Goal: Information Seeking & Learning: Learn about a topic

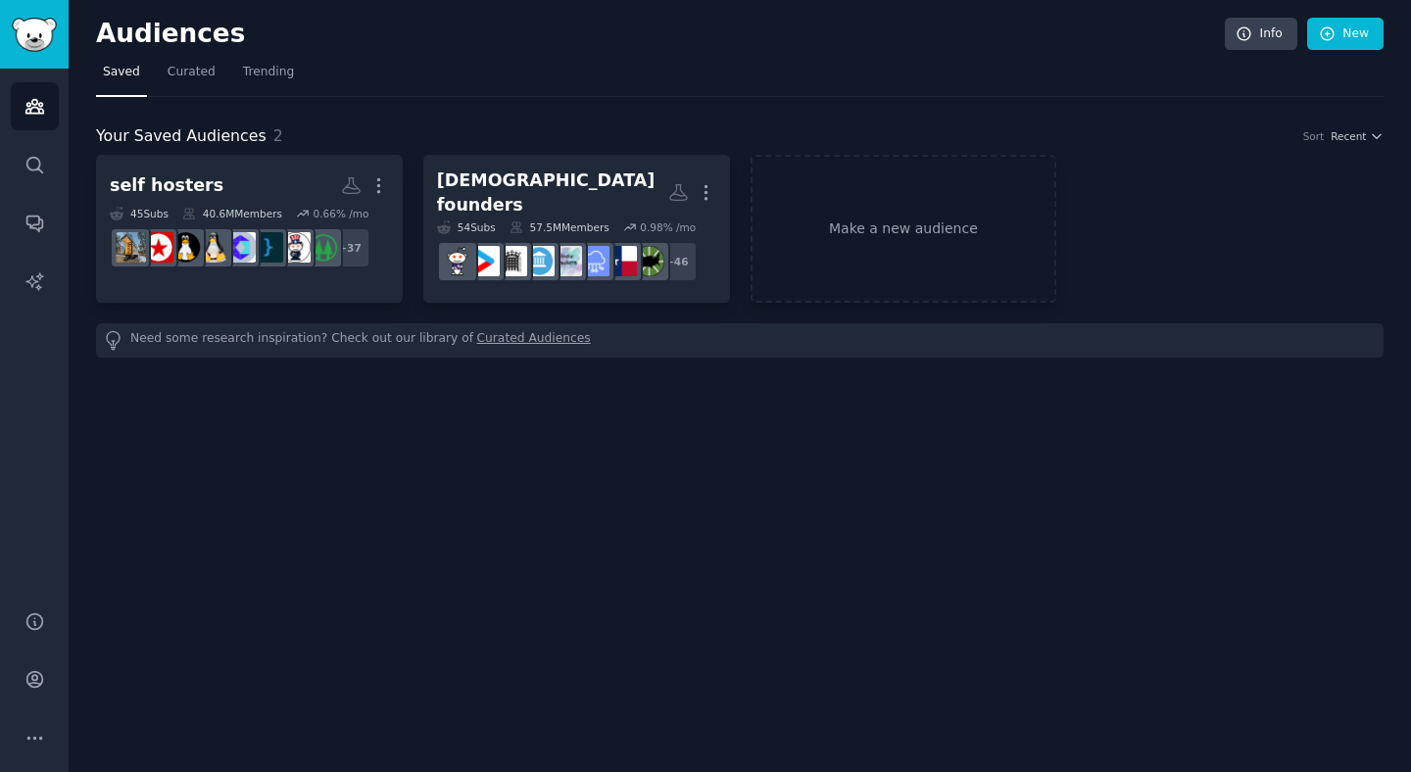
click at [528, 330] on link "Curated Audiences" at bounding box center [534, 340] width 114 height 21
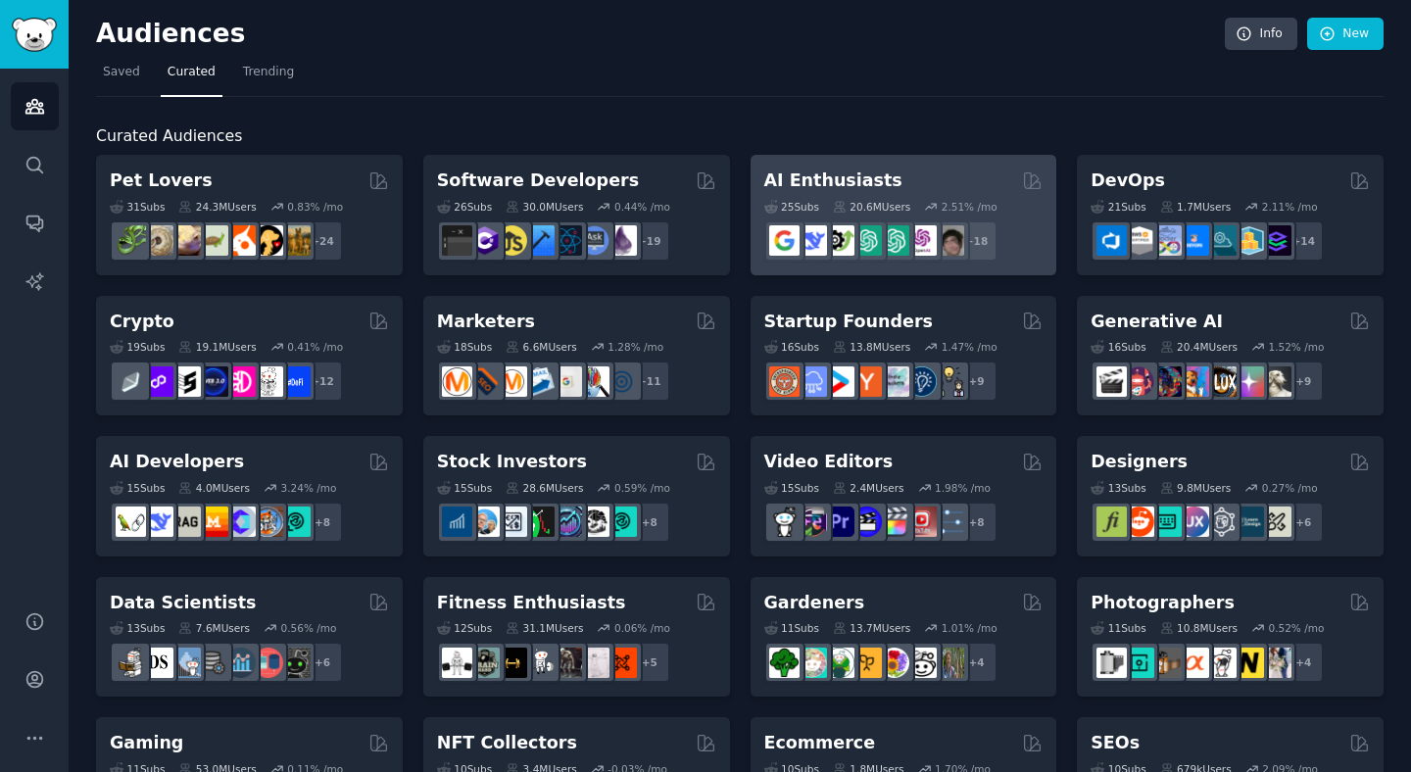
click at [919, 191] on div "AI Enthusiasts" at bounding box center [903, 181] width 279 height 25
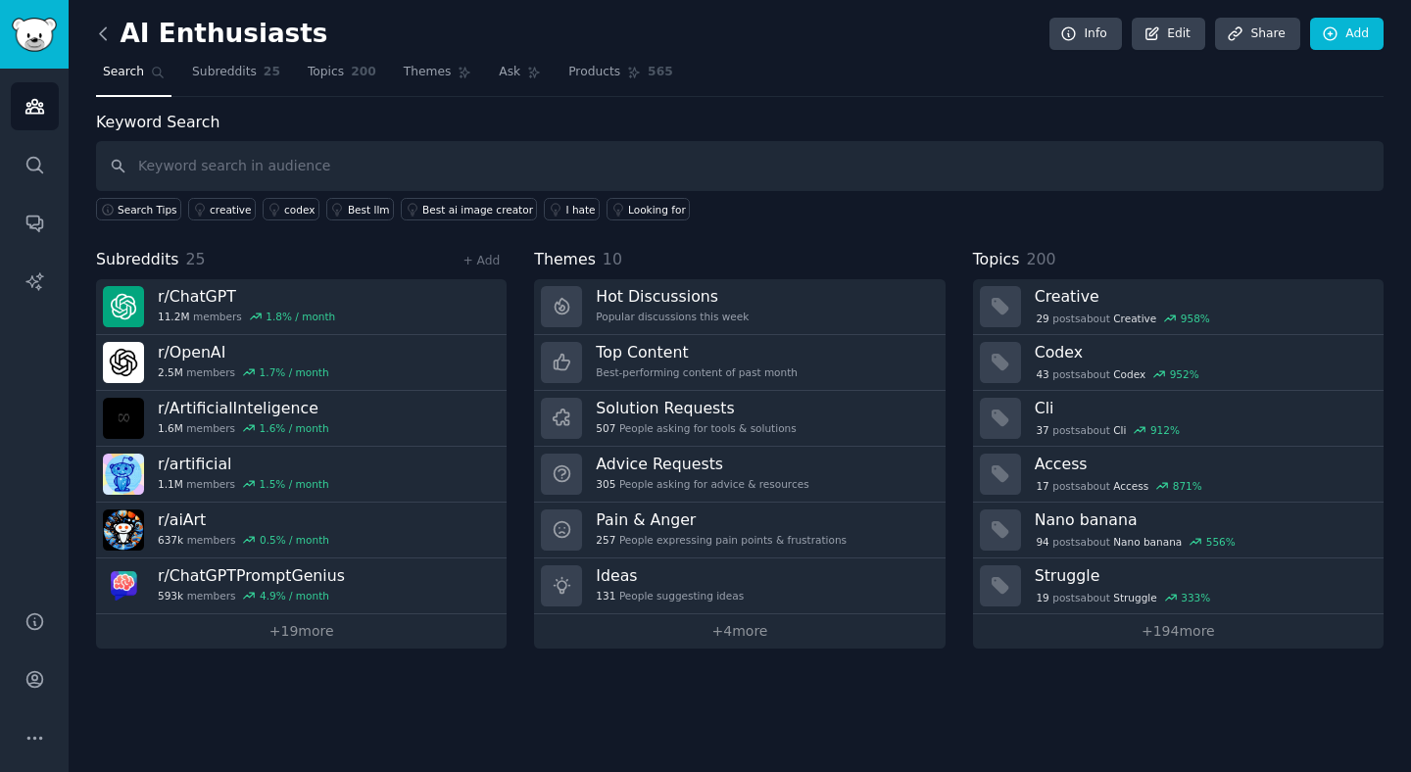
click at [108, 31] on icon at bounding box center [103, 34] width 21 height 21
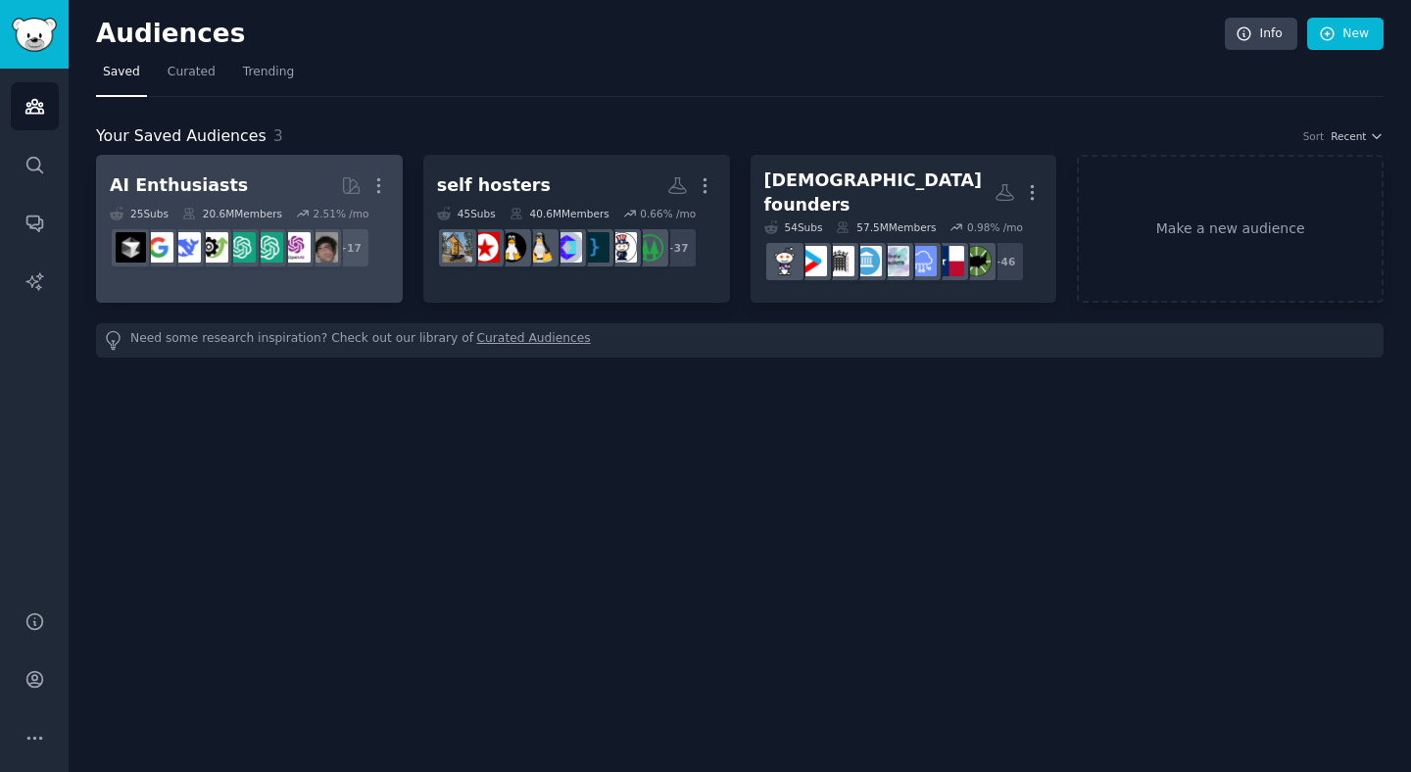
click at [224, 208] on div "20.6M Members" at bounding box center [232, 214] width 100 height 14
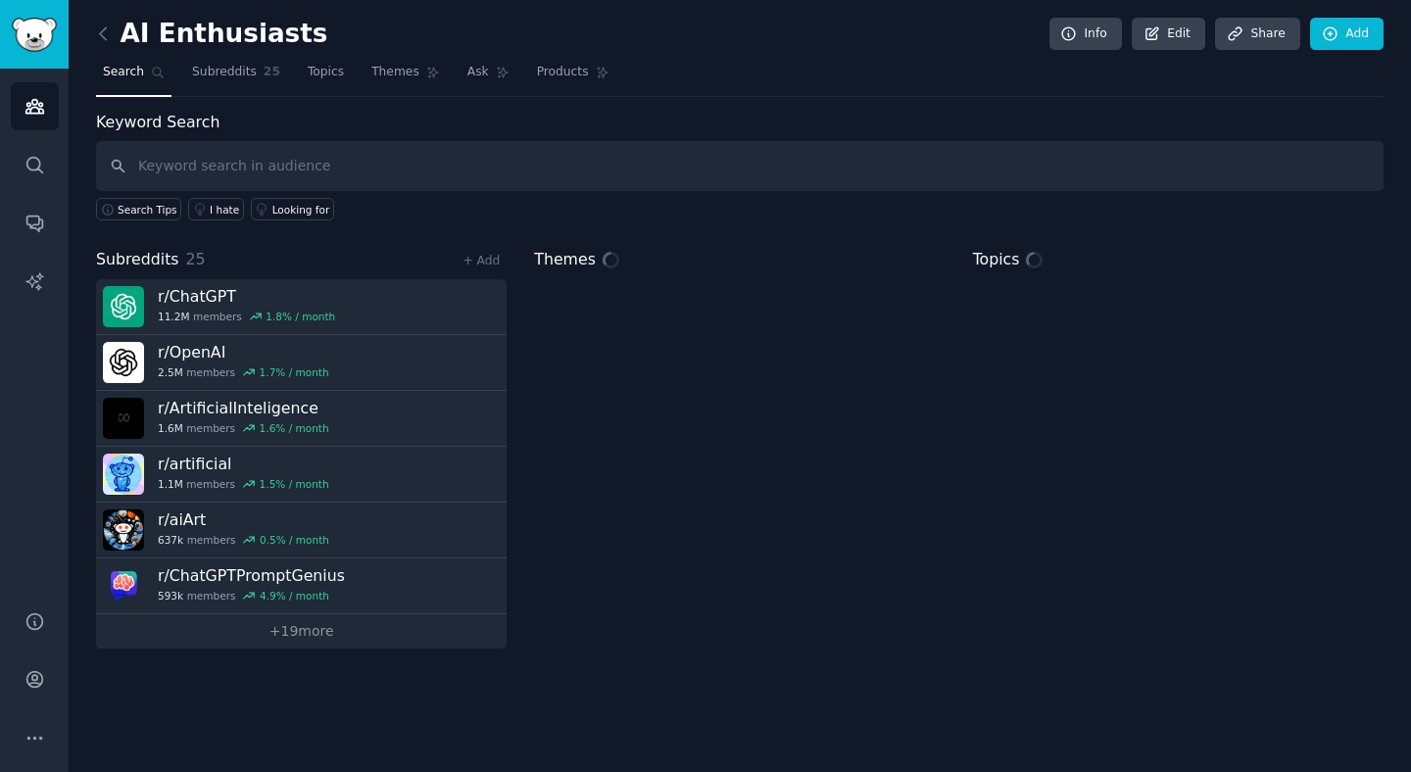
click at [86, 24] on div "AI Enthusiasts Info Edit Share Add Search Subreddits 25 Topics Themes Ask Produ…" at bounding box center [740, 386] width 1343 height 772
click at [112, 38] on icon at bounding box center [103, 34] width 21 height 21
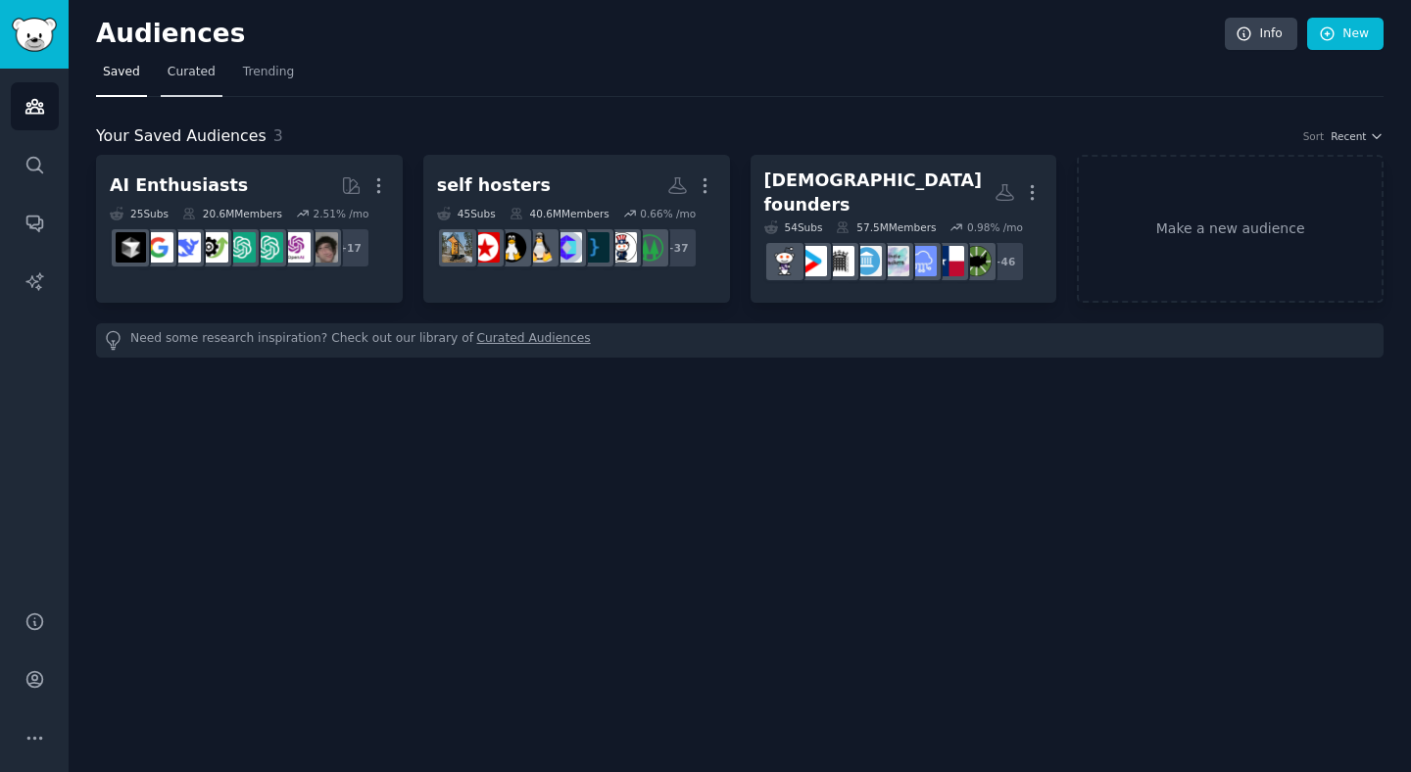
click at [193, 78] on span "Curated" at bounding box center [192, 73] width 48 height 18
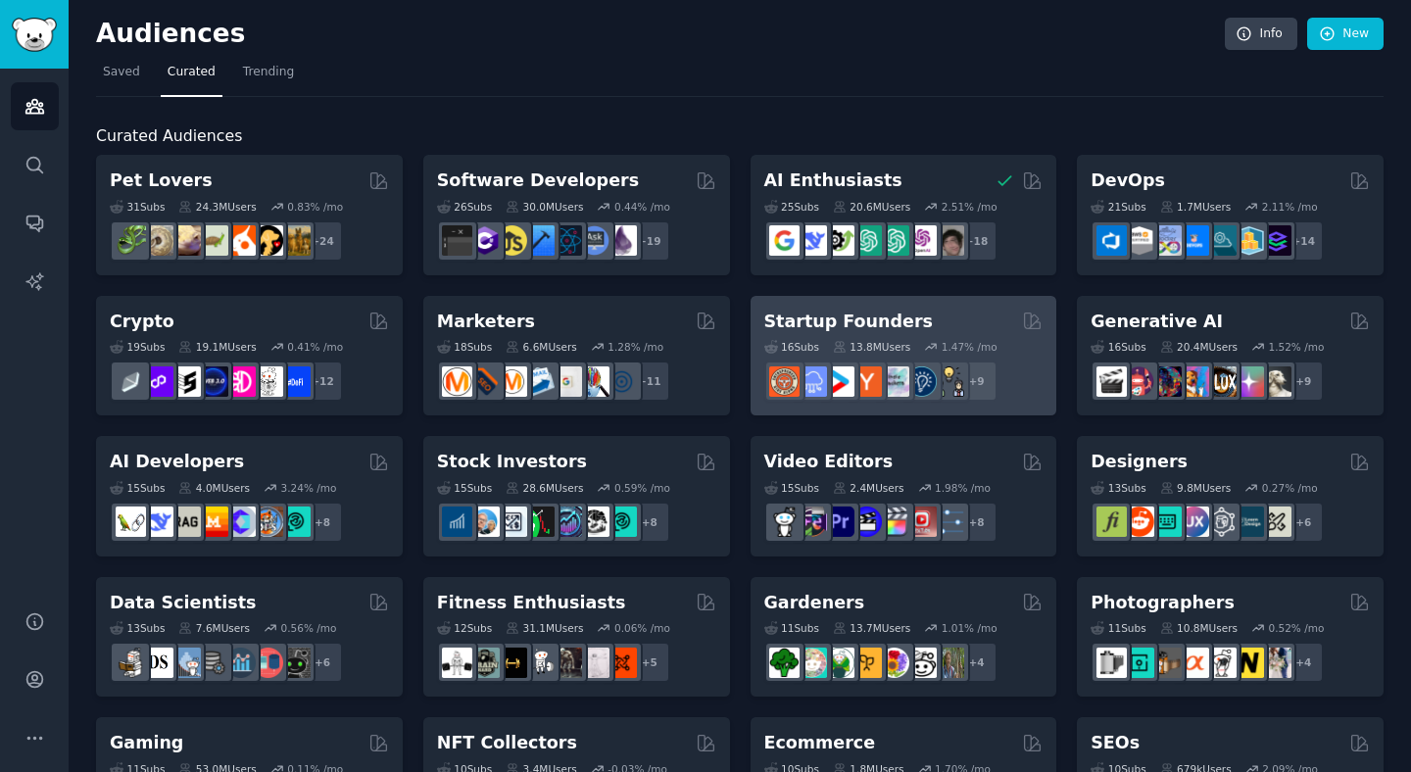
click at [959, 329] on div "Startup Founders Curated by GummySearch" at bounding box center [903, 322] width 279 height 25
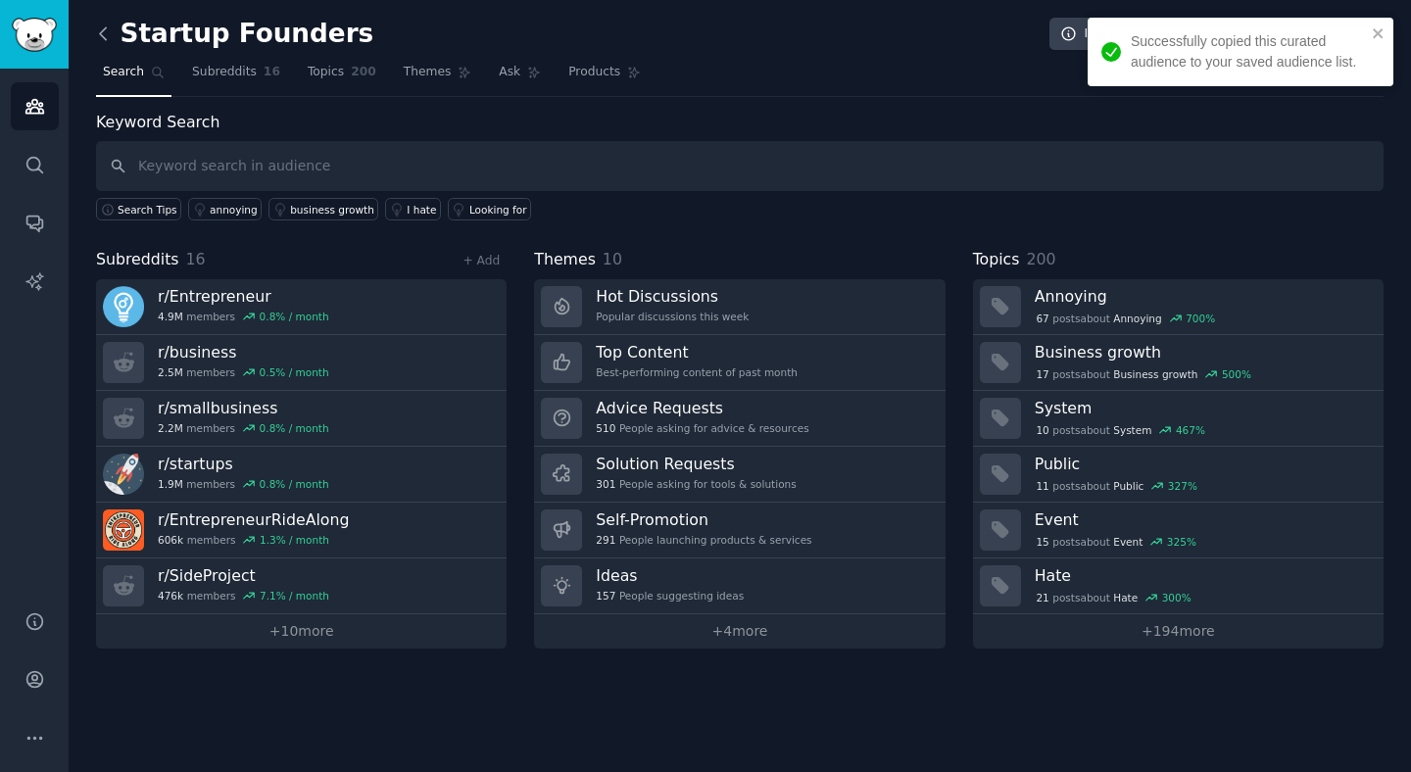
click at [104, 36] on icon at bounding box center [103, 34] width 21 height 21
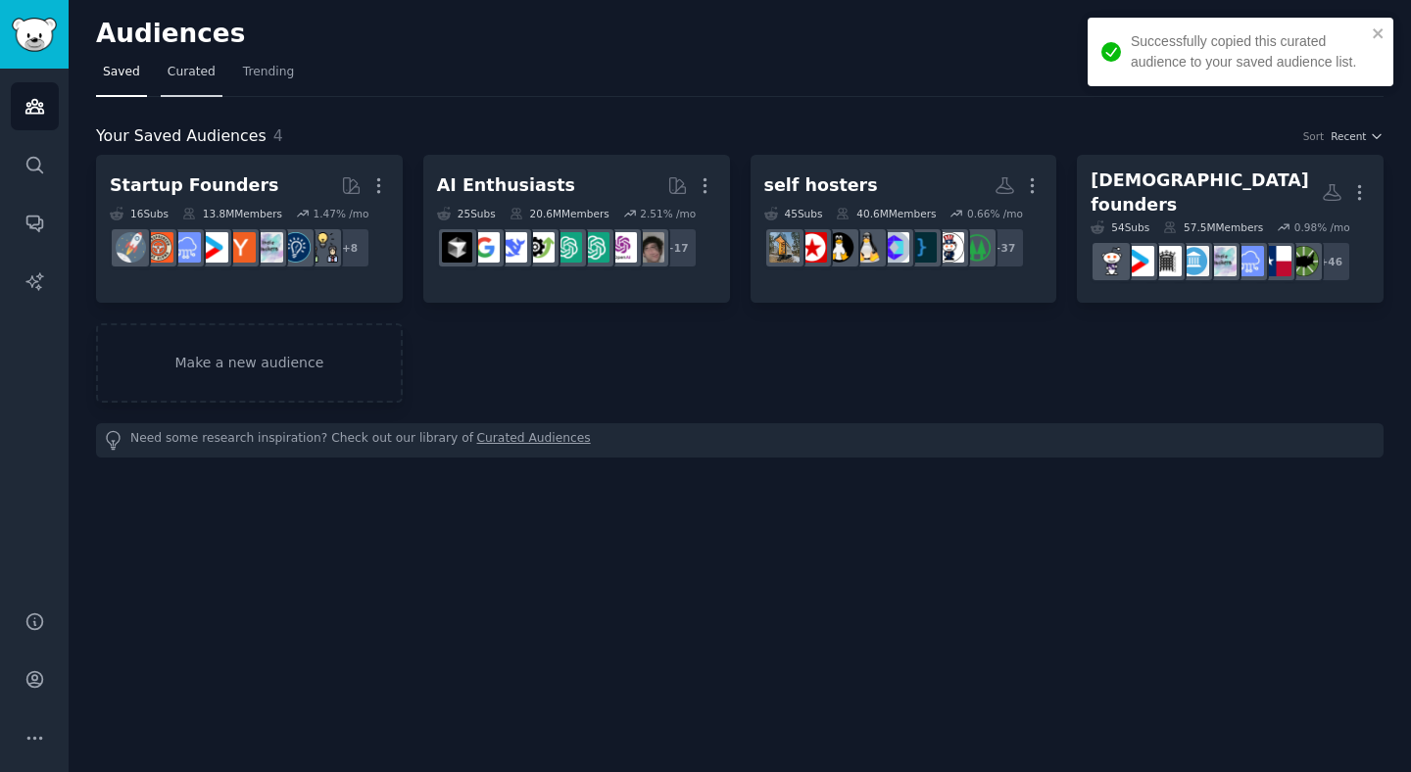
click at [204, 76] on span "Curated" at bounding box center [192, 73] width 48 height 18
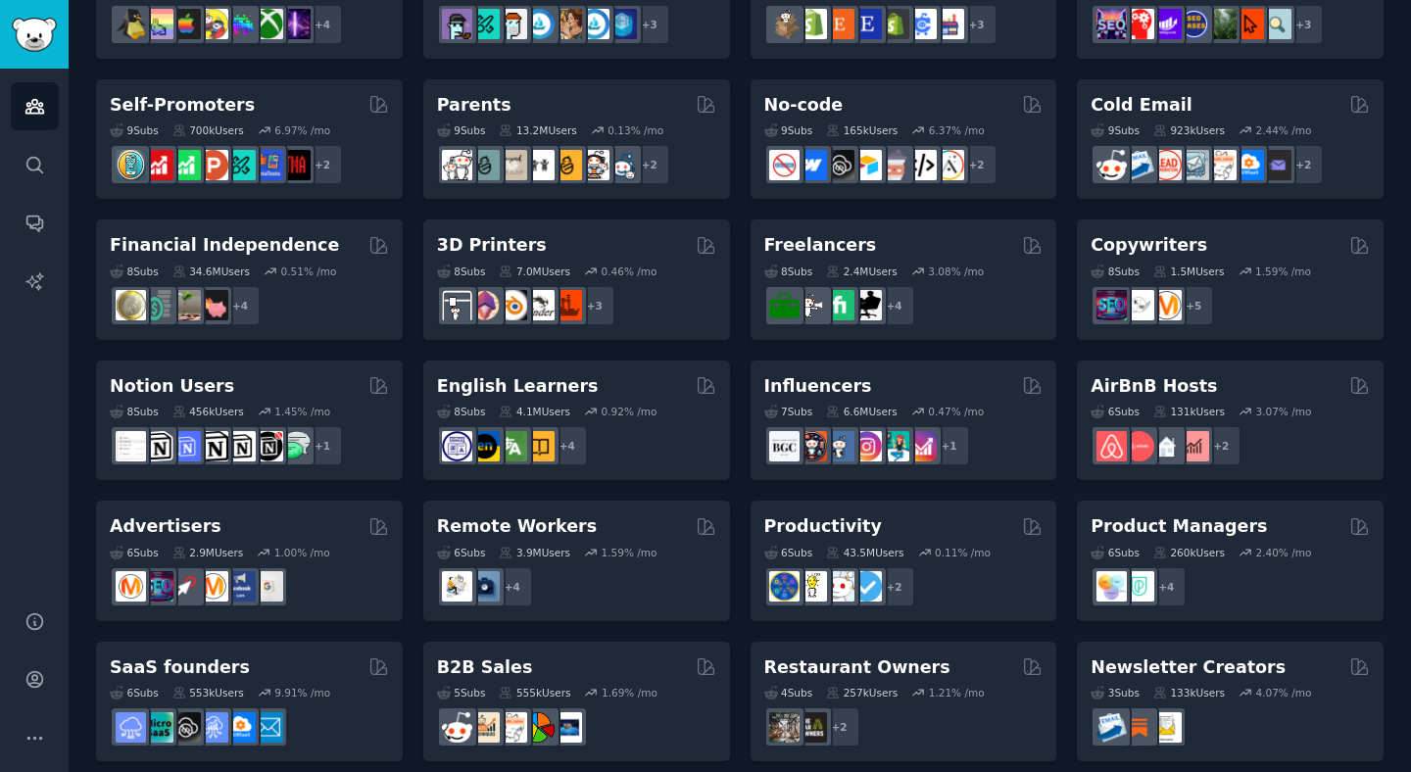
scroll to position [796, 0]
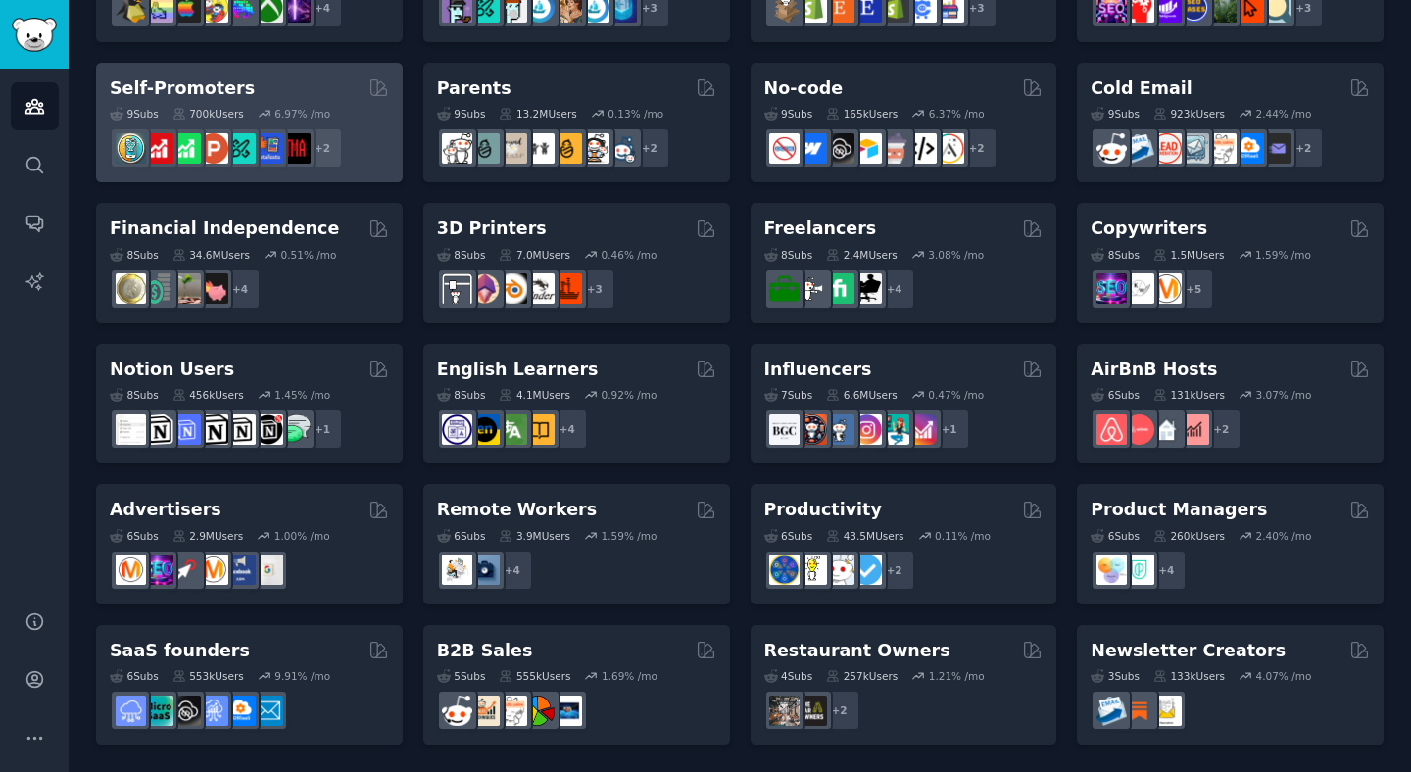
click at [270, 94] on div "Self-Promoters" at bounding box center [249, 88] width 279 height 25
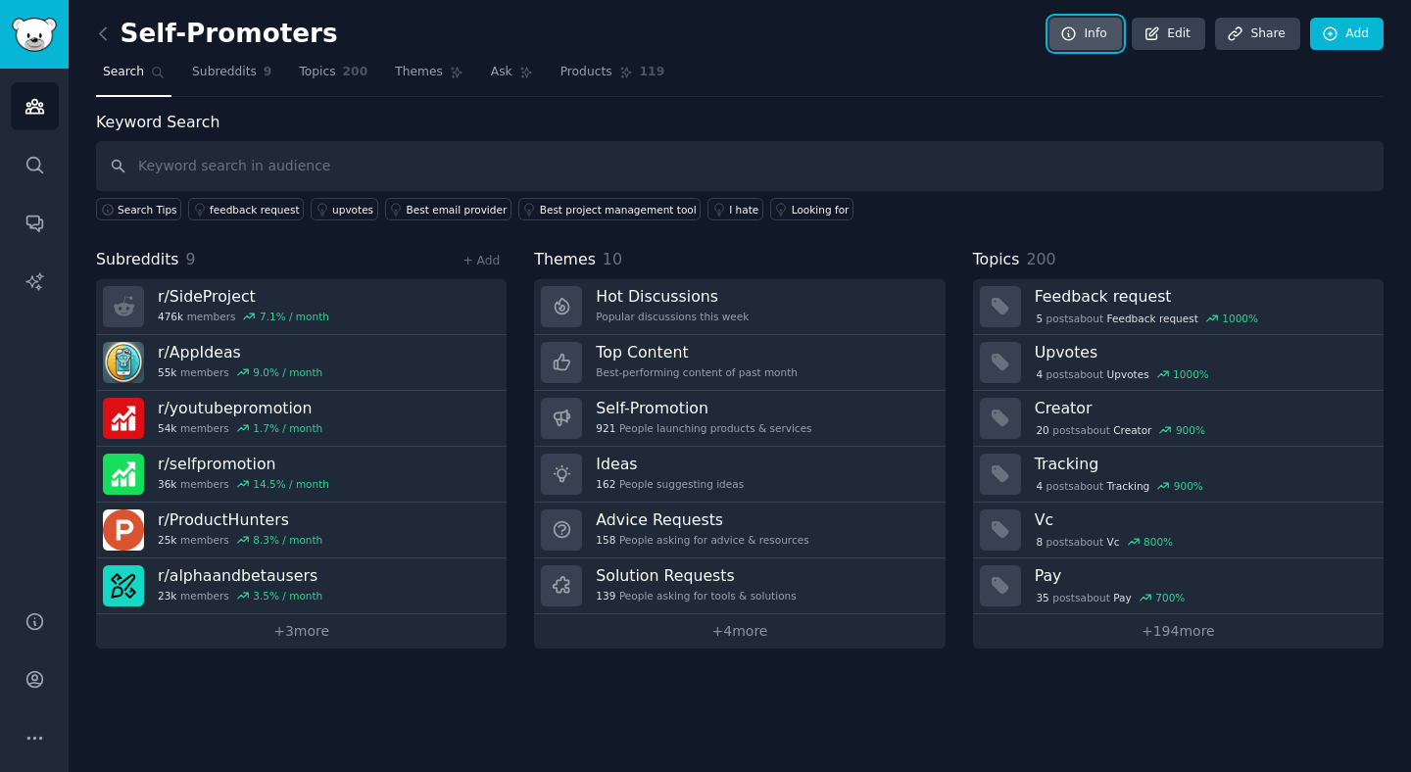
click at [1082, 36] on link "Info" at bounding box center [1086, 34] width 73 height 33
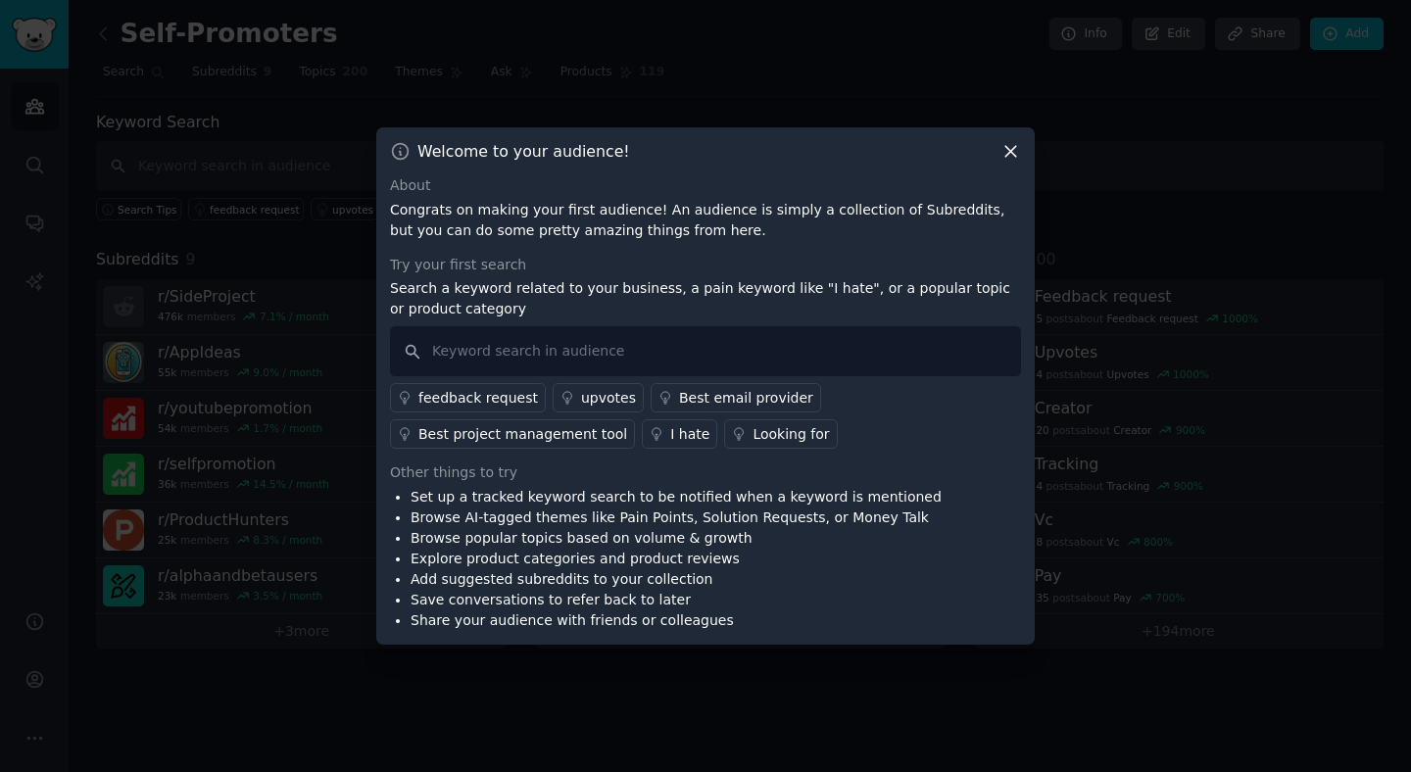
click at [1003, 153] on icon at bounding box center [1011, 151] width 21 height 21
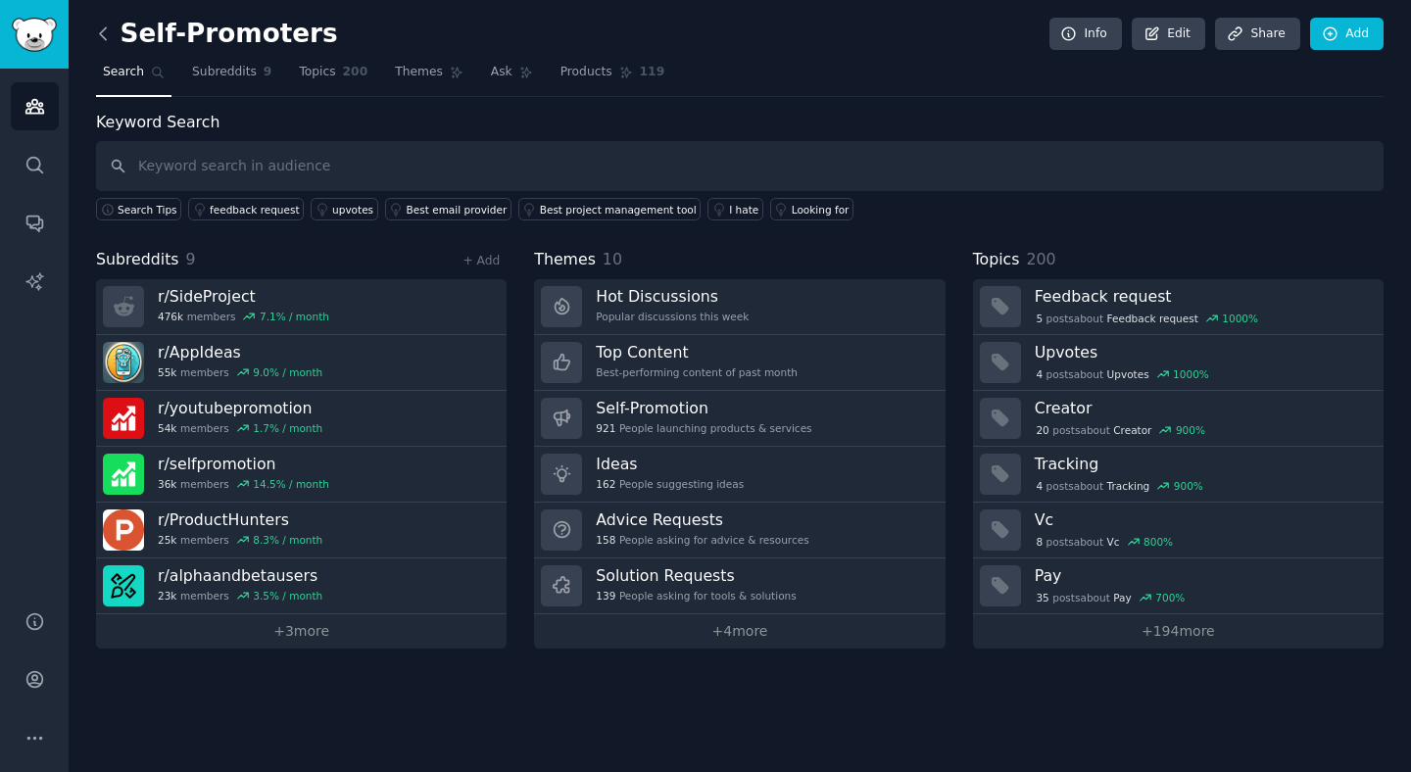
click at [108, 26] on icon at bounding box center [103, 34] width 21 height 21
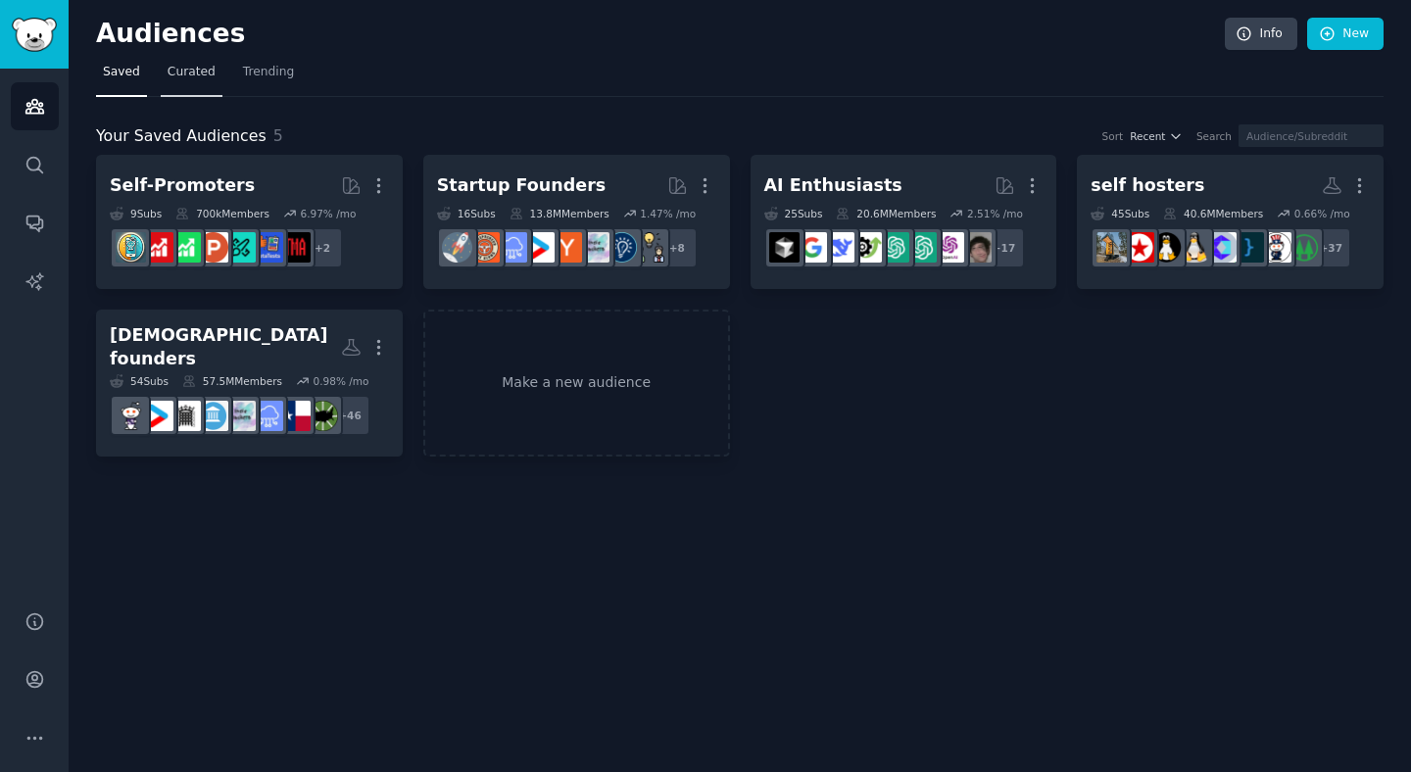
click at [191, 76] on span "Curated" at bounding box center [192, 73] width 48 height 18
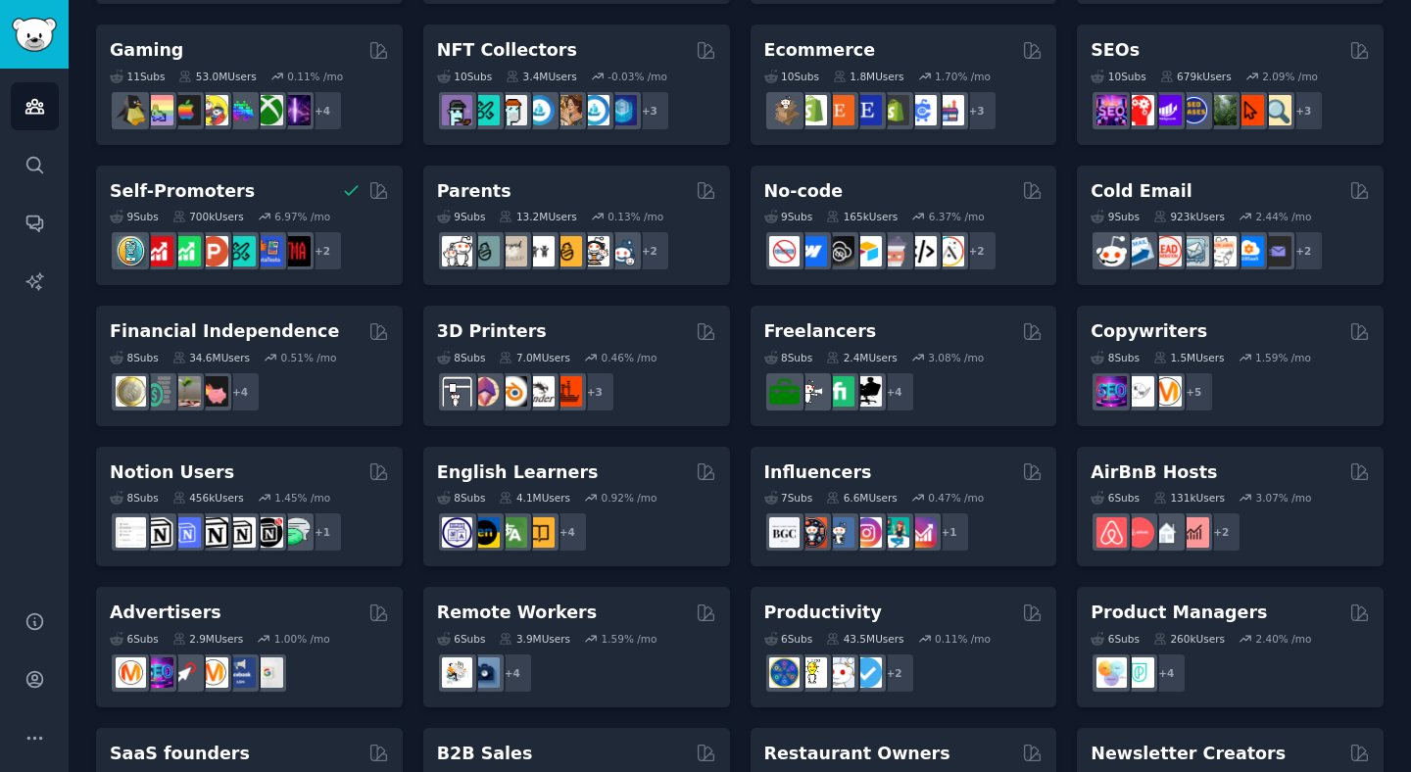
scroll to position [796, 0]
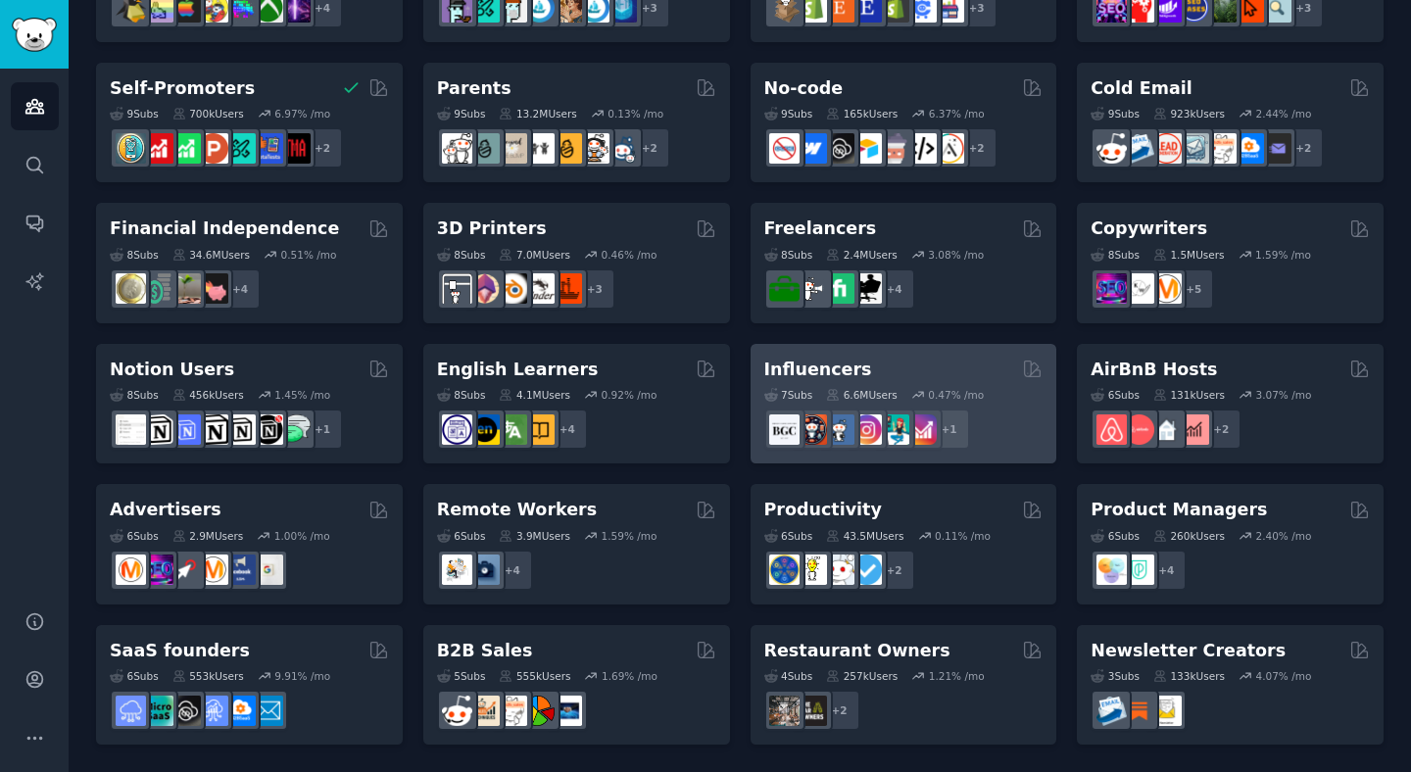
click at [913, 384] on div "7 Sub s 6.6M Users 0.47 % /mo r/InstagramGrowthTips + 1" at bounding box center [903, 415] width 279 height 69
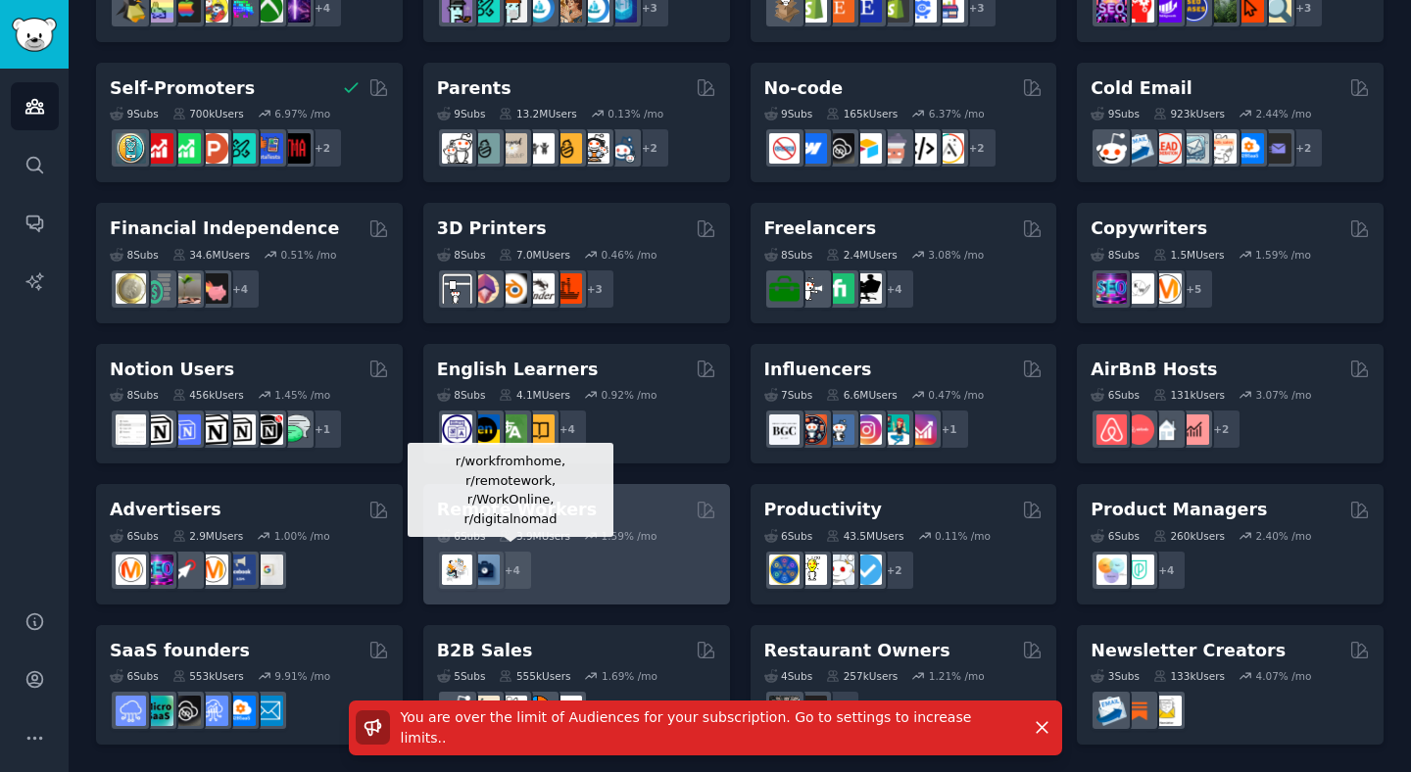
scroll to position [0, 0]
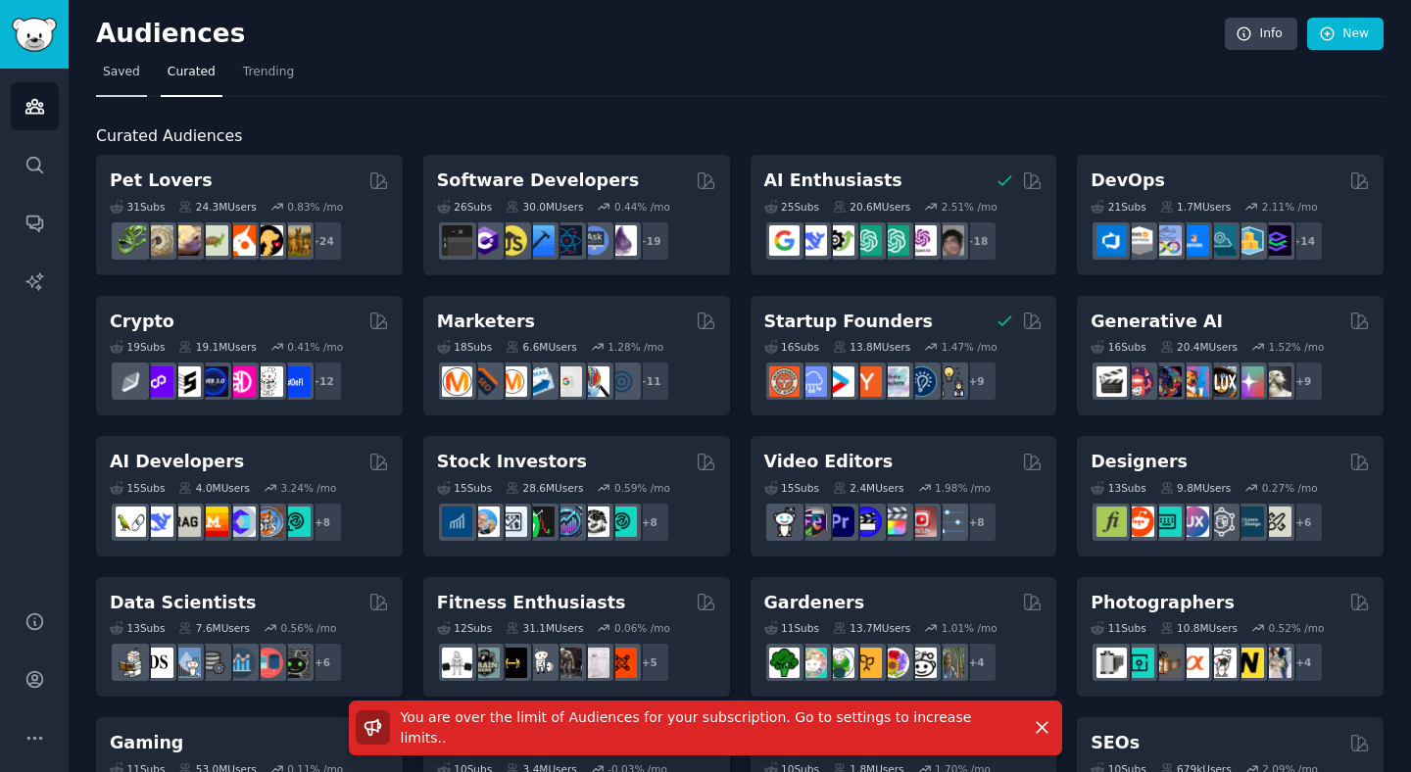
click at [123, 73] on span "Saved" at bounding box center [121, 73] width 37 height 18
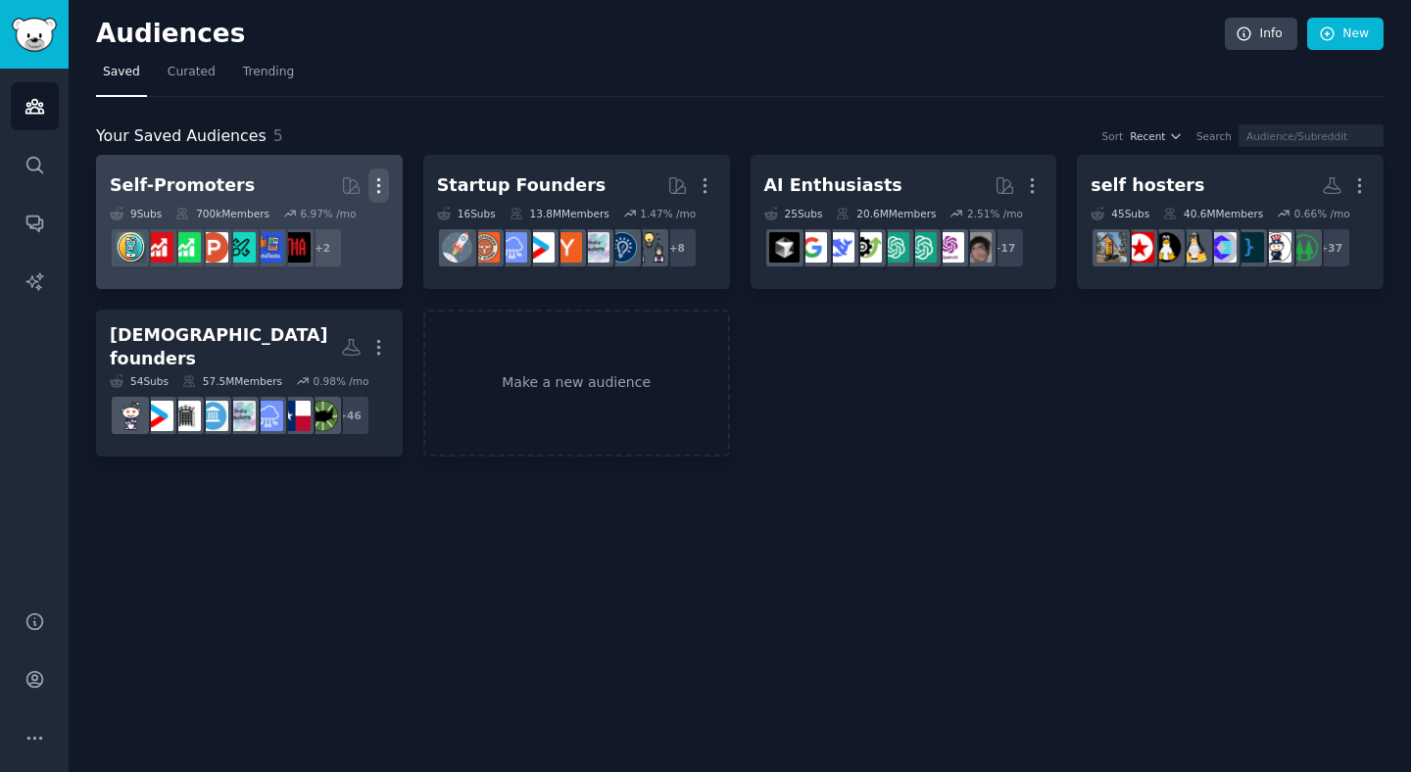
click at [384, 188] on icon "button" at bounding box center [379, 185] width 21 height 21
click at [334, 227] on p "Delete" at bounding box center [325, 227] width 45 height 21
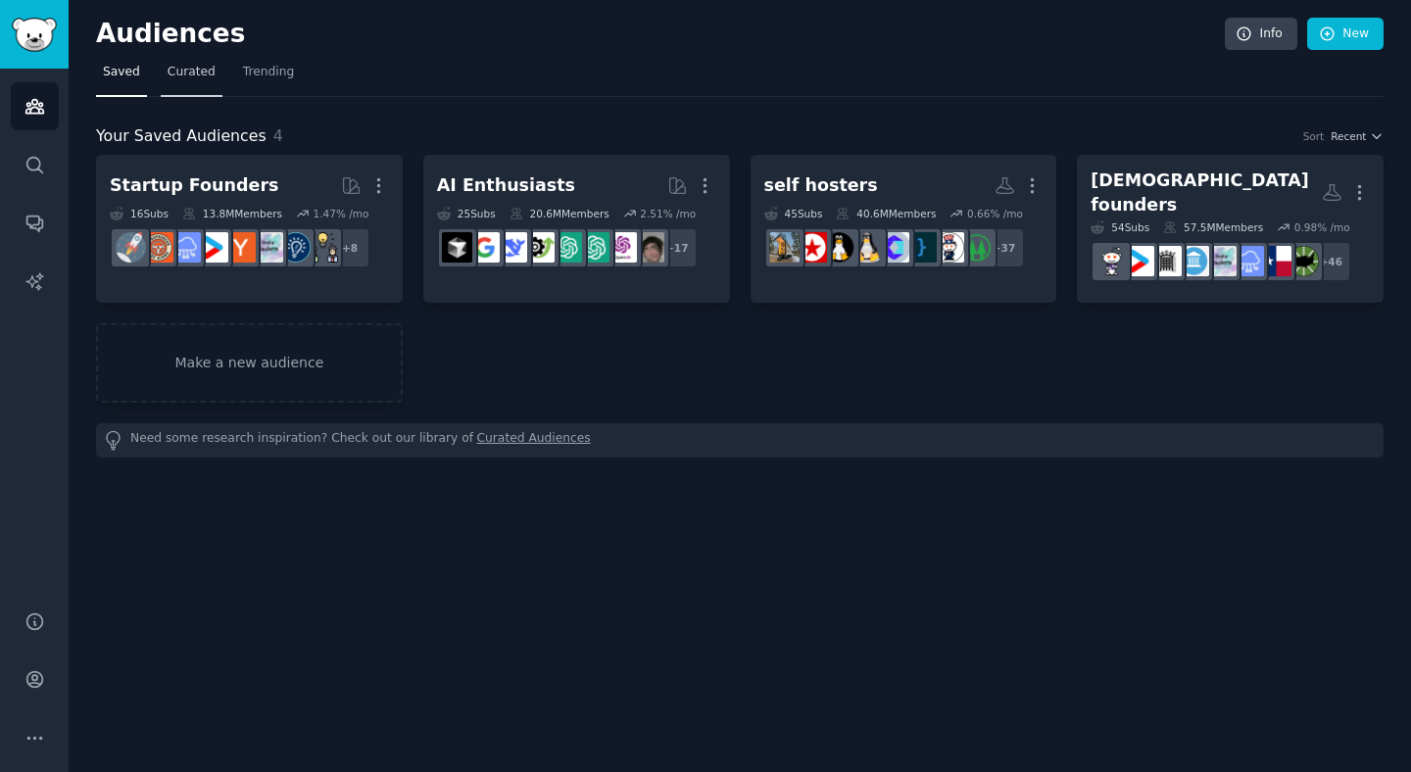
click at [209, 75] on span "Curated" at bounding box center [192, 73] width 48 height 18
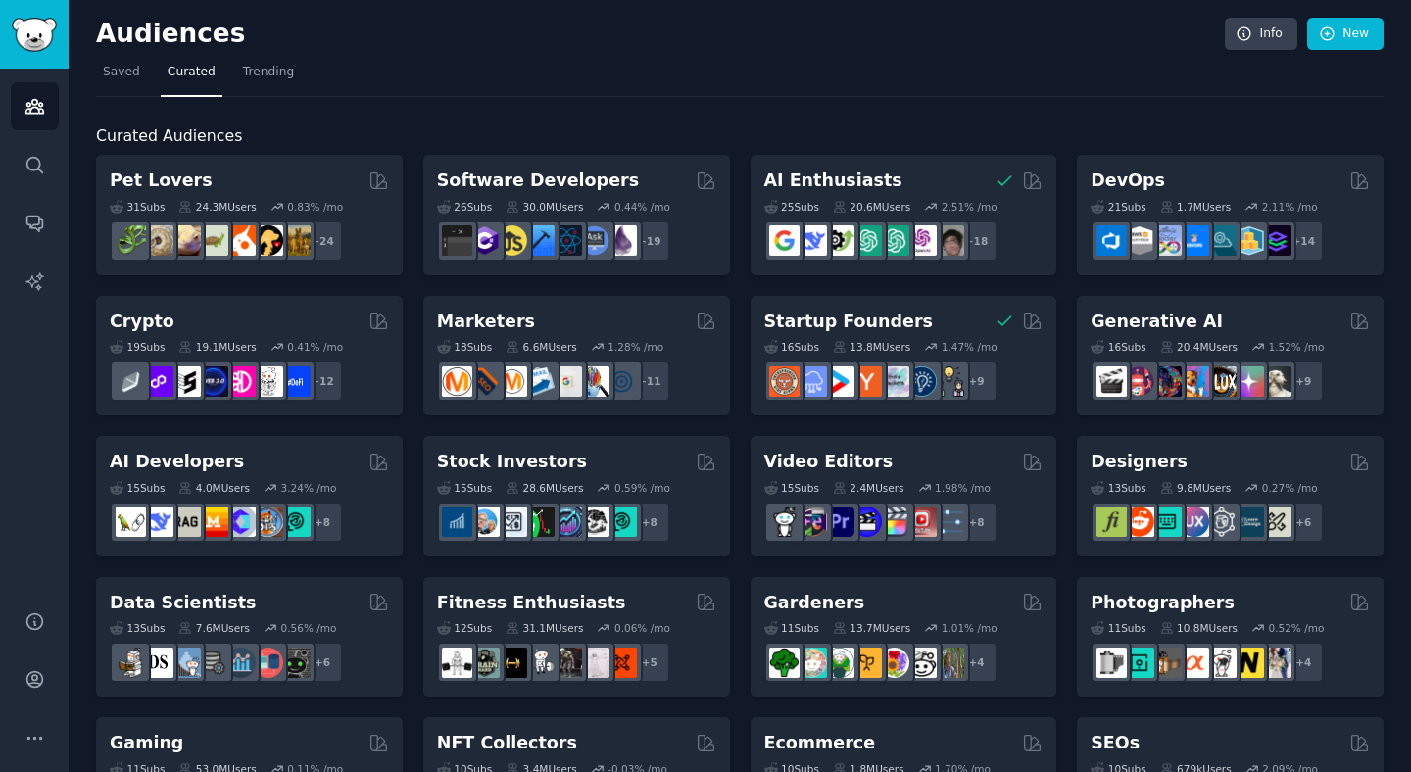
scroll to position [796, 0]
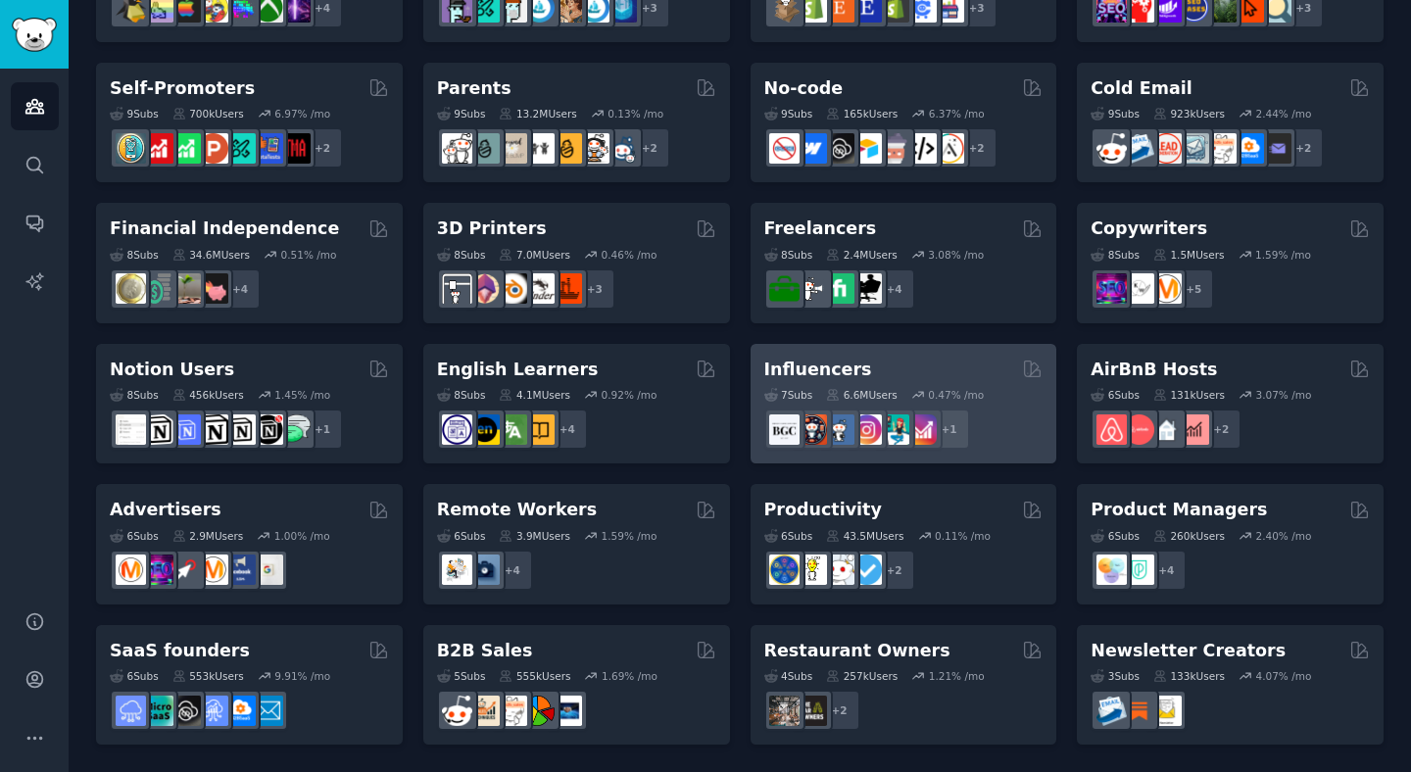
click at [860, 363] on div "Influencers" at bounding box center [903, 370] width 279 height 25
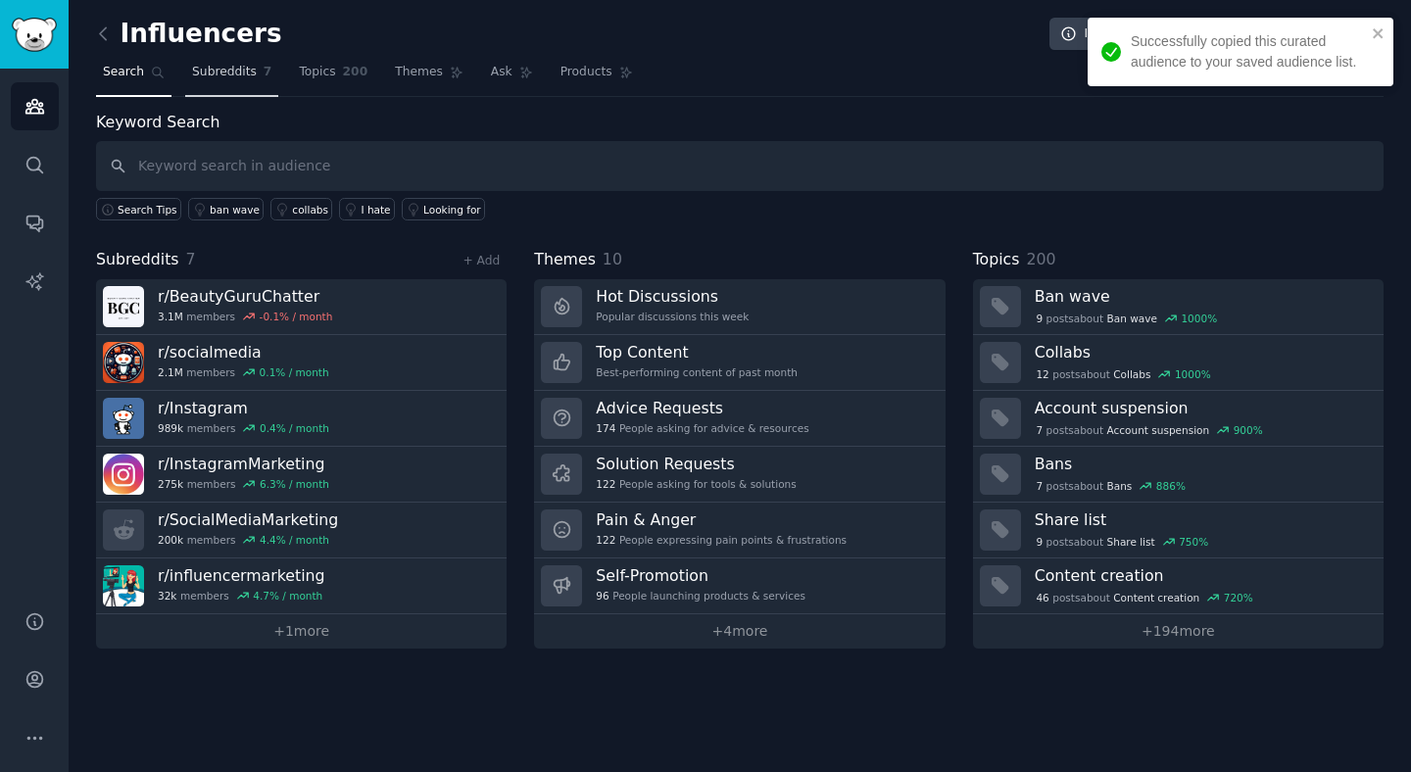
click at [220, 81] on link "Subreddits 7" at bounding box center [231, 77] width 93 height 40
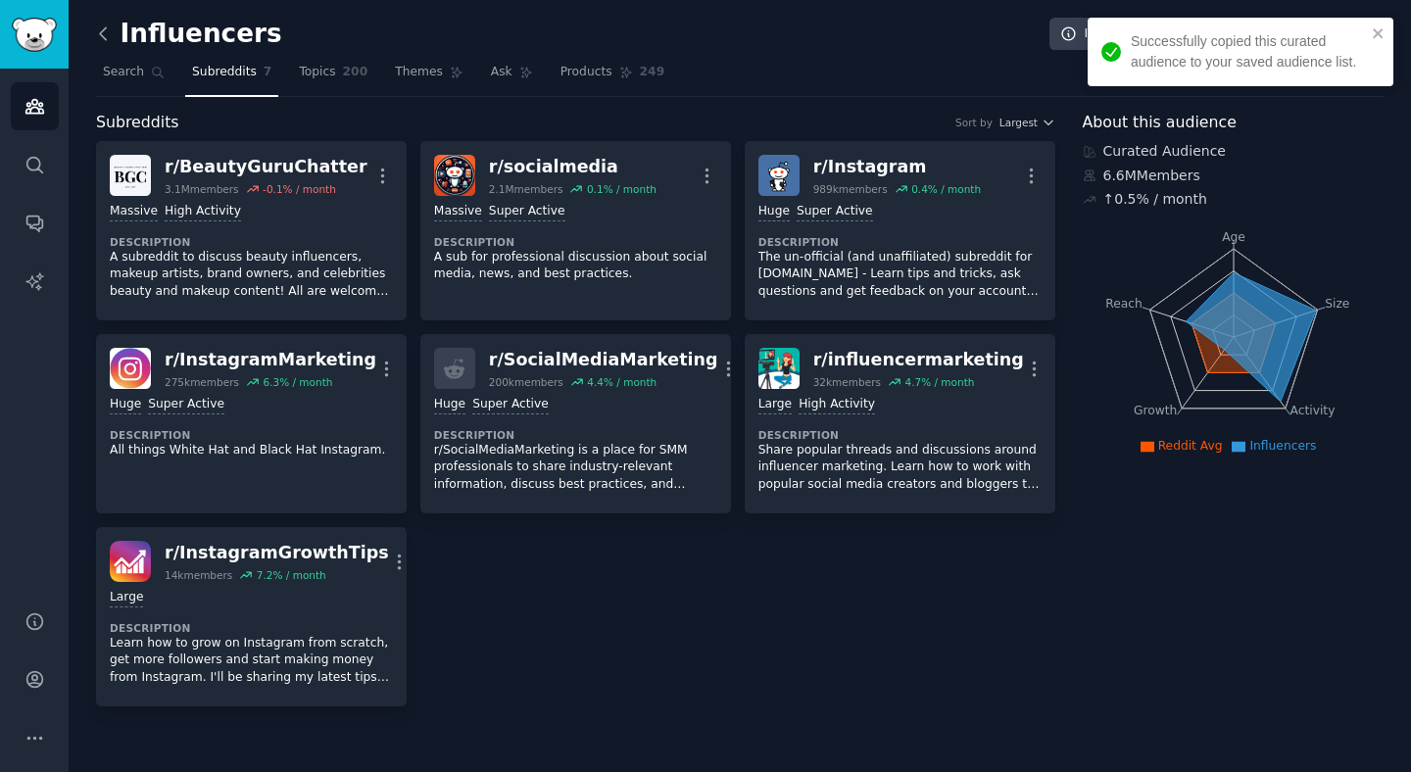
click at [96, 27] on icon at bounding box center [103, 34] width 21 height 21
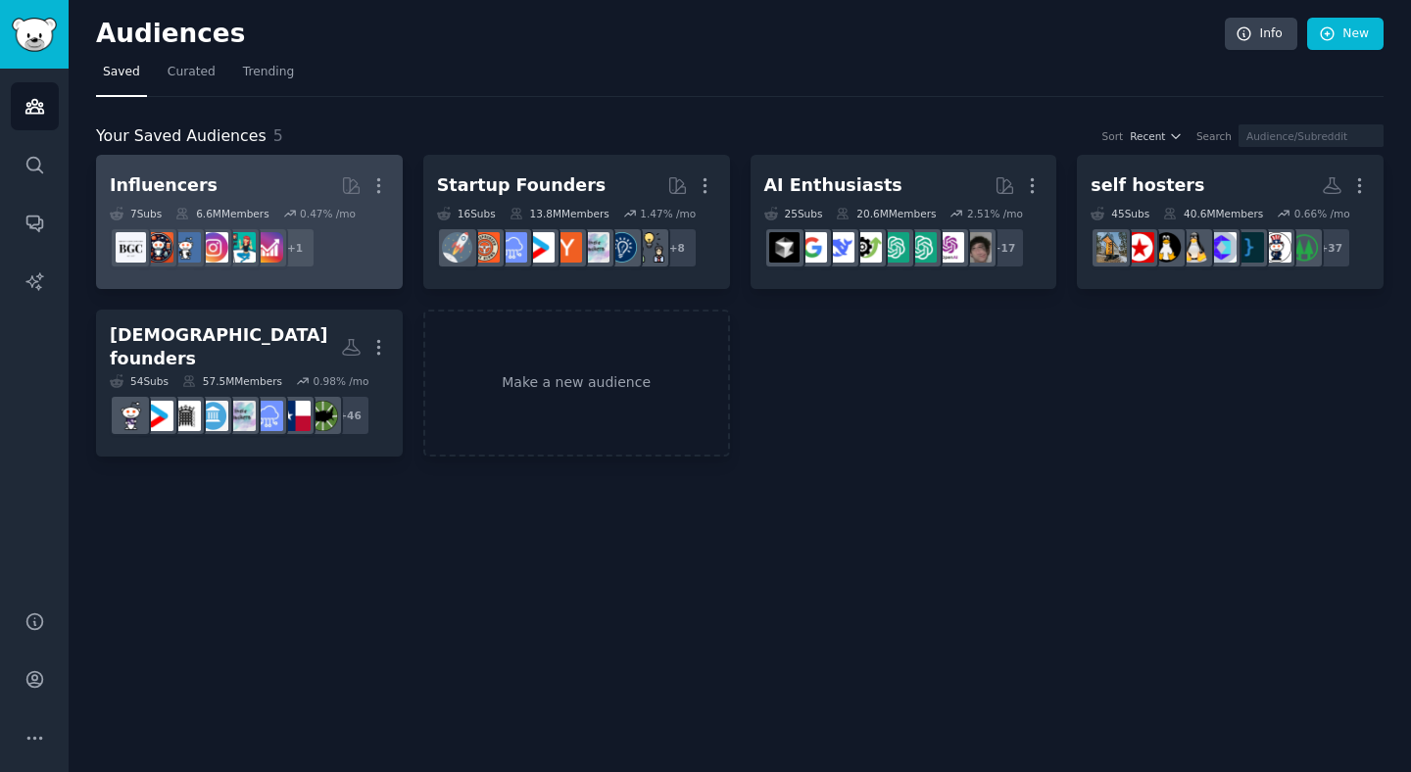
click at [267, 197] on h2 "Influencers Curated by GummySearch More" at bounding box center [249, 186] width 279 height 34
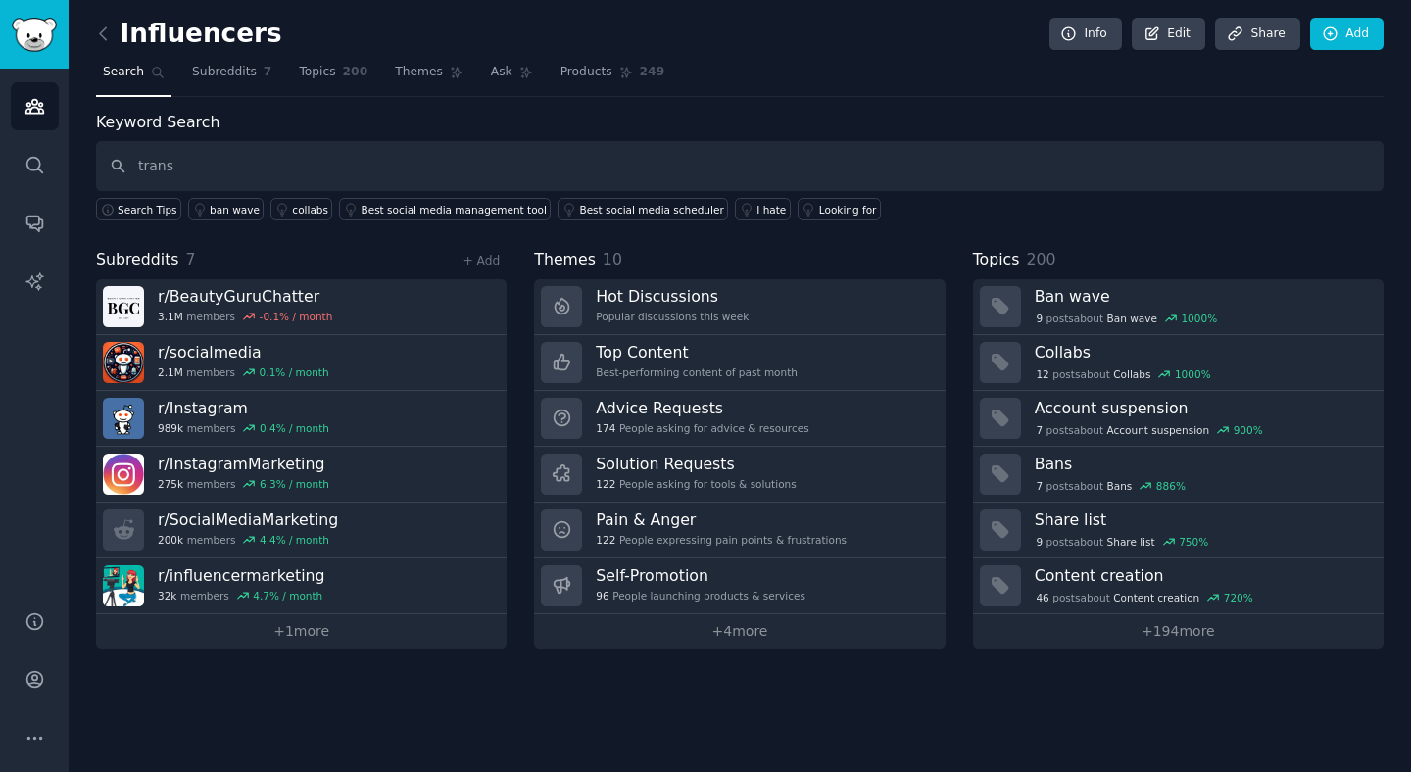
type input "trans"
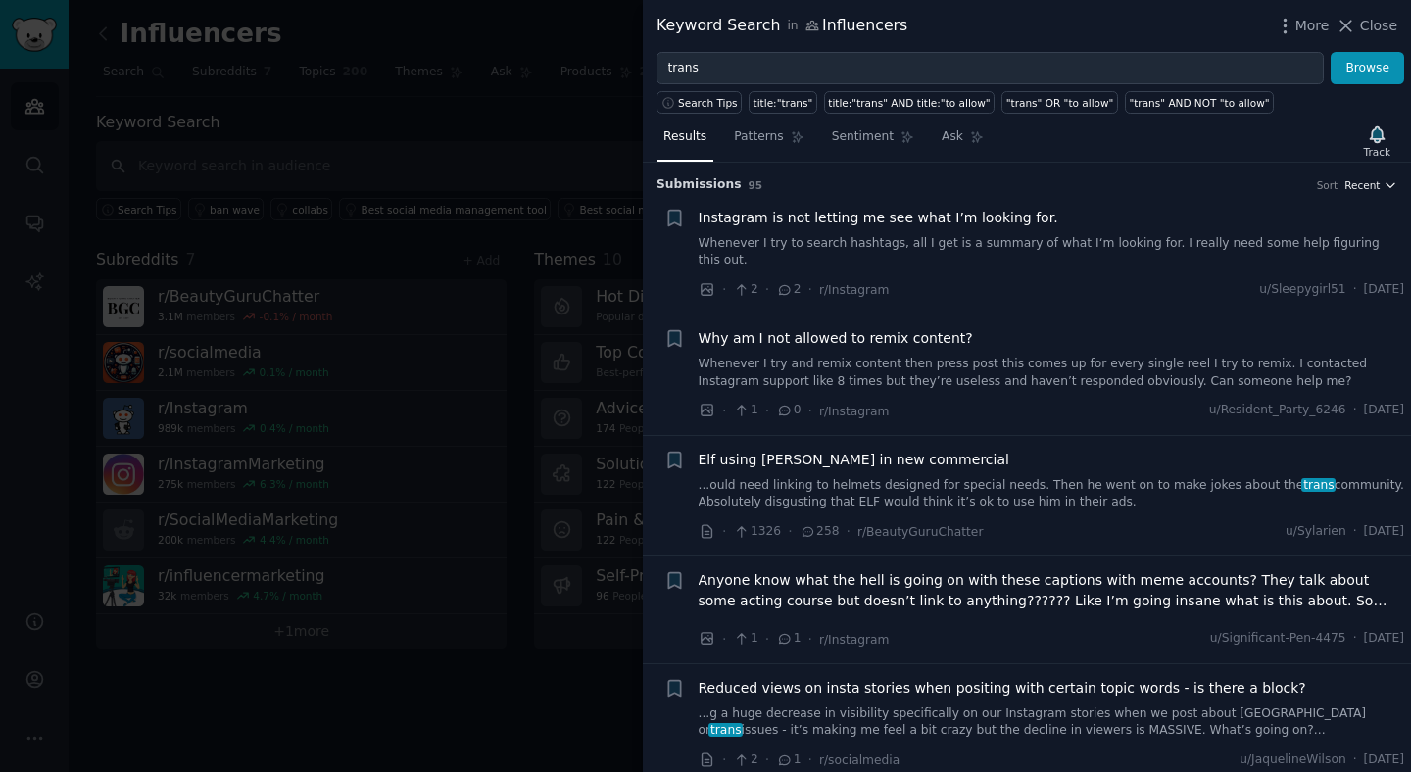
click at [1373, 184] on span "Recent" at bounding box center [1362, 185] width 35 height 14
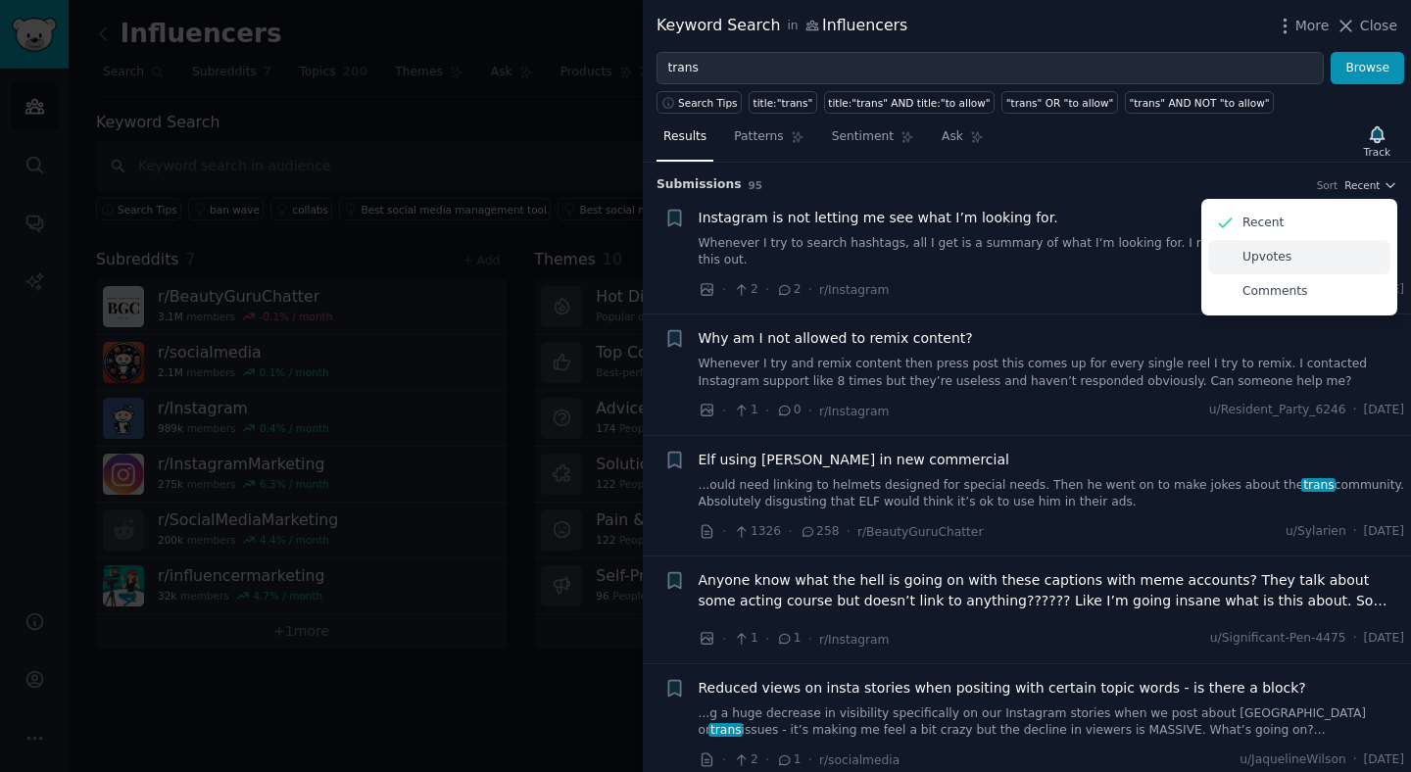
click at [1301, 253] on div "Upvotes" at bounding box center [1299, 257] width 182 height 34
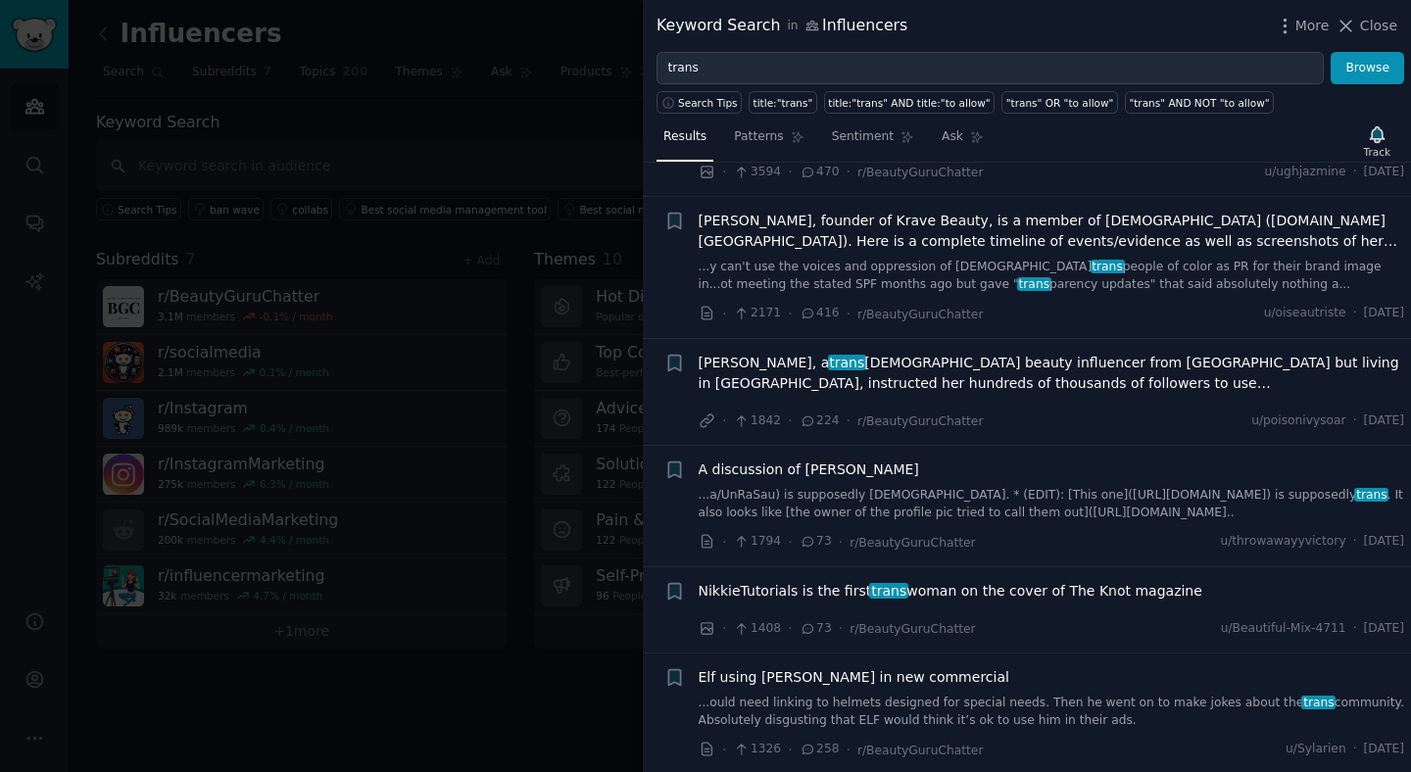
scroll to position [112, 0]
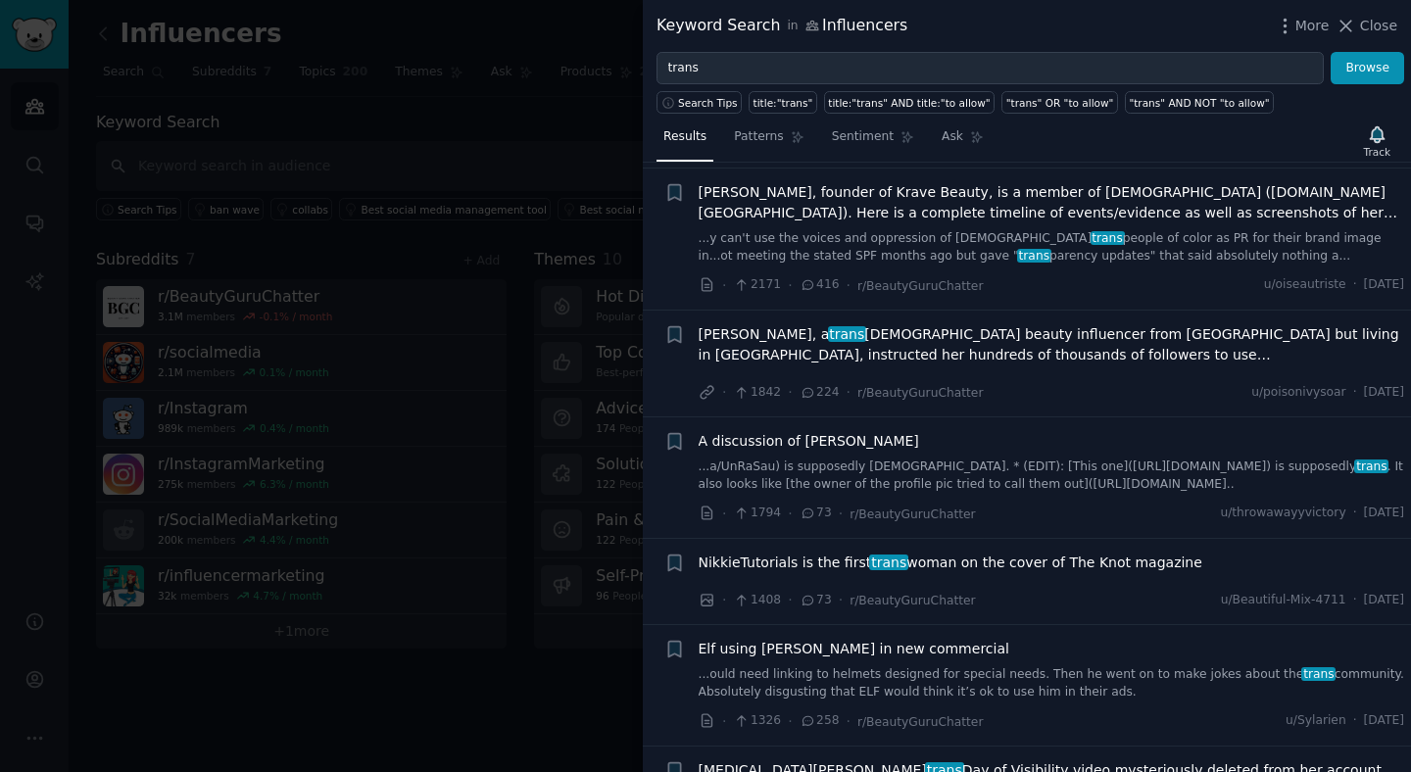
click at [981, 350] on span "[PERSON_NAME], a [DEMOGRAPHIC_DATA] [DEMOGRAPHIC_DATA] beauty influencer from […" at bounding box center [1052, 344] width 707 height 41
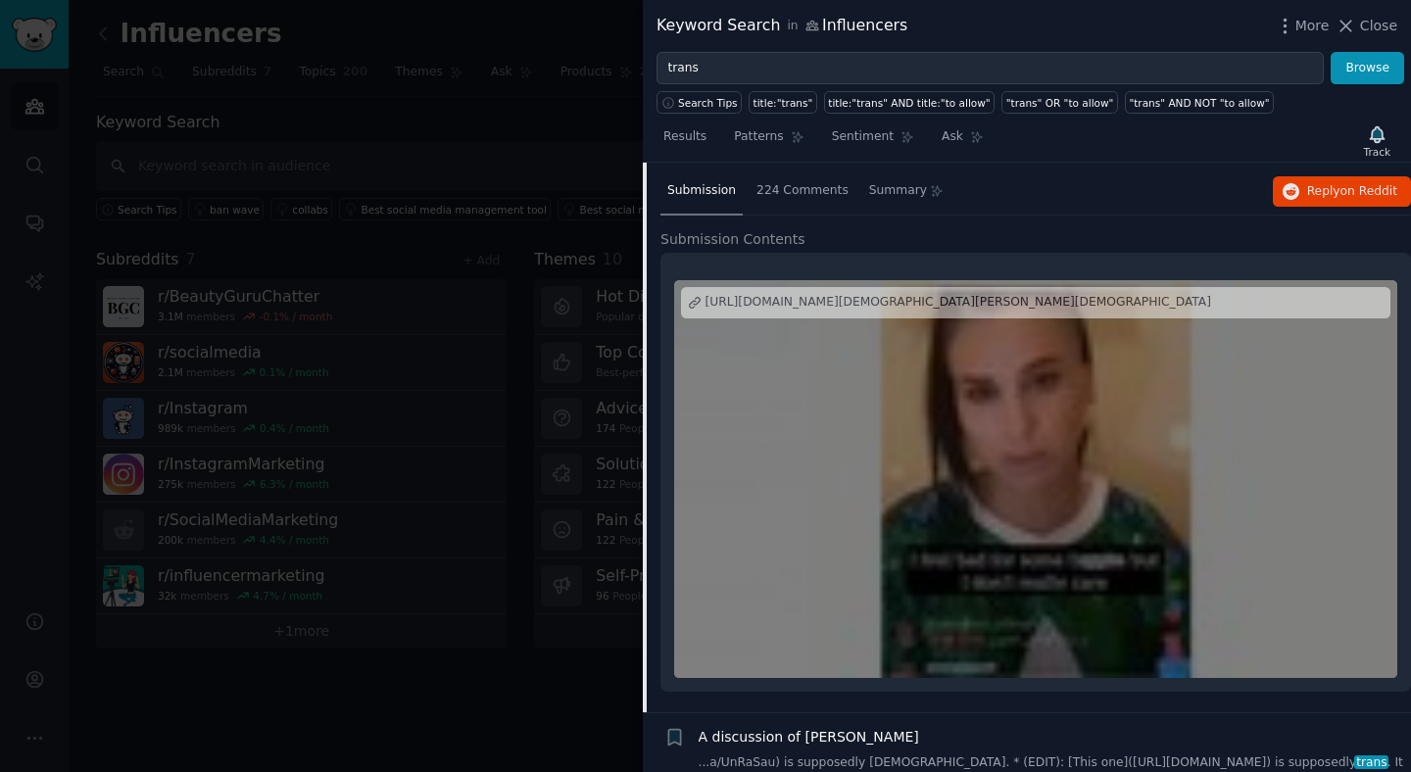
scroll to position [346, 0]
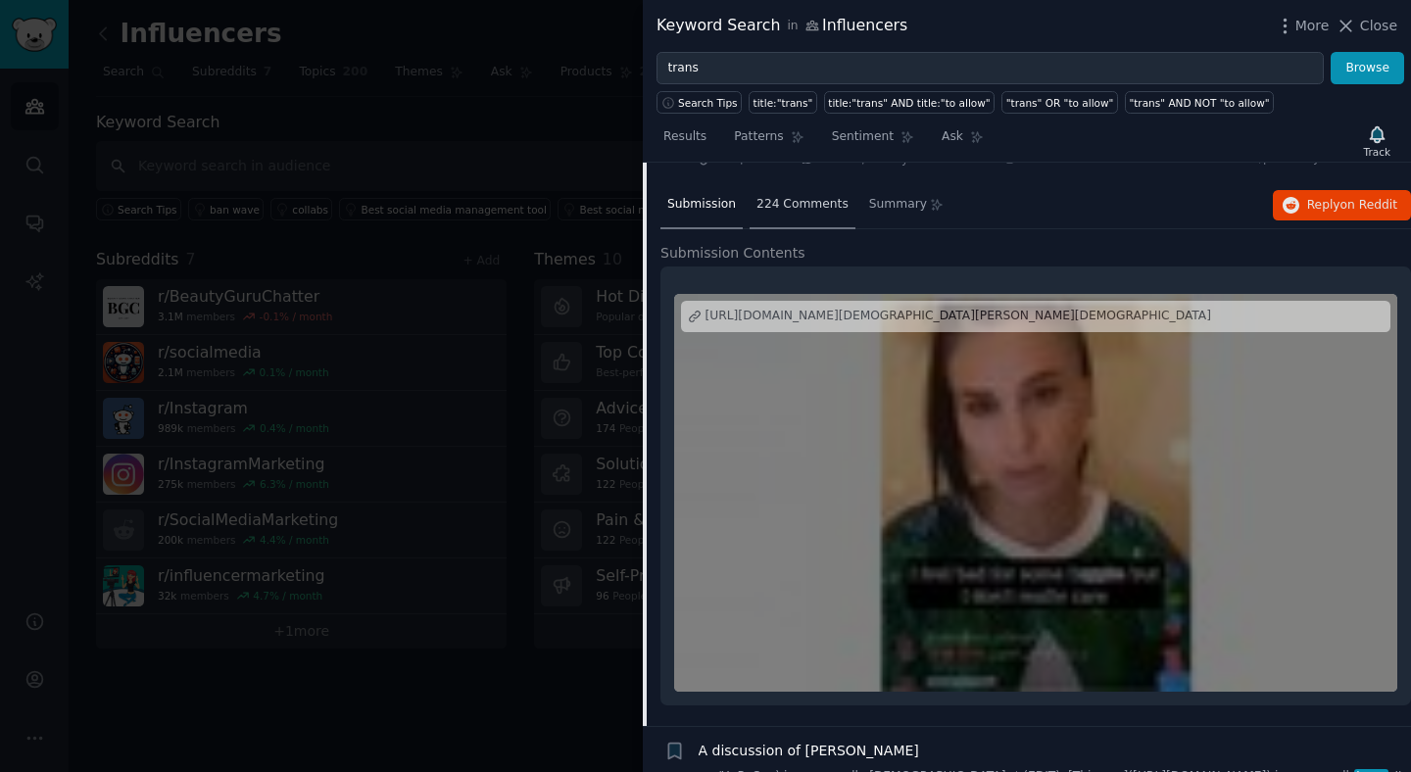
click at [792, 201] on span "224 Comments" at bounding box center [803, 205] width 92 height 18
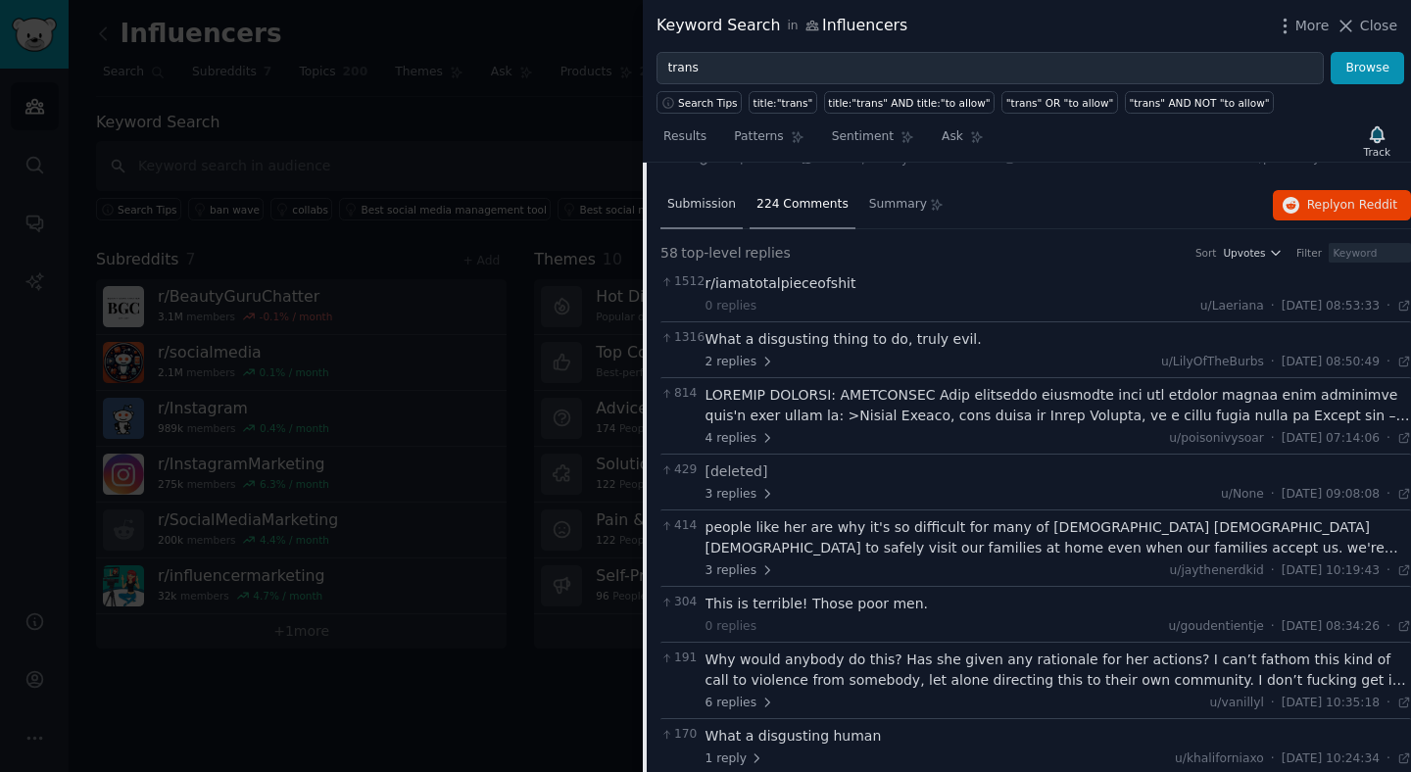
click at [703, 220] on div "Submission" at bounding box center [702, 205] width 82 height 47
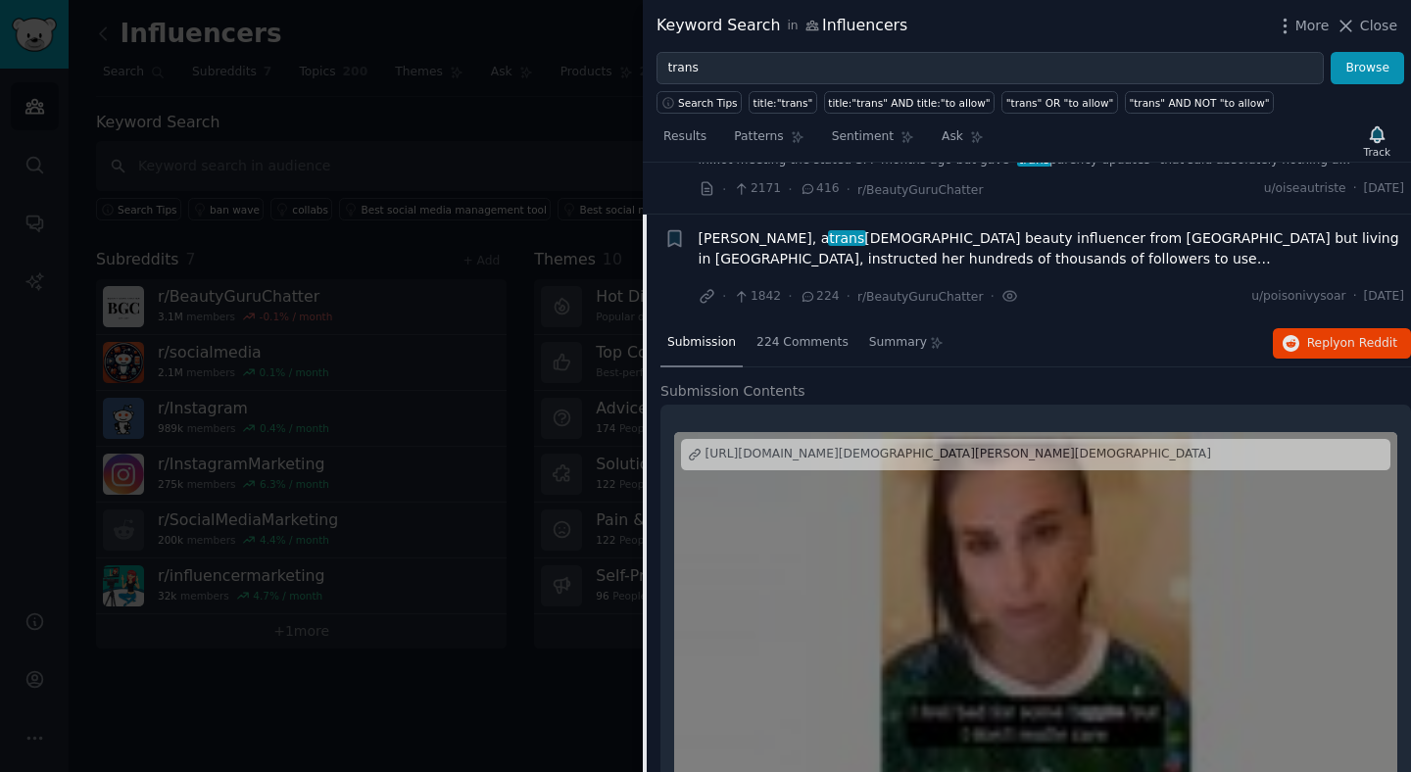
scroll to position [162, 0]
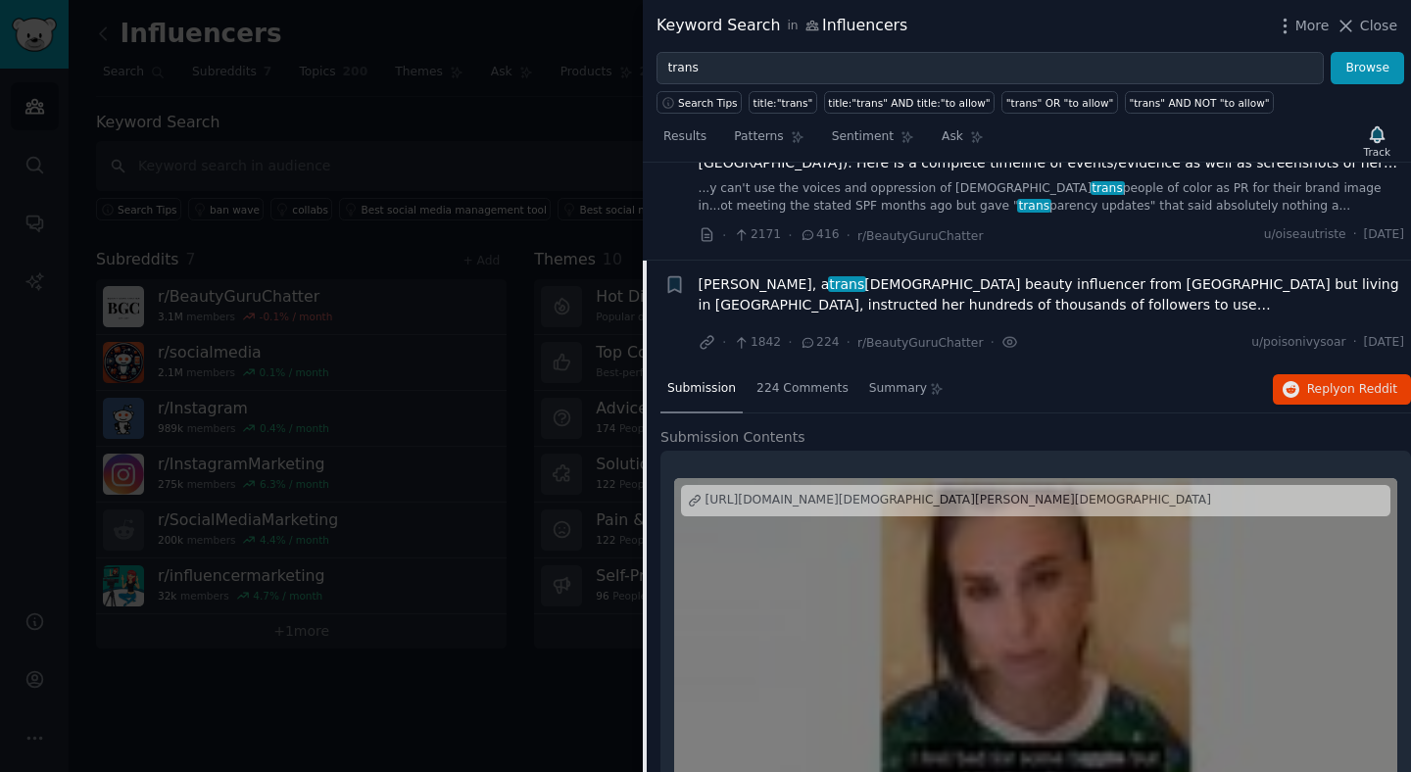
click at [1006, 279] on span "[PERSON_NAME], a [DEMOGRAPHIC_DATA] [DEMOGRAPHIC_DATA] beauty influencer from […" at bounding box center [1052, 294] width 707 height 41
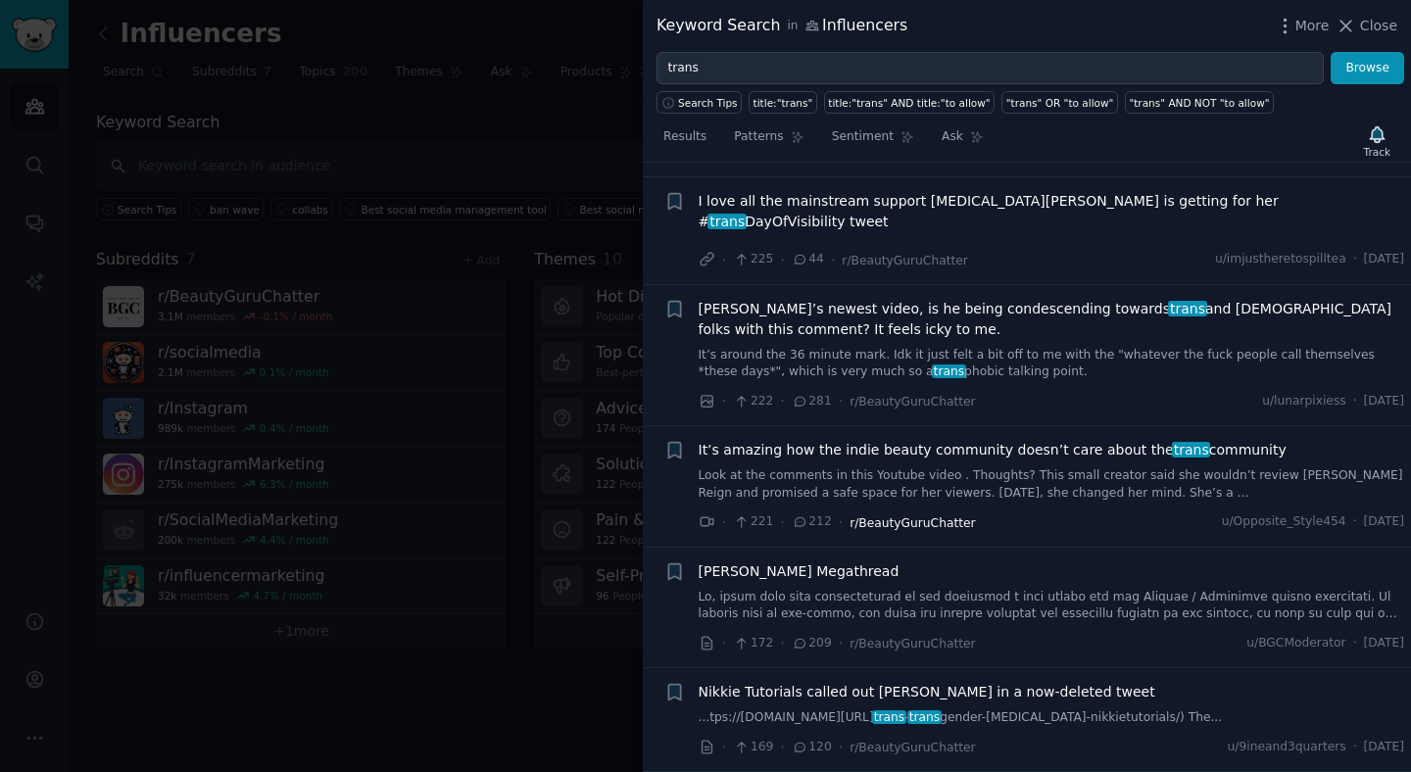
scroll to position [2341, 0]
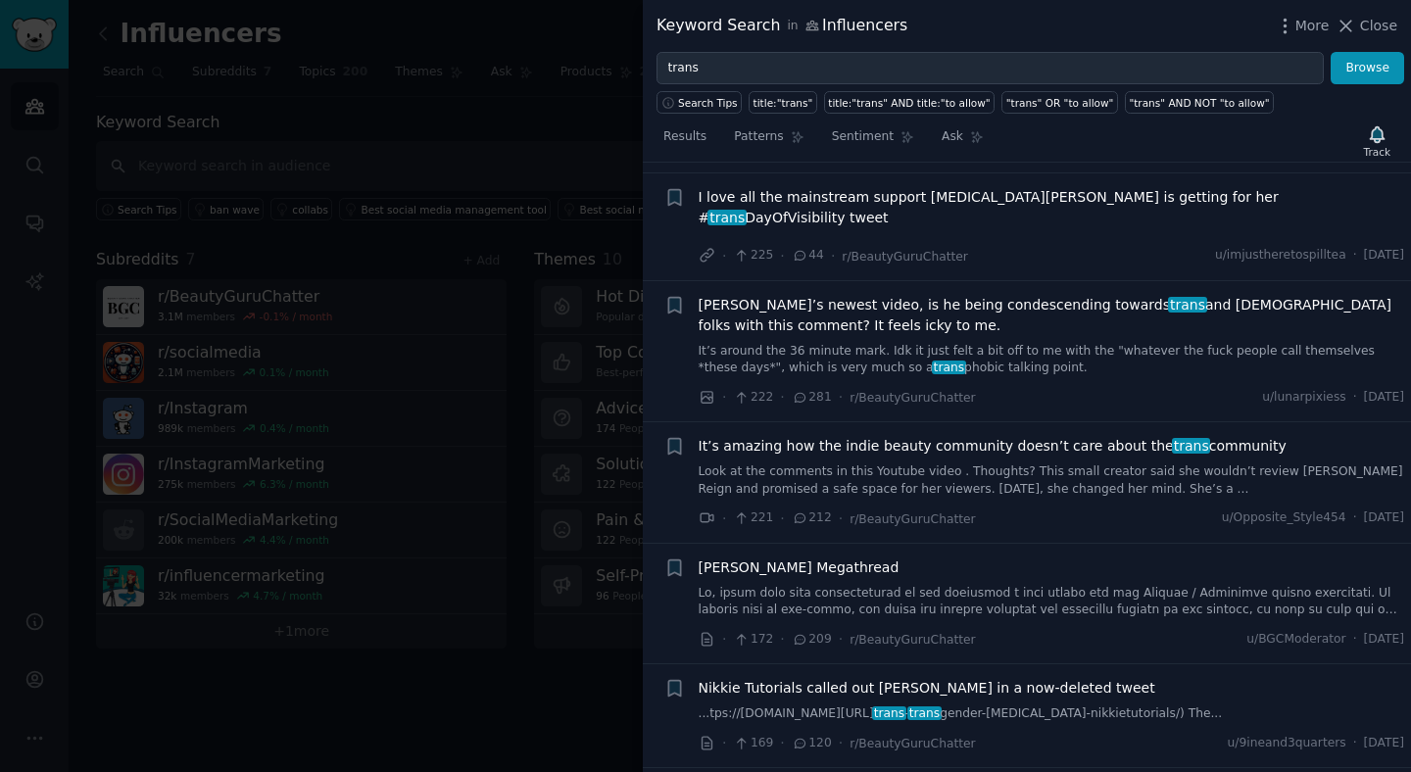
click at [451, 664] on div at bounding box center [705, 386] width 1411 height 772
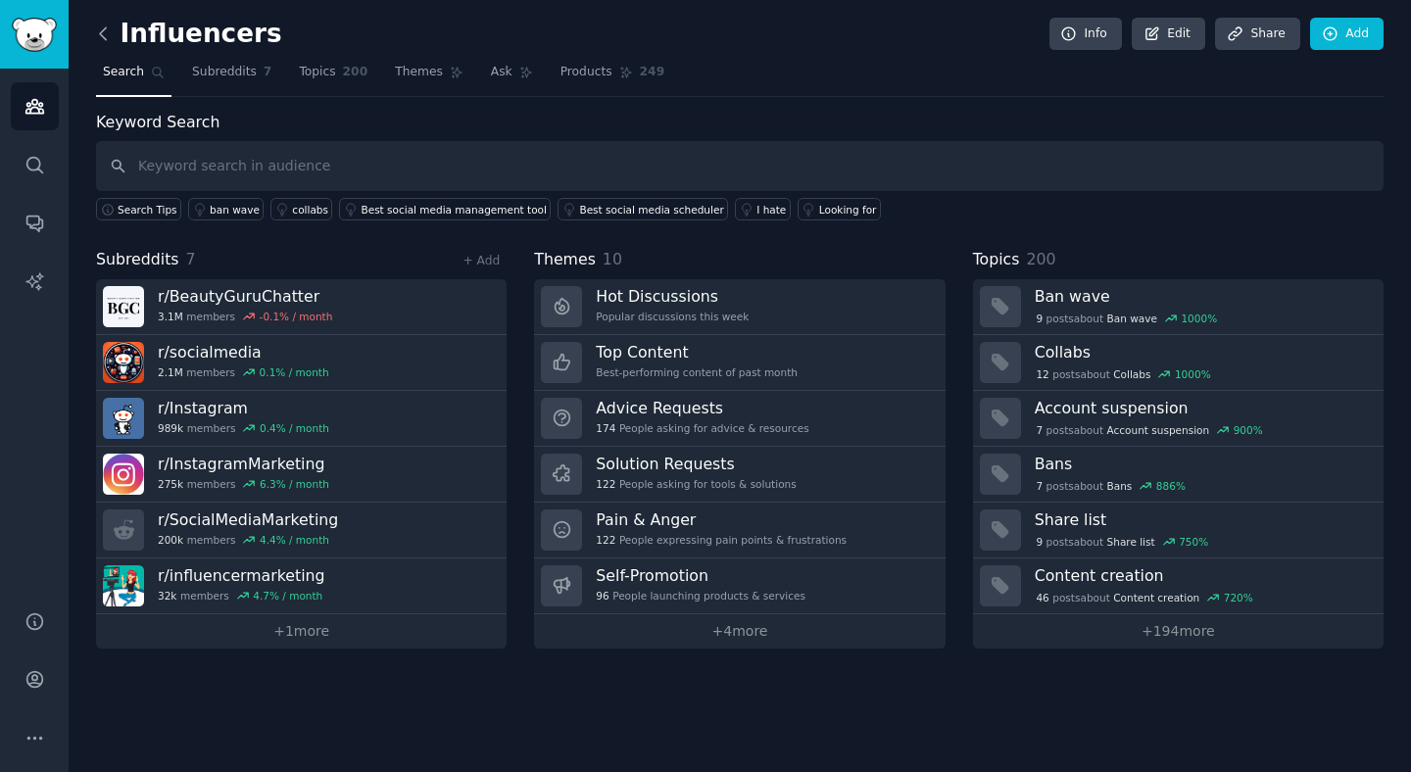
click at [104, 28] on icon at bounding box center [103, 33] width 6 height 12
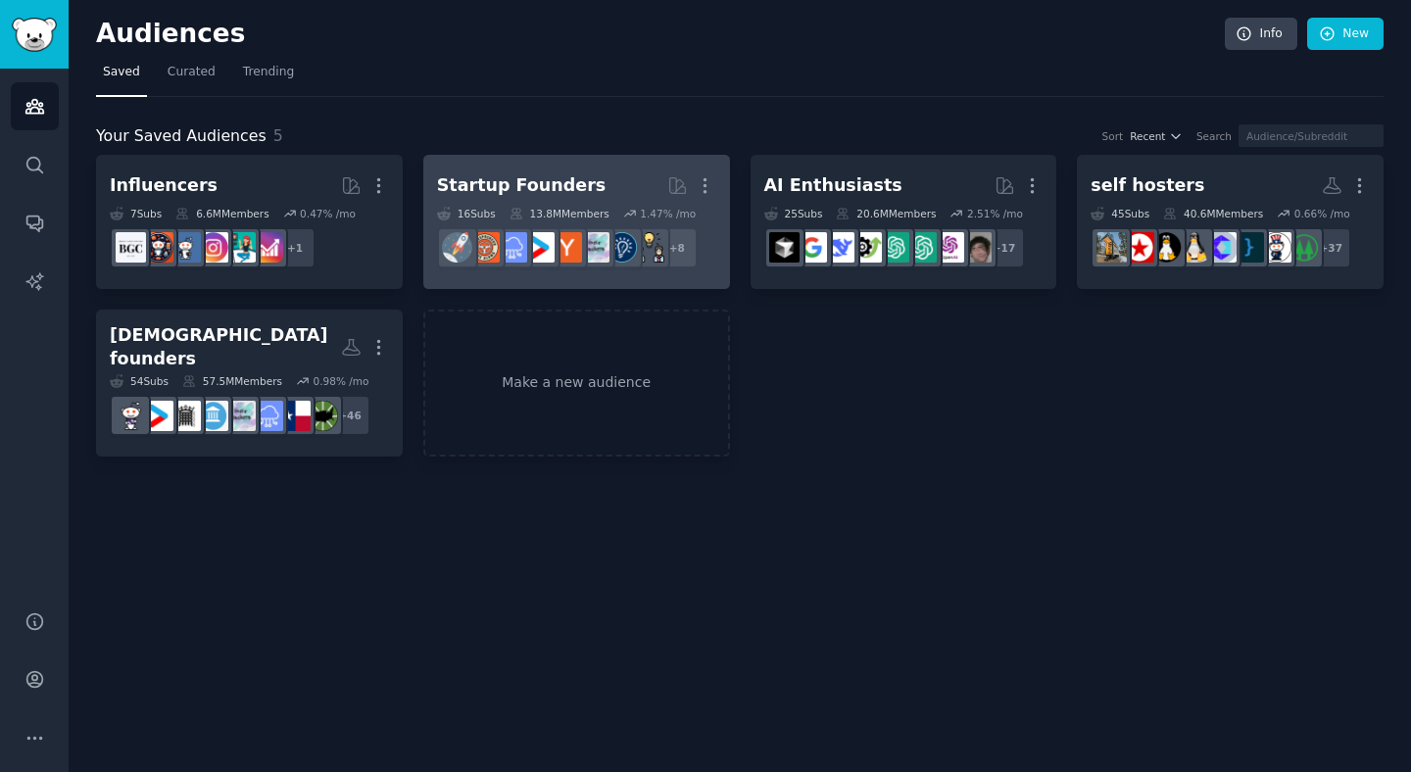
click at [568, 203] on div "Startup Founders Curated by GummySearch More 16 Sub s 13.8M Members 1.47 % /mo …" at bounding box center [576, 222] width 279 height 107
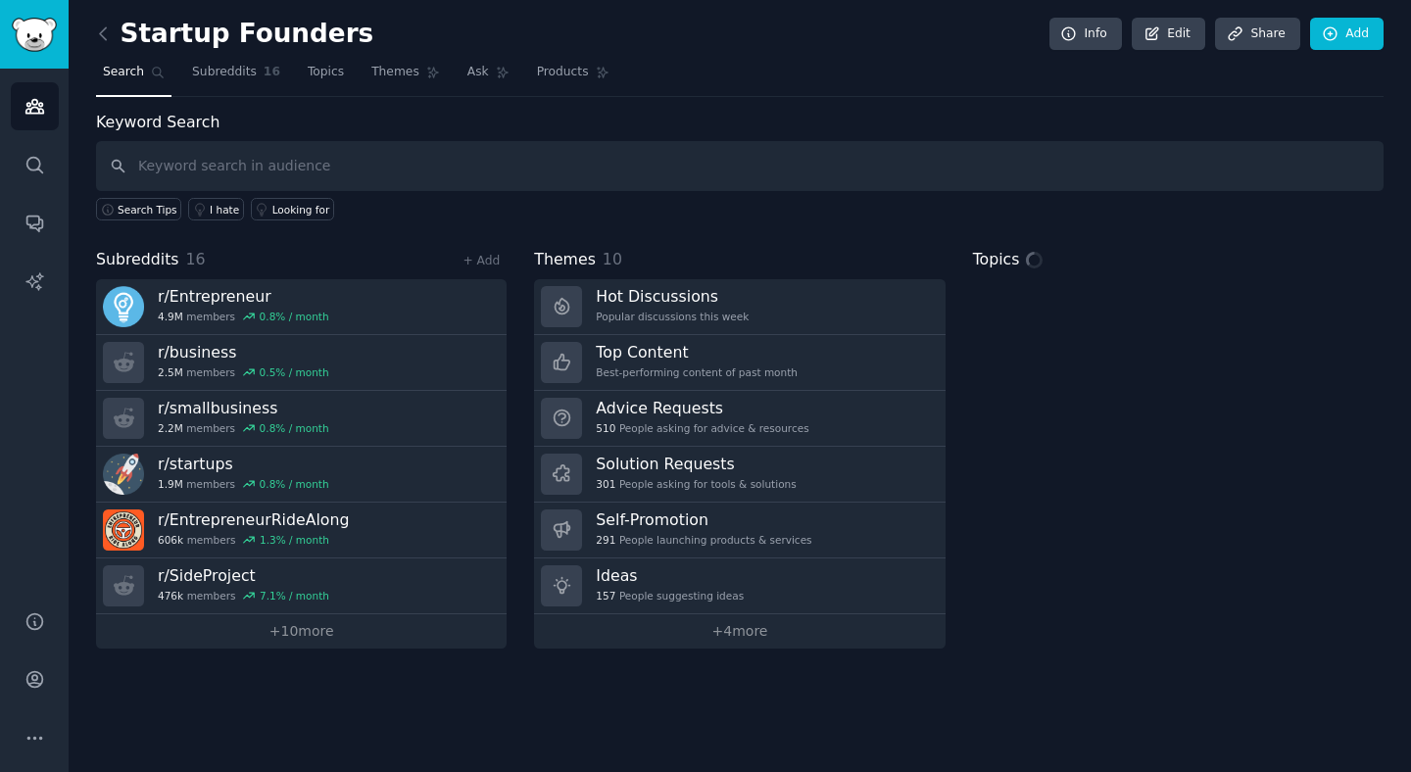
click at [944, 157] on input "text" at bounding box center [740, 166] width 1288 height 50
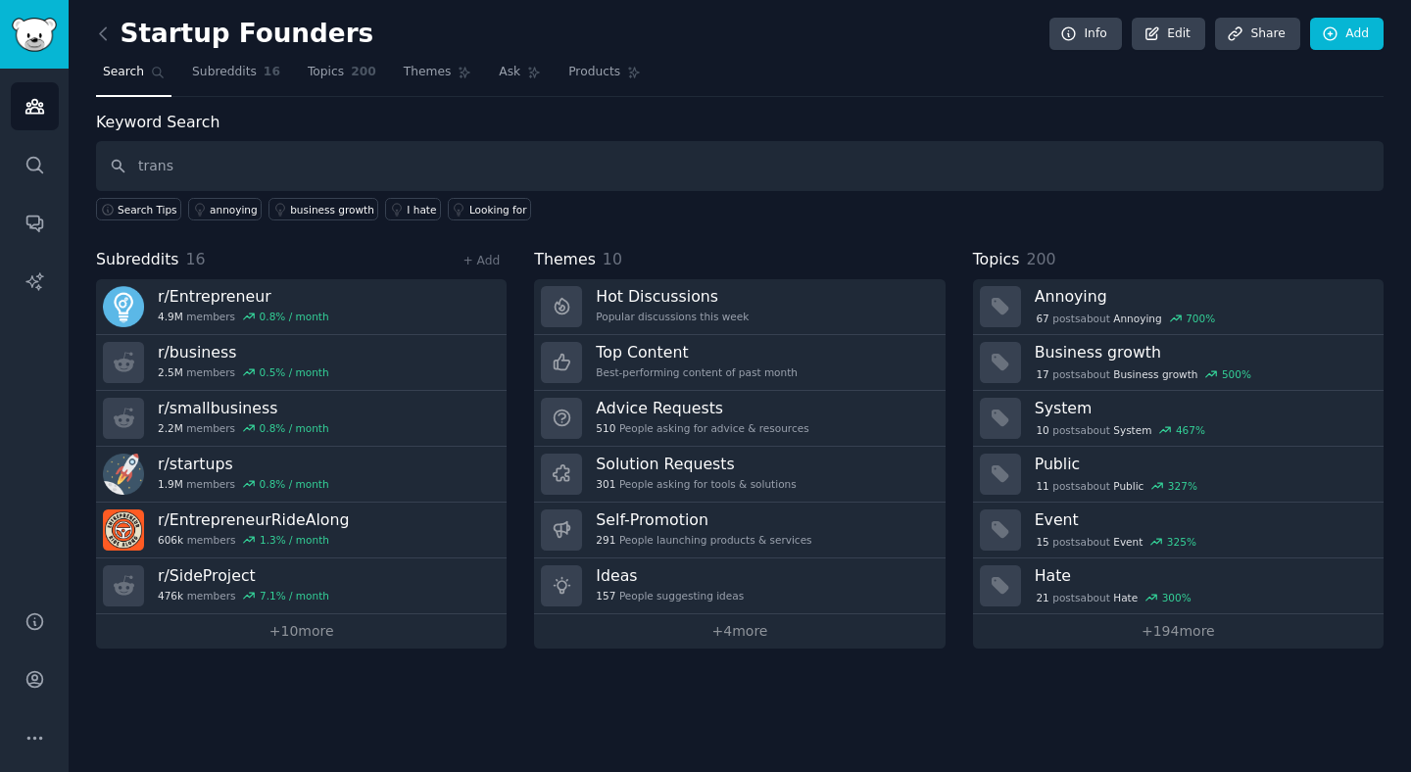
type input "trans"
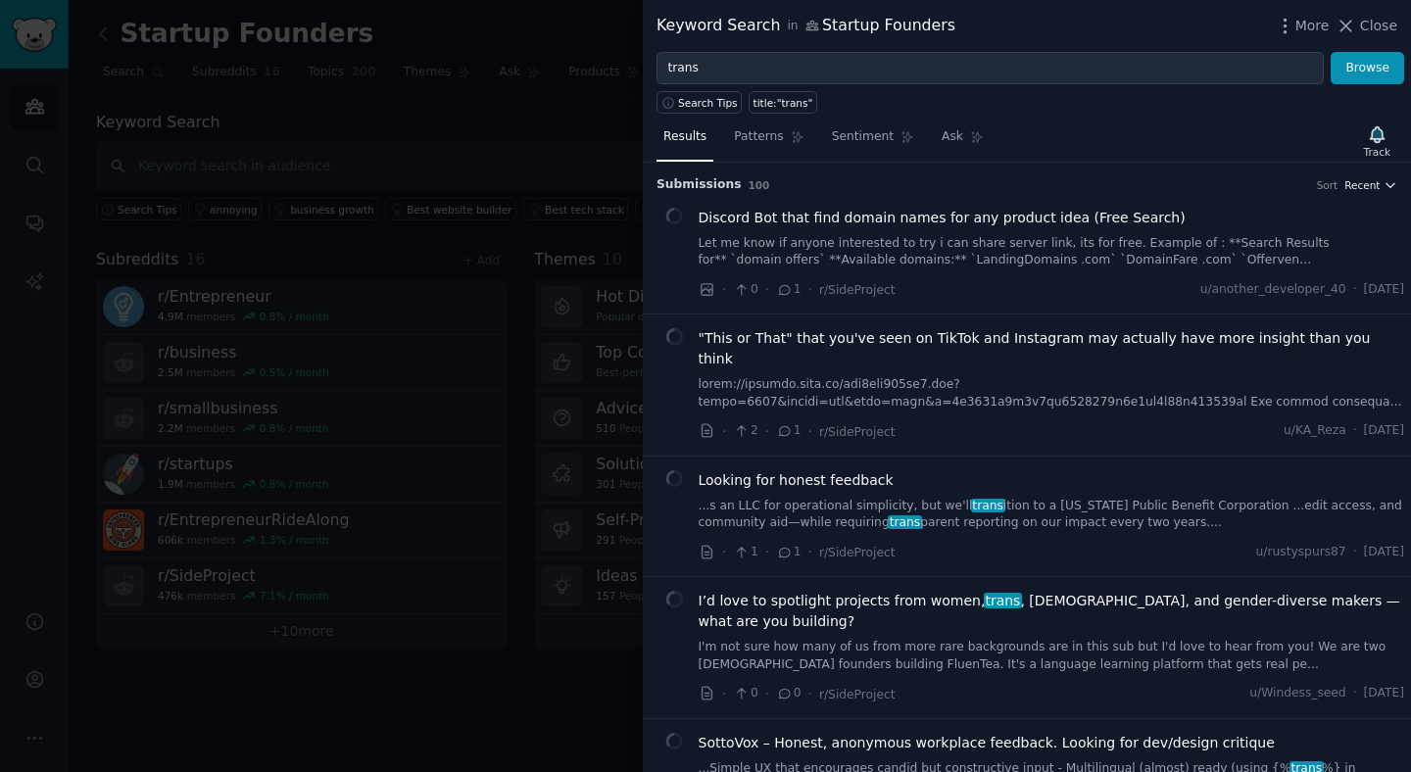
click at [1368, 185] on span "Recent" at bounding box center [1362, 185] width 35 height 14
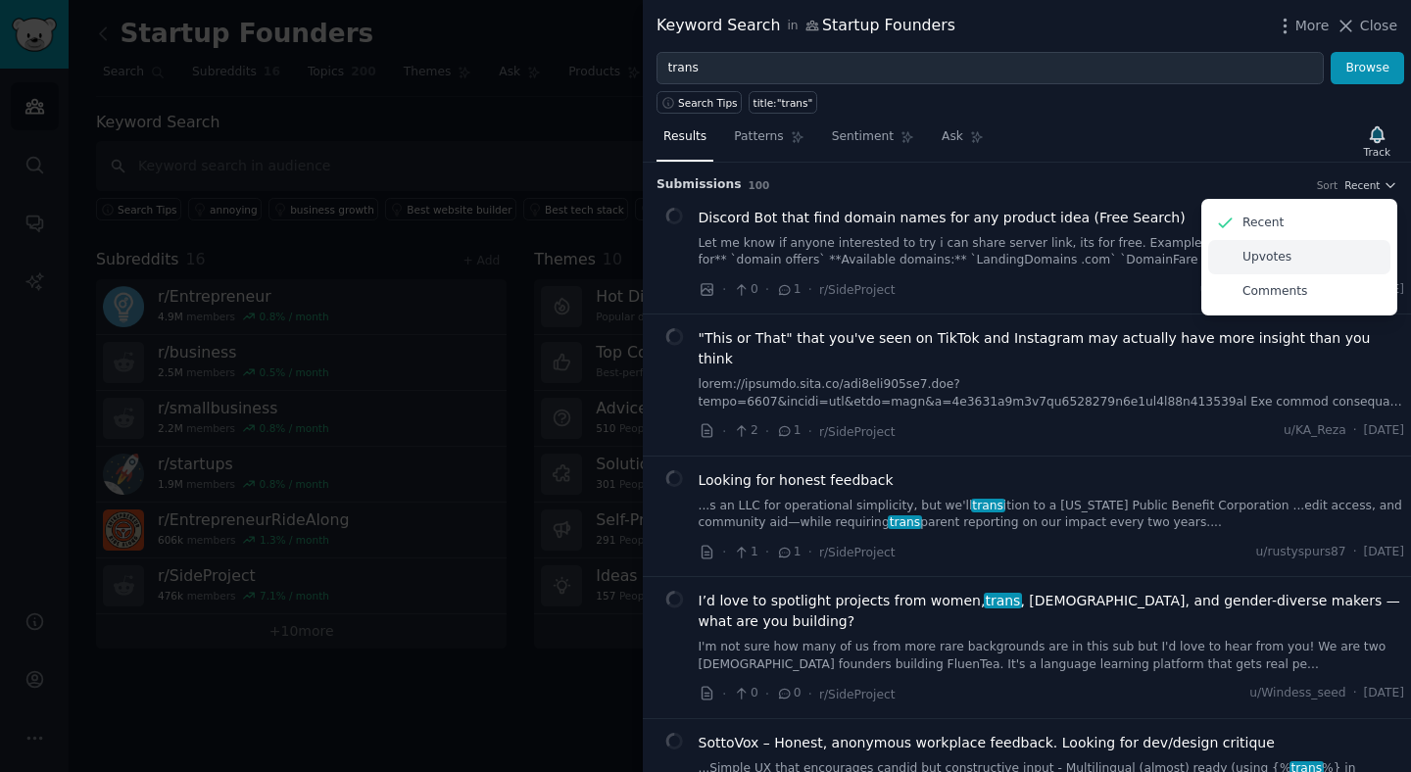
click at [1323, 258] on div "Upvotes" at bounding box center [1299, 257] width 182 height 34
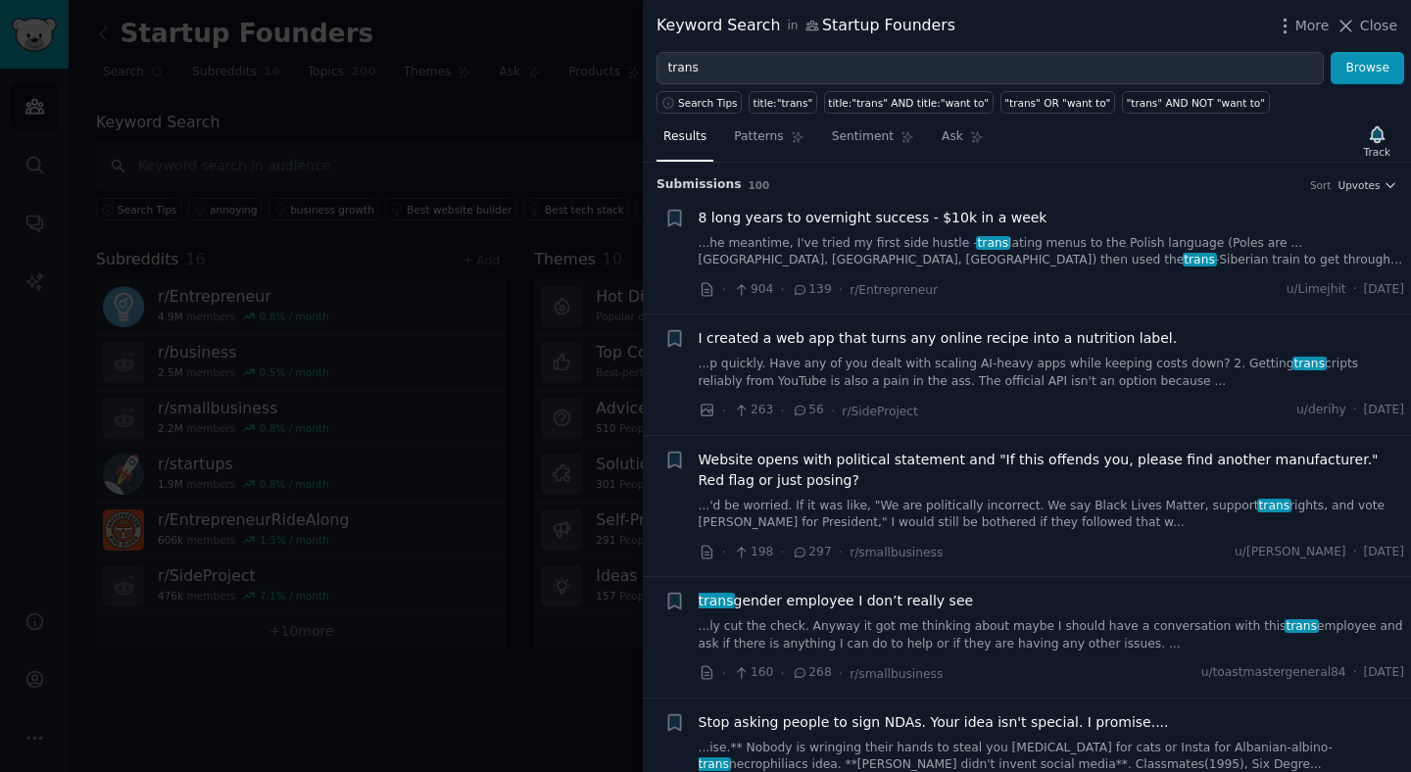
click at [1010, 519] on link "...'d be worried. If it was like, "We are politically incorrect. We say Black L…" at bounding box center [1052, 515] width 707 height 34
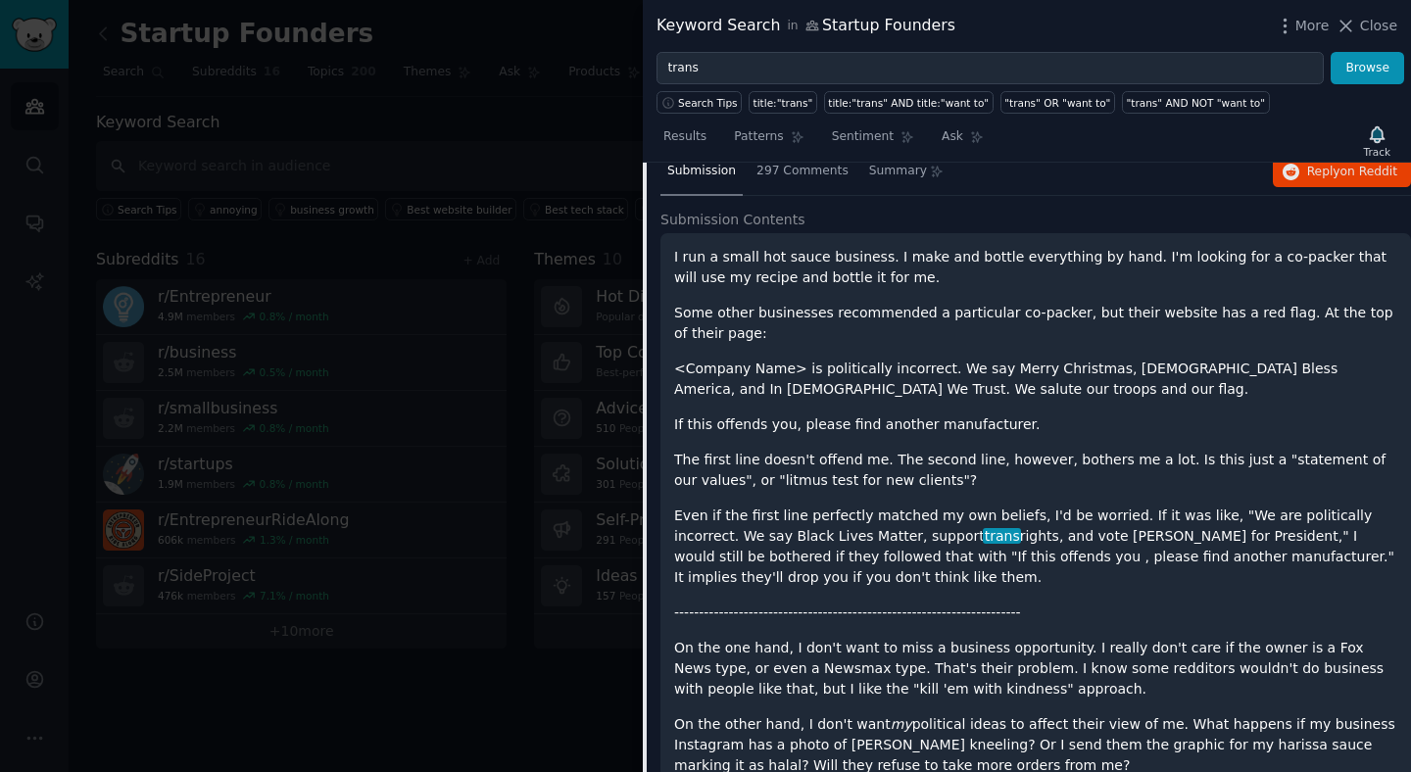
scroll to position [125, 0]
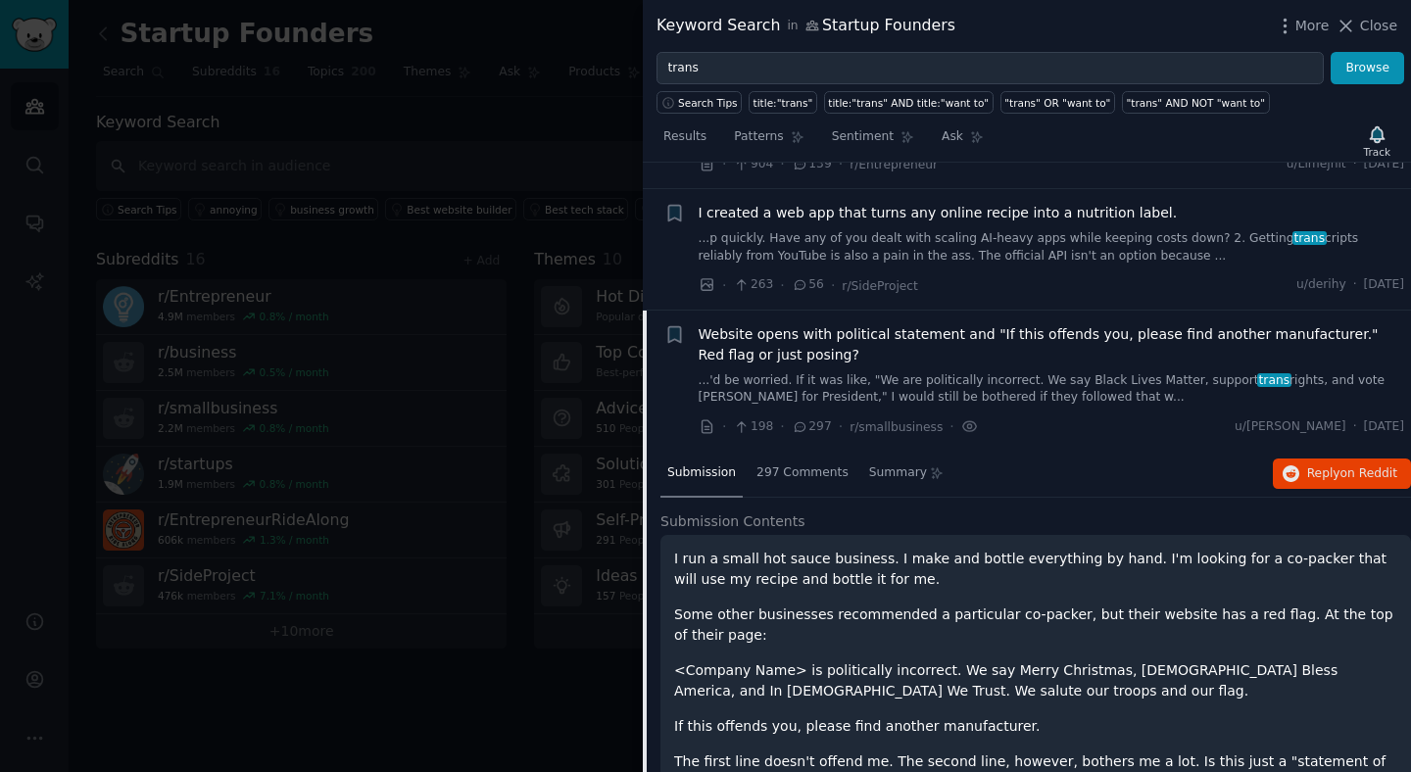
click at [942, 389] on link "...'d be worried. If it was like, "We are politically incorrect. We say Black L…" at bounding box center [1052, 389] width 707 height 34
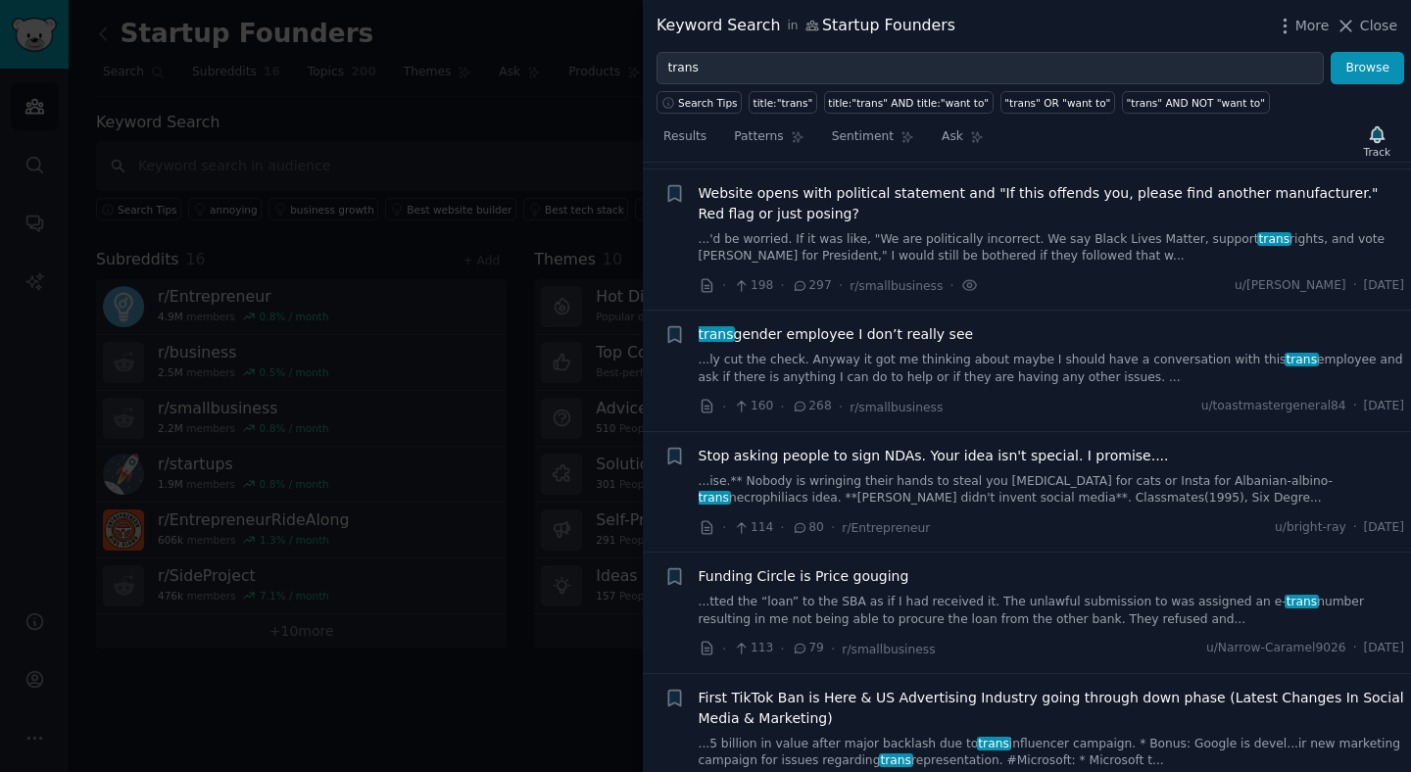
scroll to position [272, 0]
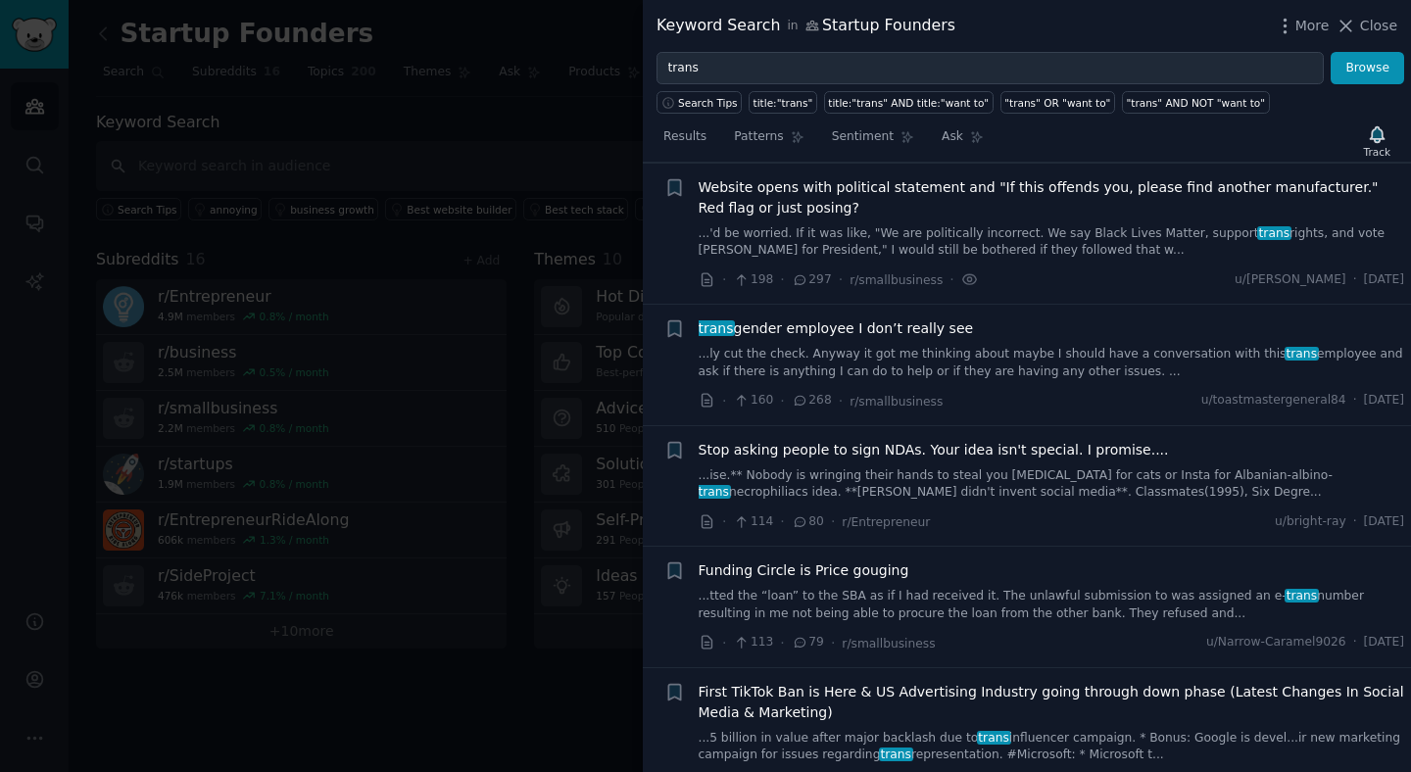
click at [976, 352] on link "...ly cut the check. Anyway it got me thinking about maybe I should have a conv…" at bounding box center [1052, 363] width 707 height 34
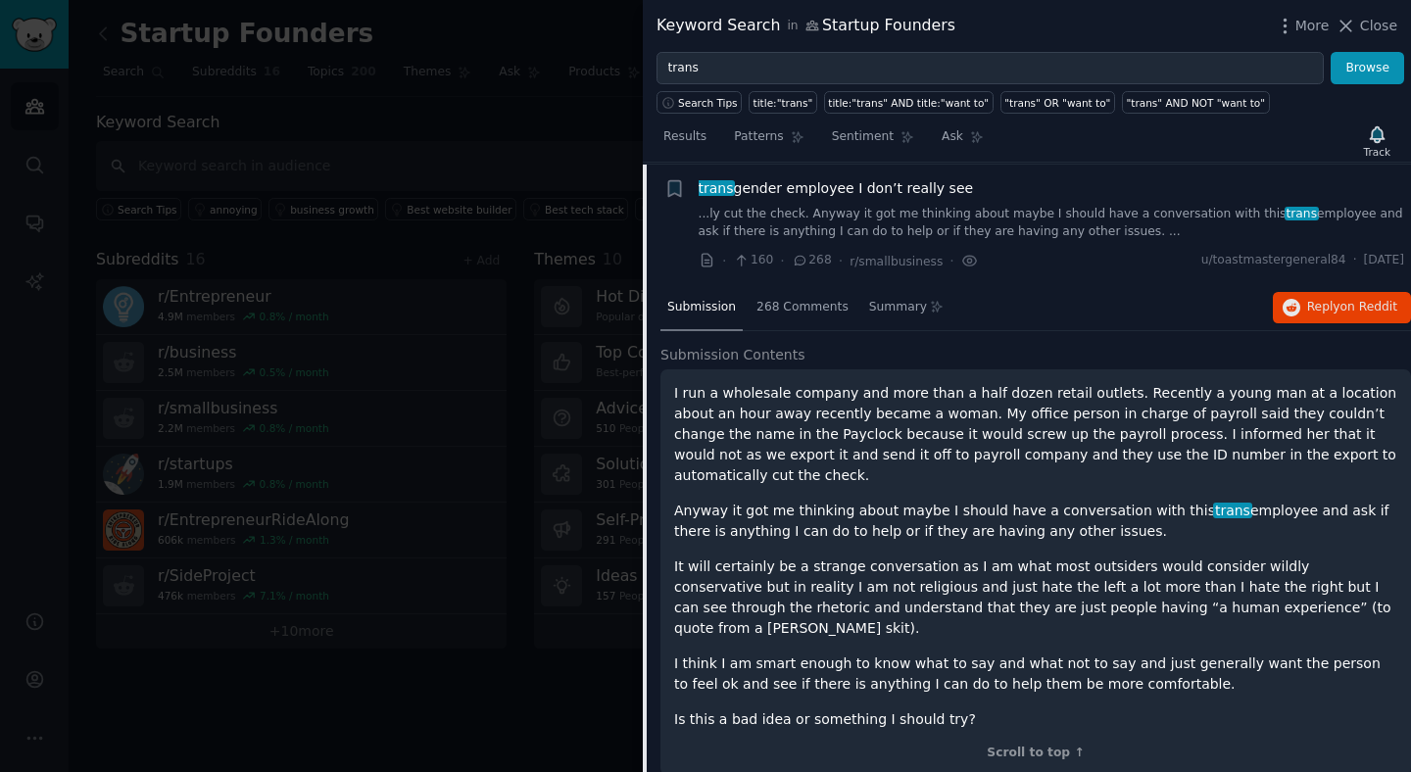
scroll to position [415, 0]
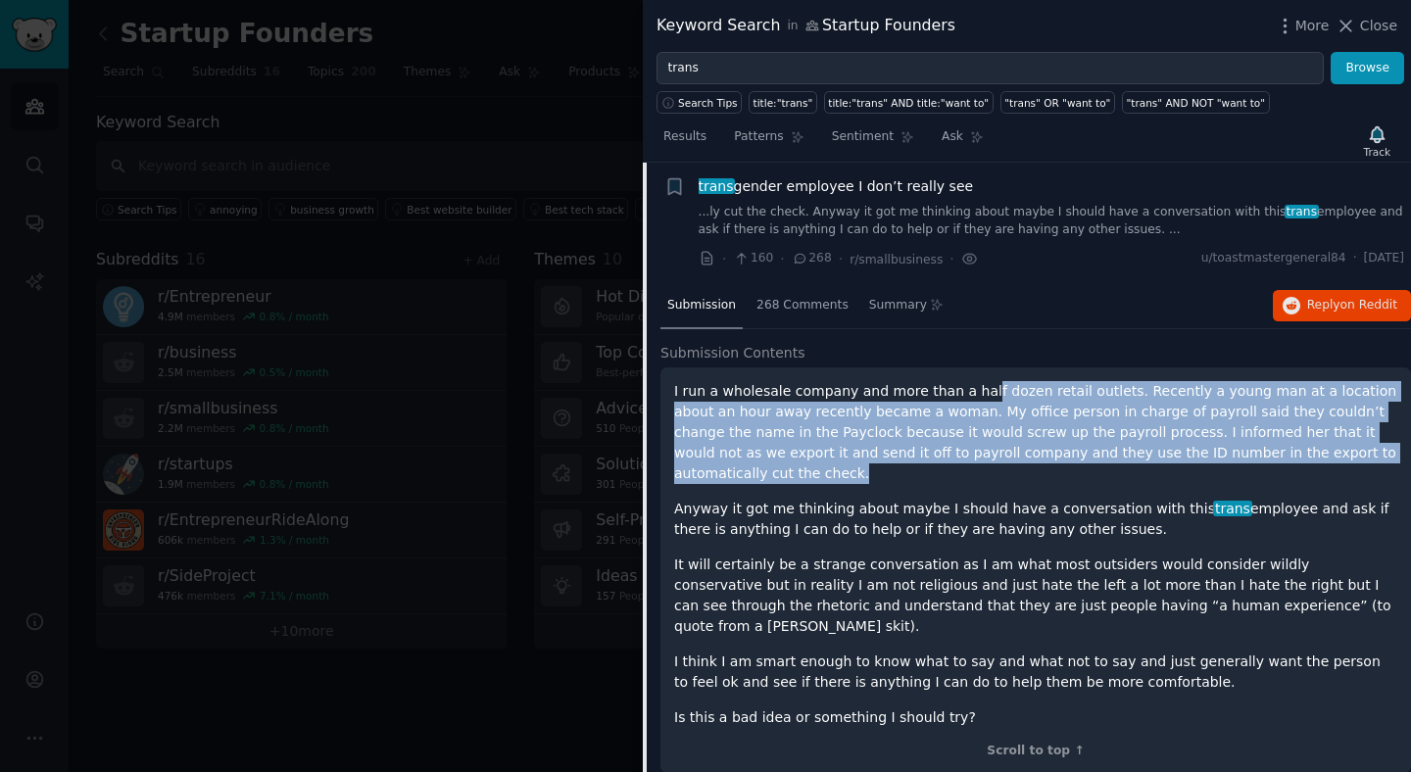
drag, startPoint x: 972, startPoint y: 393, endPoint x: 1325, endPoint y: 446, distance: 356.8
click at [1325, 446] on p "I run a wholesale company and more than a half dozen retail outlets. Recently a…" at bounding box center [1035, 432] width 723 height 103
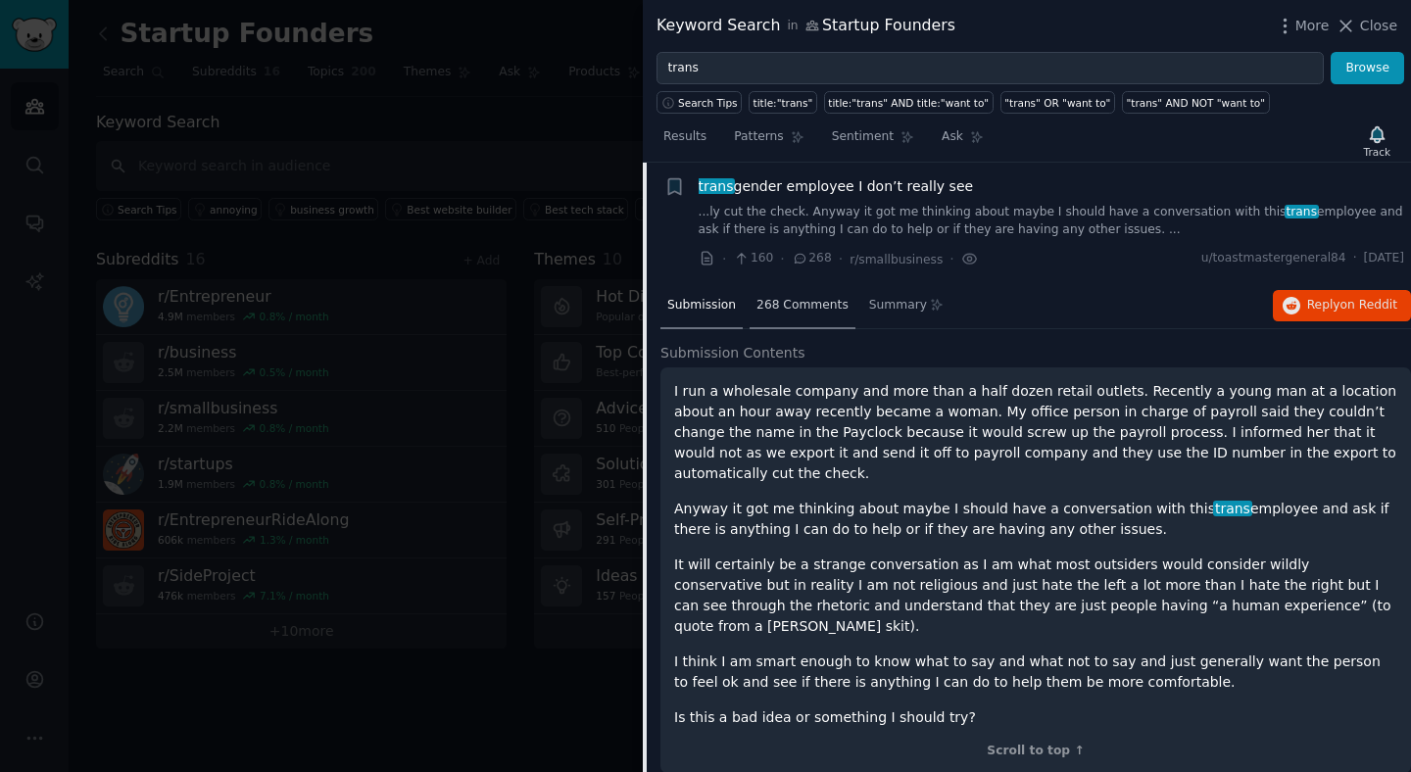
click at [813, 311] on span "268 Comments" at bounding box center [803, 306] width 92 height 18
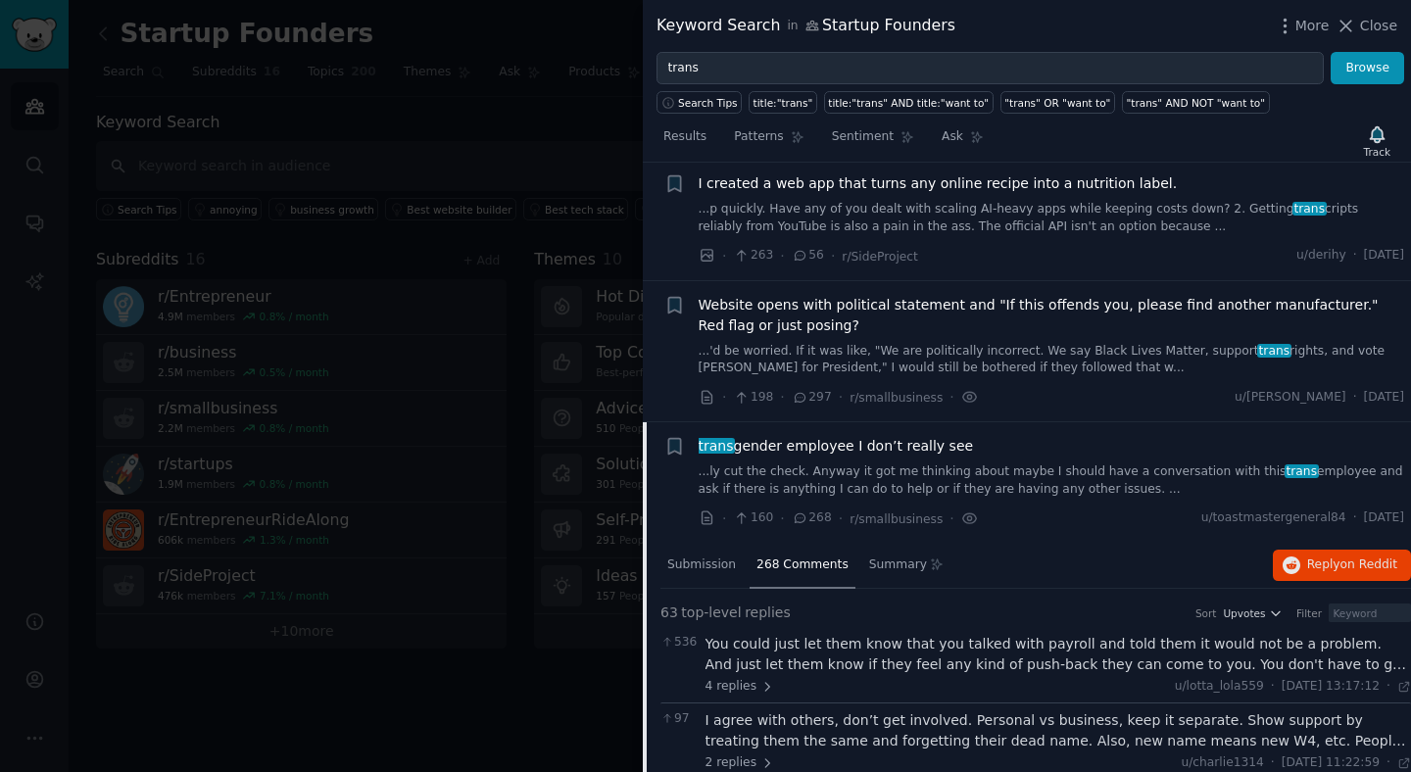
scroll to position [0, 0]
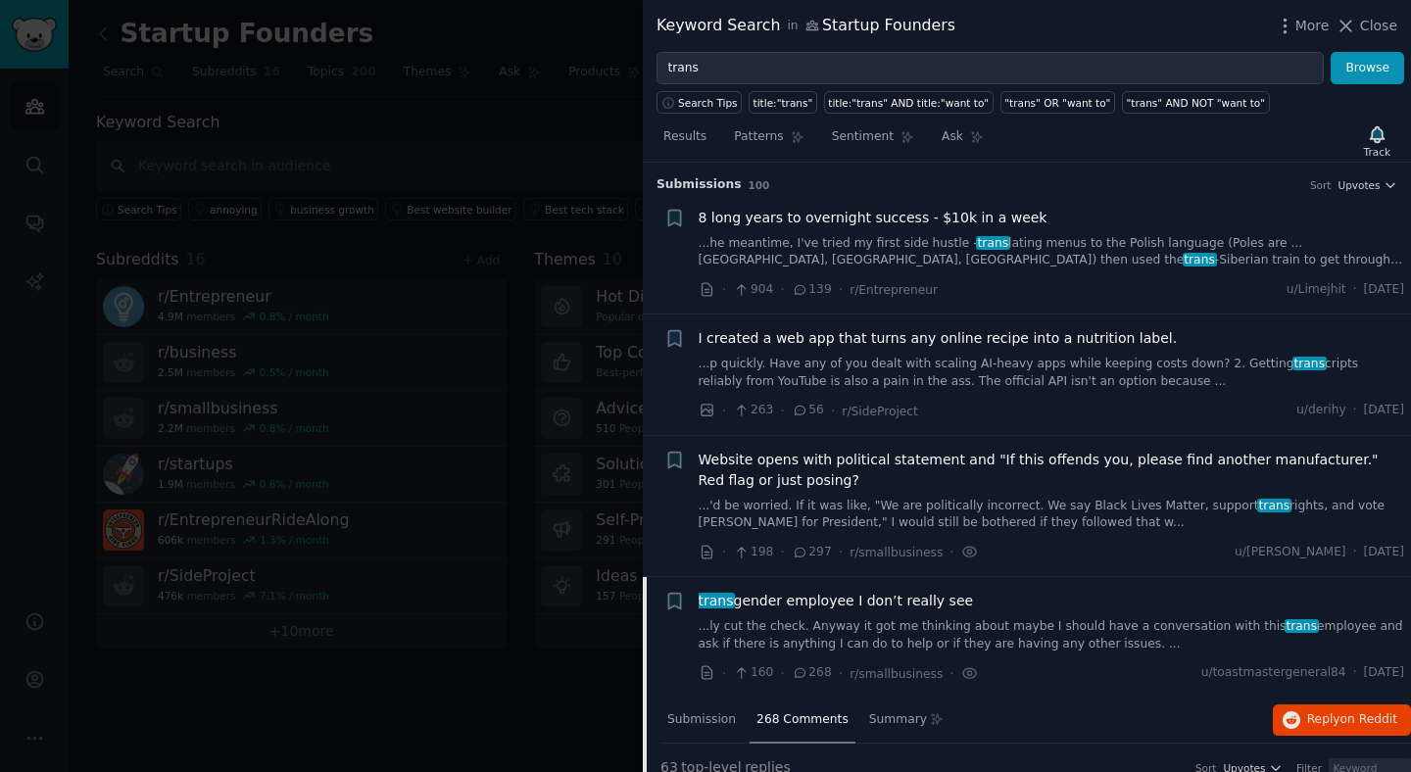
click at [1021, 626] on link "...ly cut the check. Anyway it got me thinking about maybe I should have a conv…" at bounding box center [1052, 635] width 707 height 34
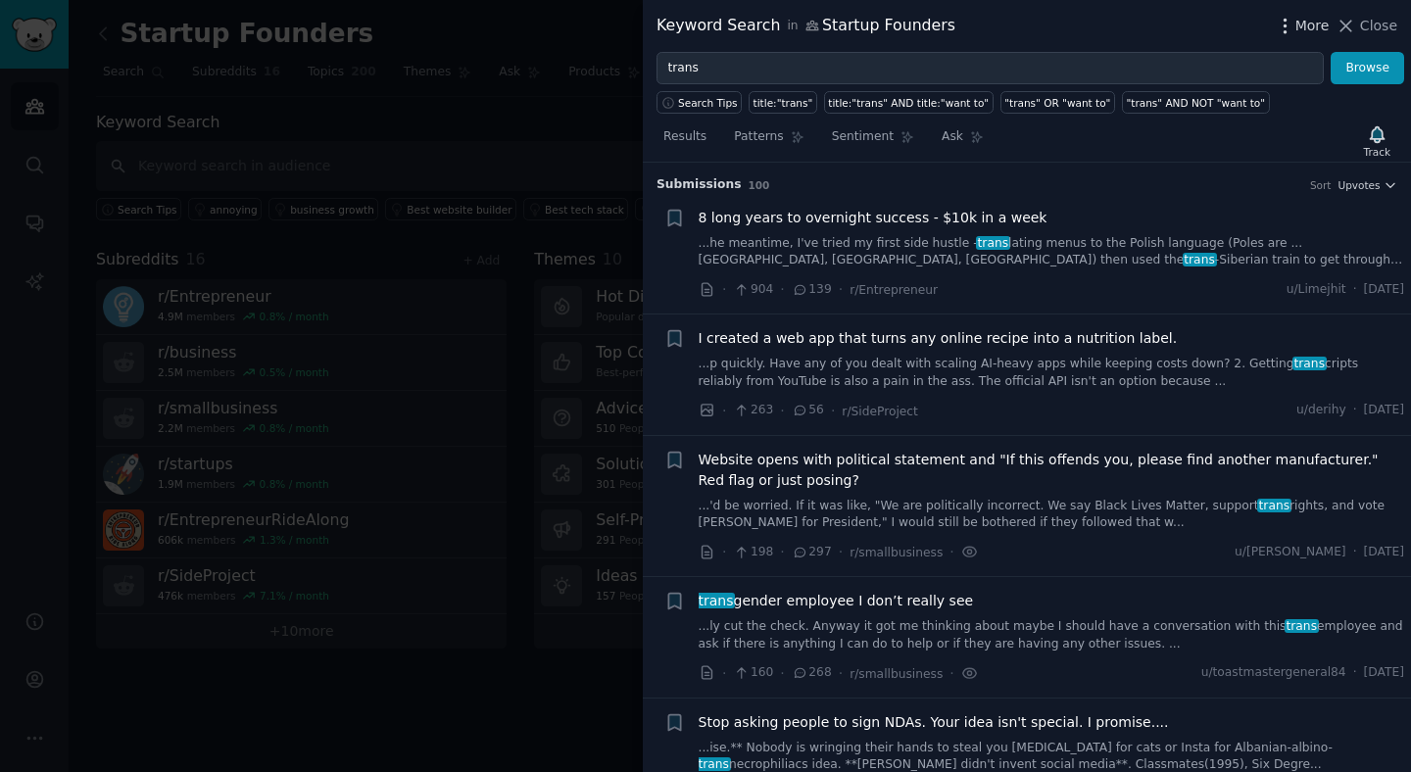
click at [1290, 27] on icon "button" at bounding box center [1285, 26] width 21 height 21
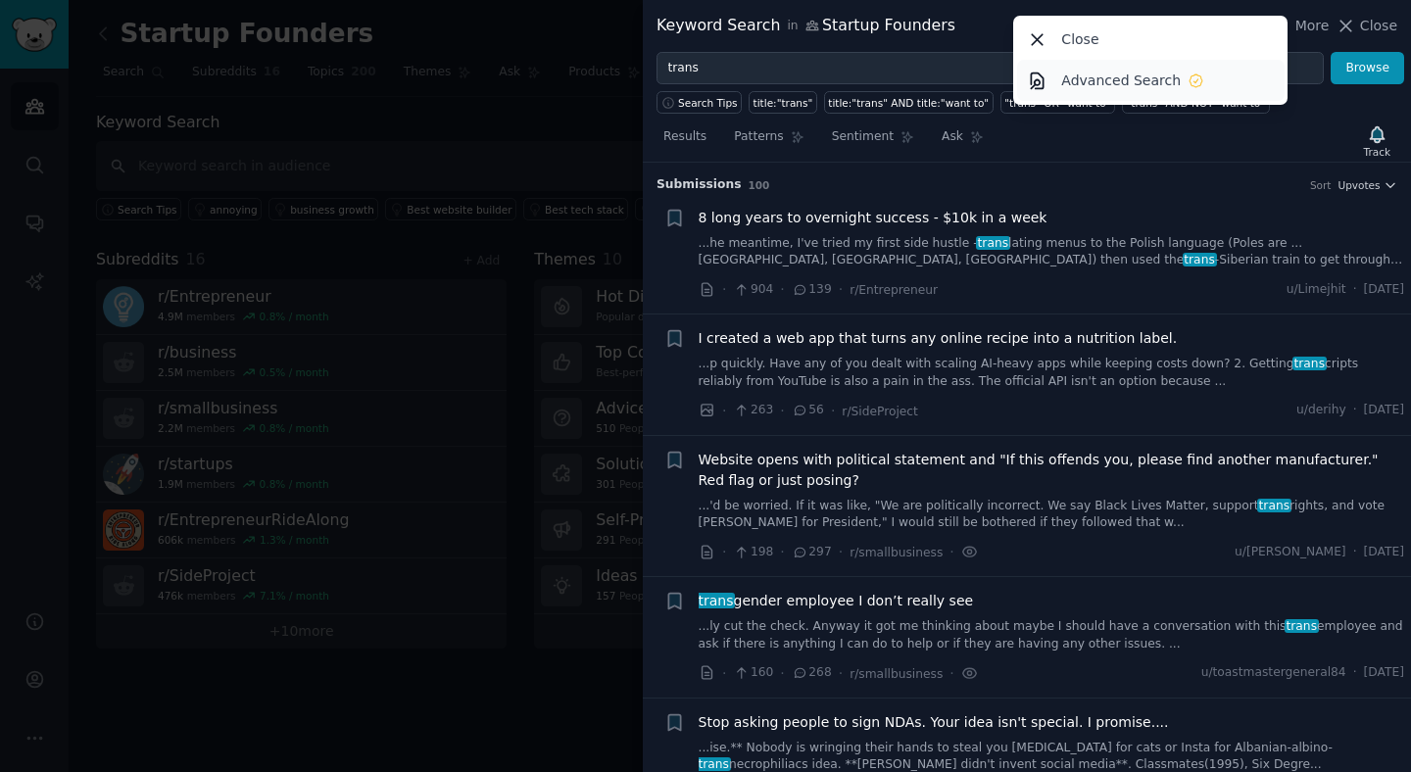
click at [1175, 89] on p "Advanced Search" at bounding box center [1121, 81] width 120 height 21
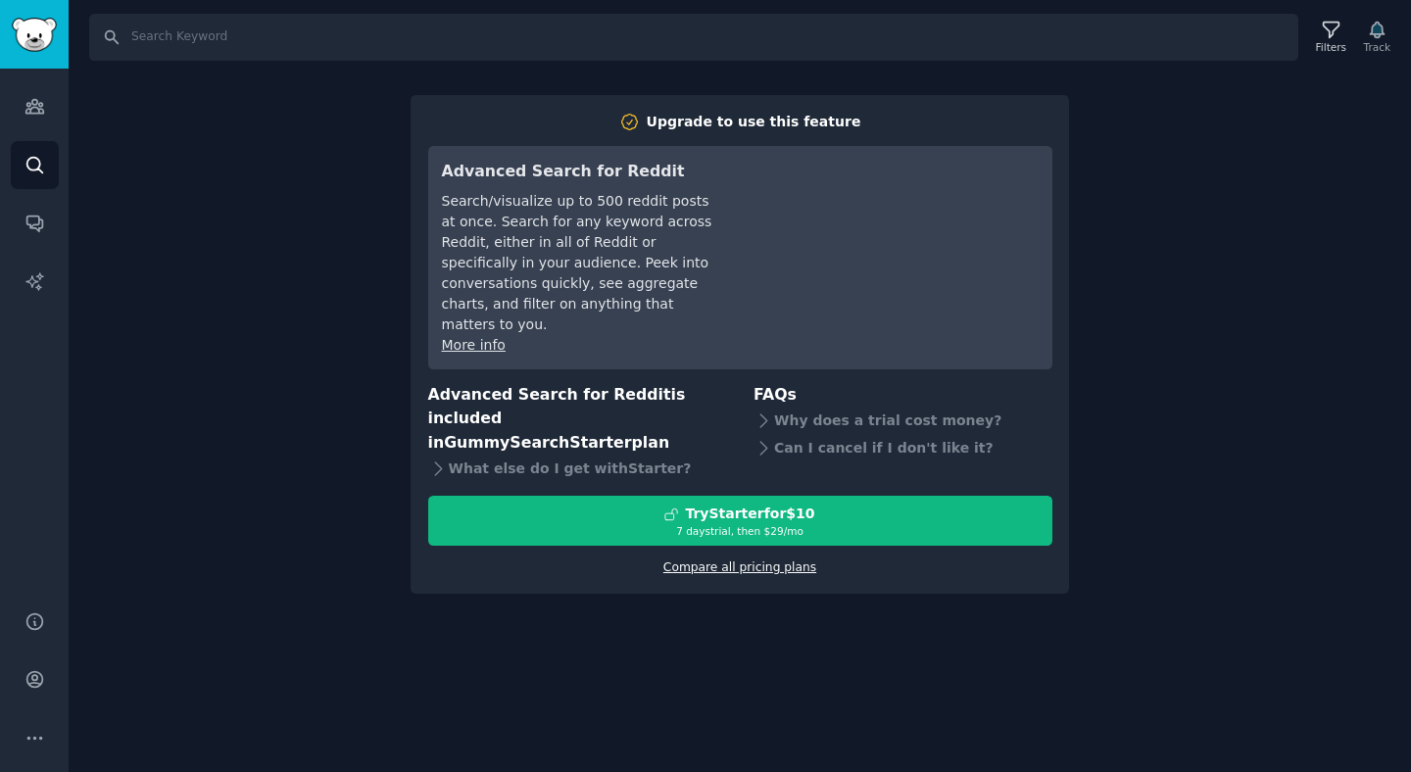
click at [729, 561] on link "Compare all pricing plans" at bounding box center [740, 568] width 153 height 14
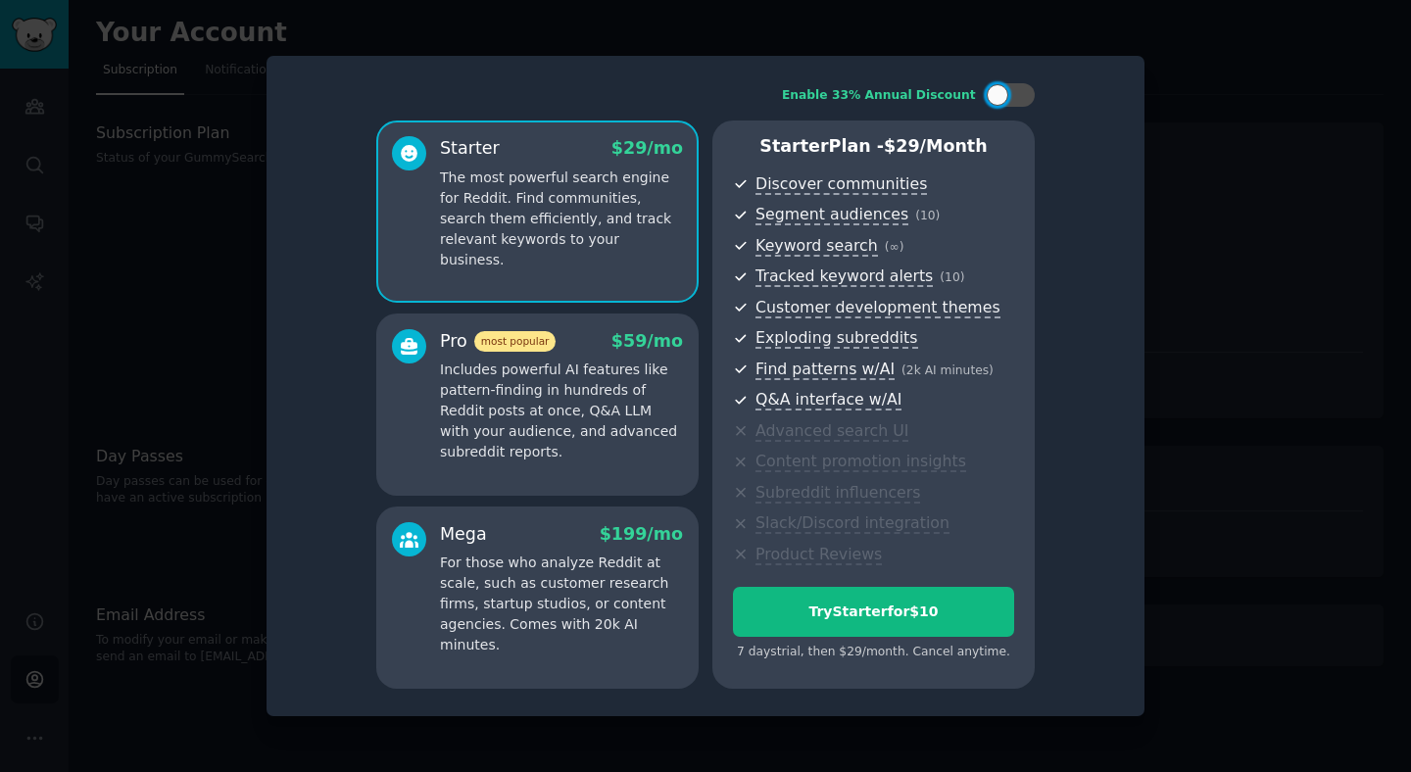
click at [1255, 217] on div at bounding box center [705, 386] width 1411 height 772
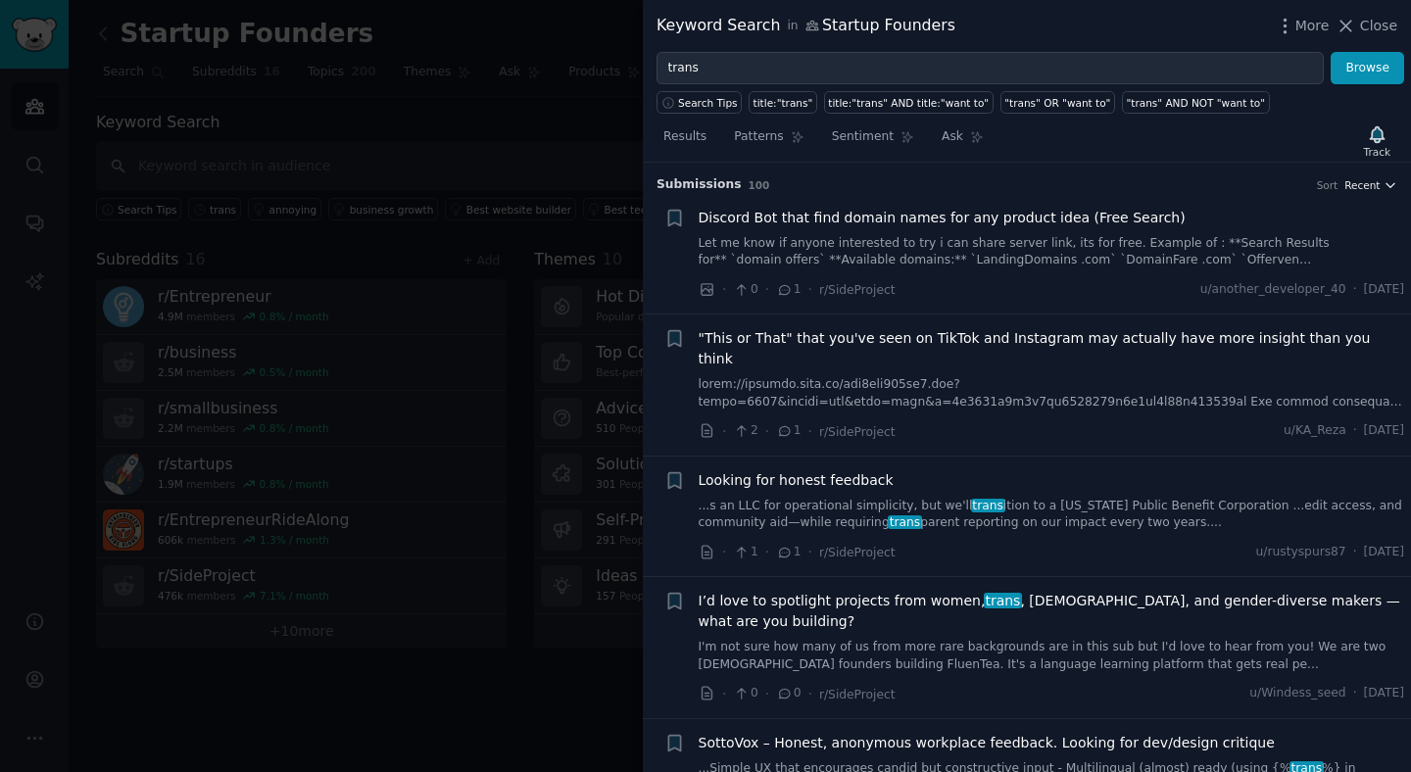
click at [1362, 186] on span "Recent" at bounding box center [1362, 185] width 35 height 14
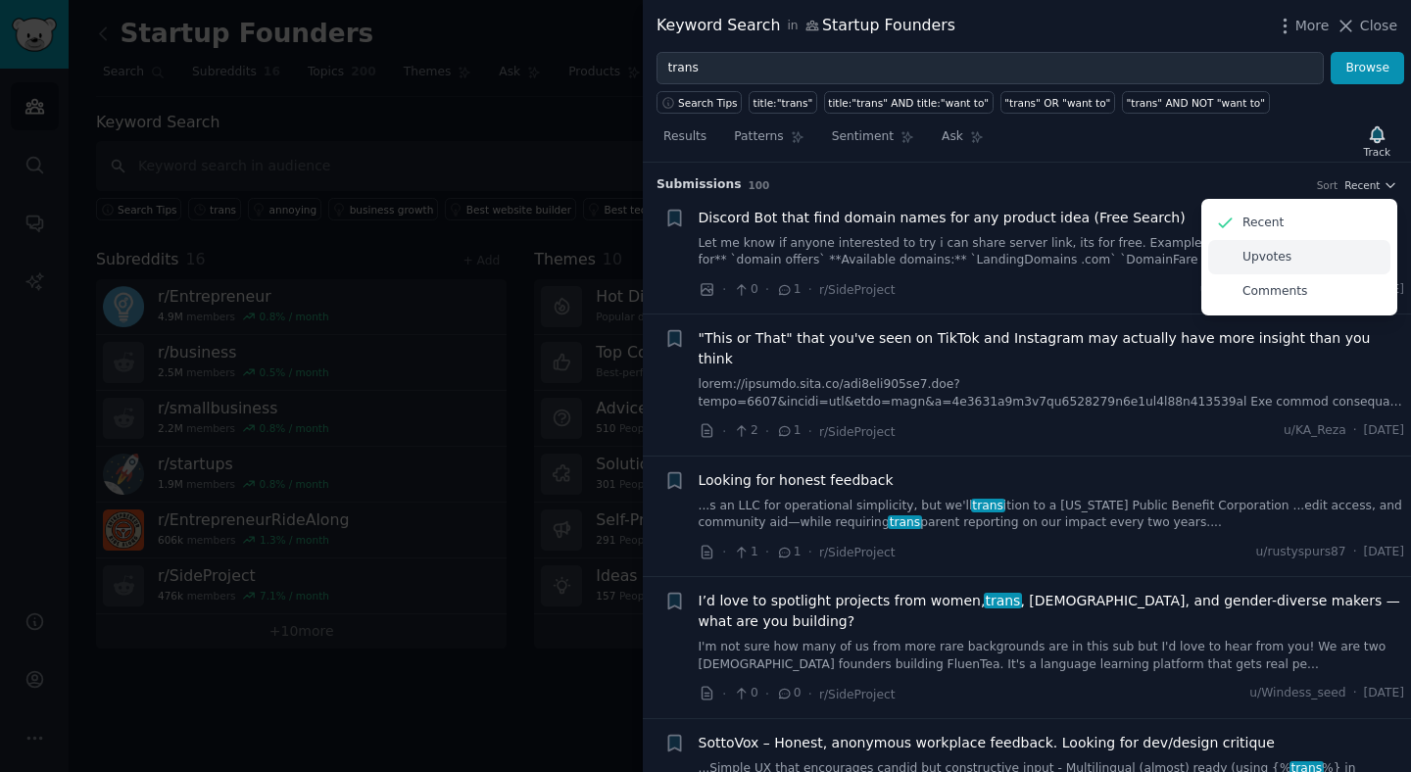
click at [1290, 262] on div "Upvotes" at bounding box center [1299, 257] width 182 height 34
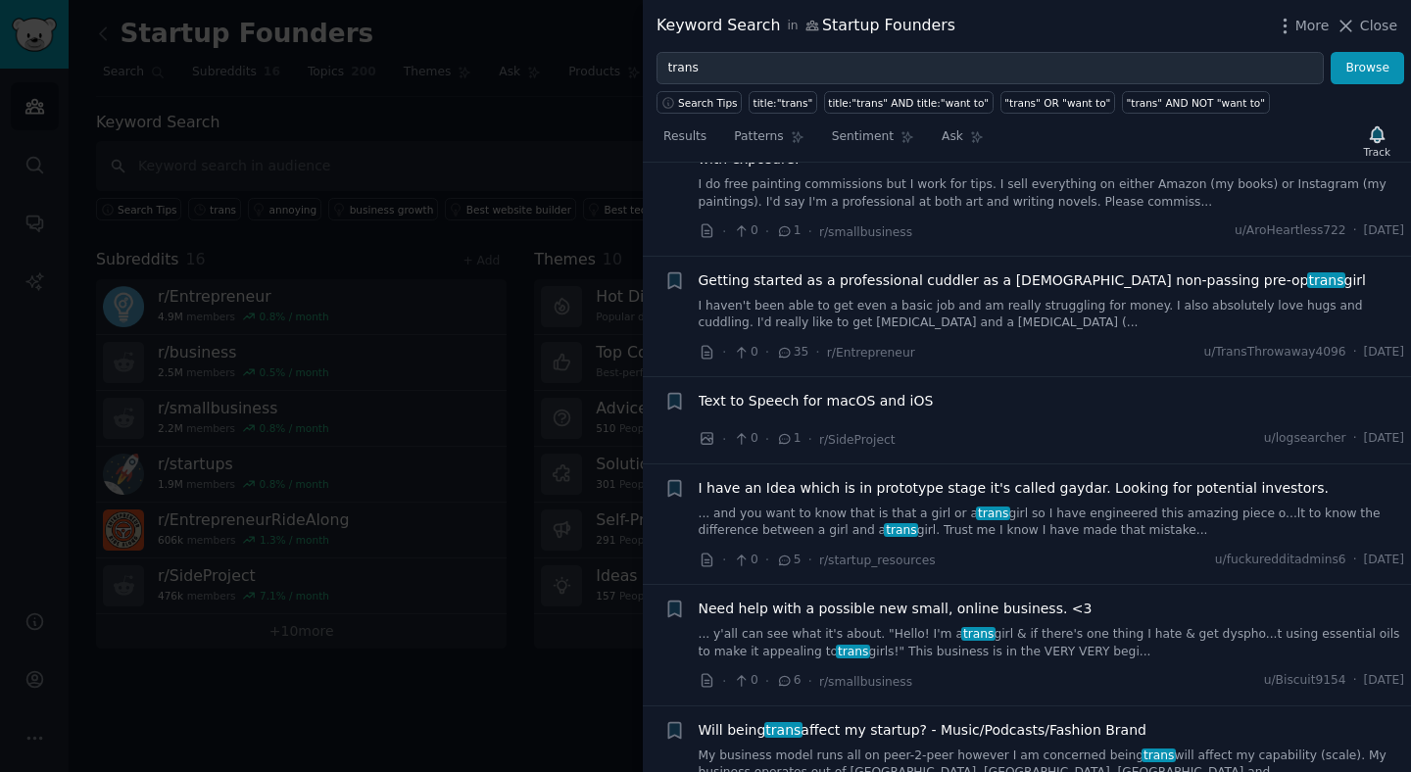
scroll to position [11463, 0]
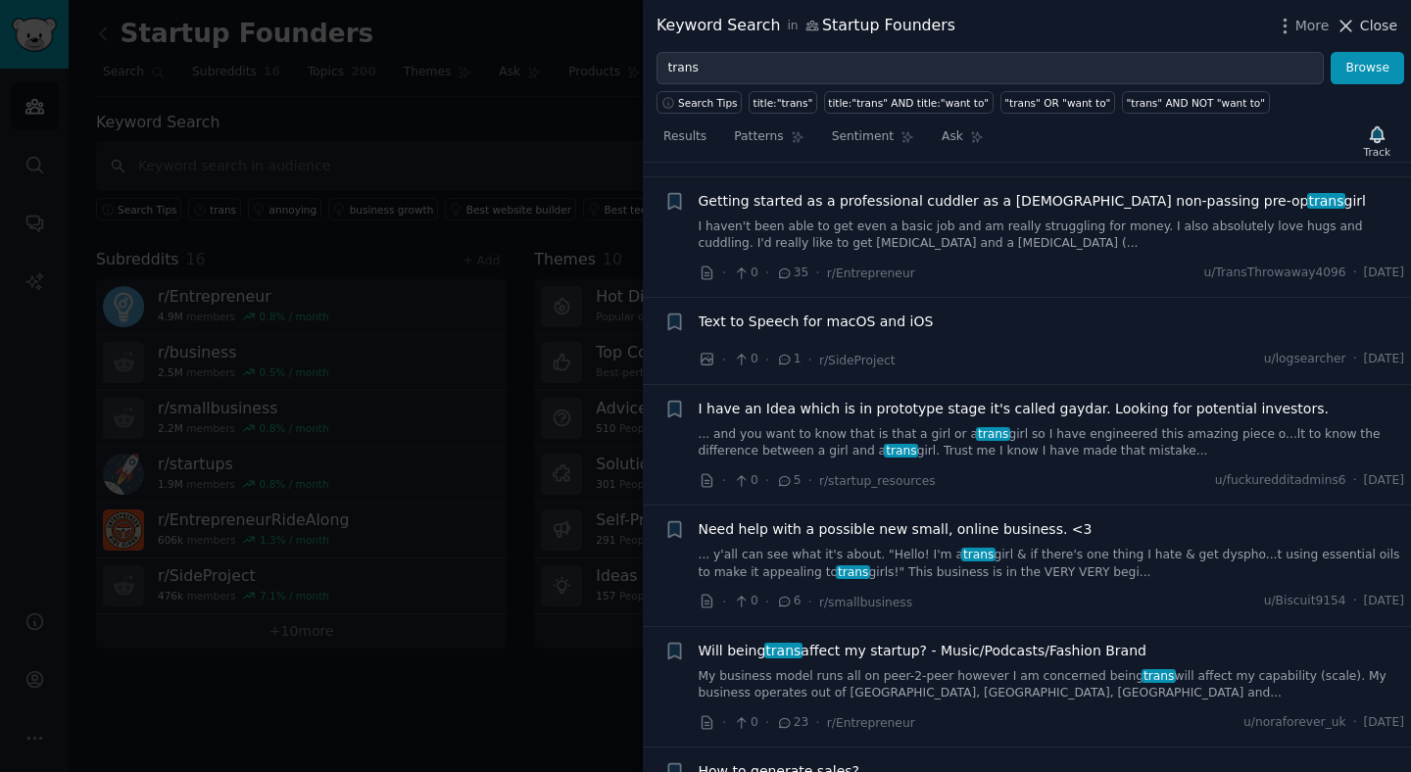
click at [1383, 30] on span "Close" at bounding box center [1378, 26] width 37 height 21
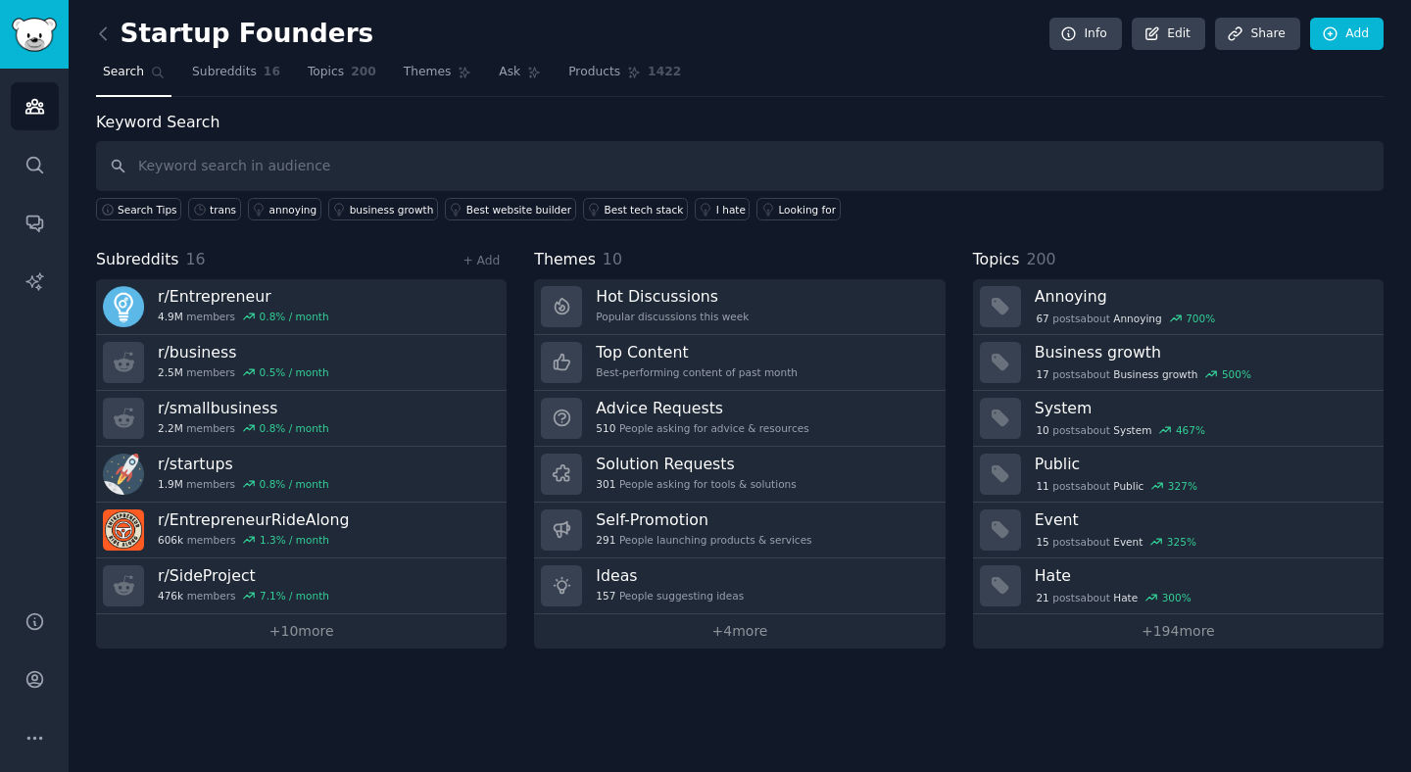
click at [1039, 135] on div "Keyword Search Search Tips trans annoying business growth Best website builder …" at bounding box center [740, 166] width 1288 height 111
click at [102, 35] on icon at bounding box center [103, 34] width 21 height 21
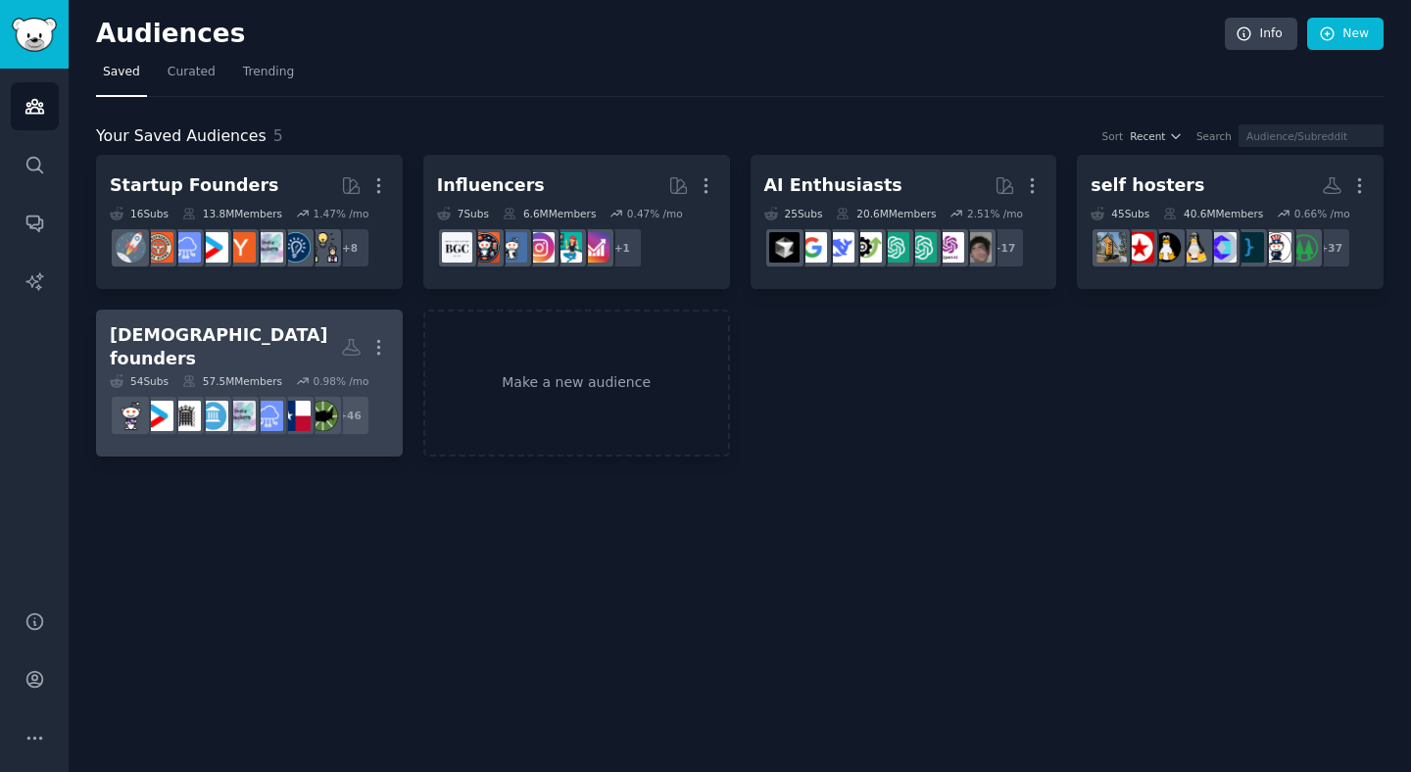
click at [277, 331] on h2 "trans founders More" at bounding box center [249, 347] width 279 height 48
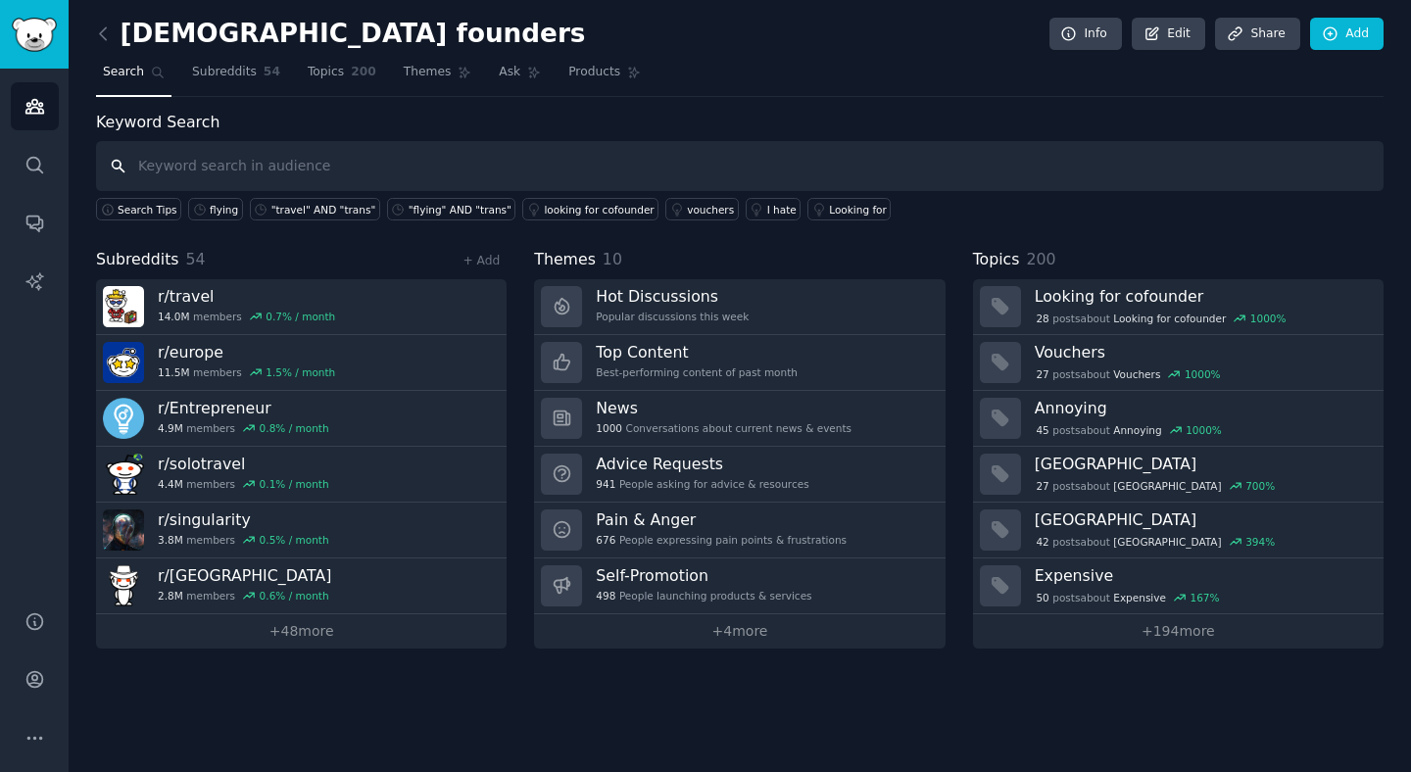
type input "t"
type input ""trans" AND "startup""
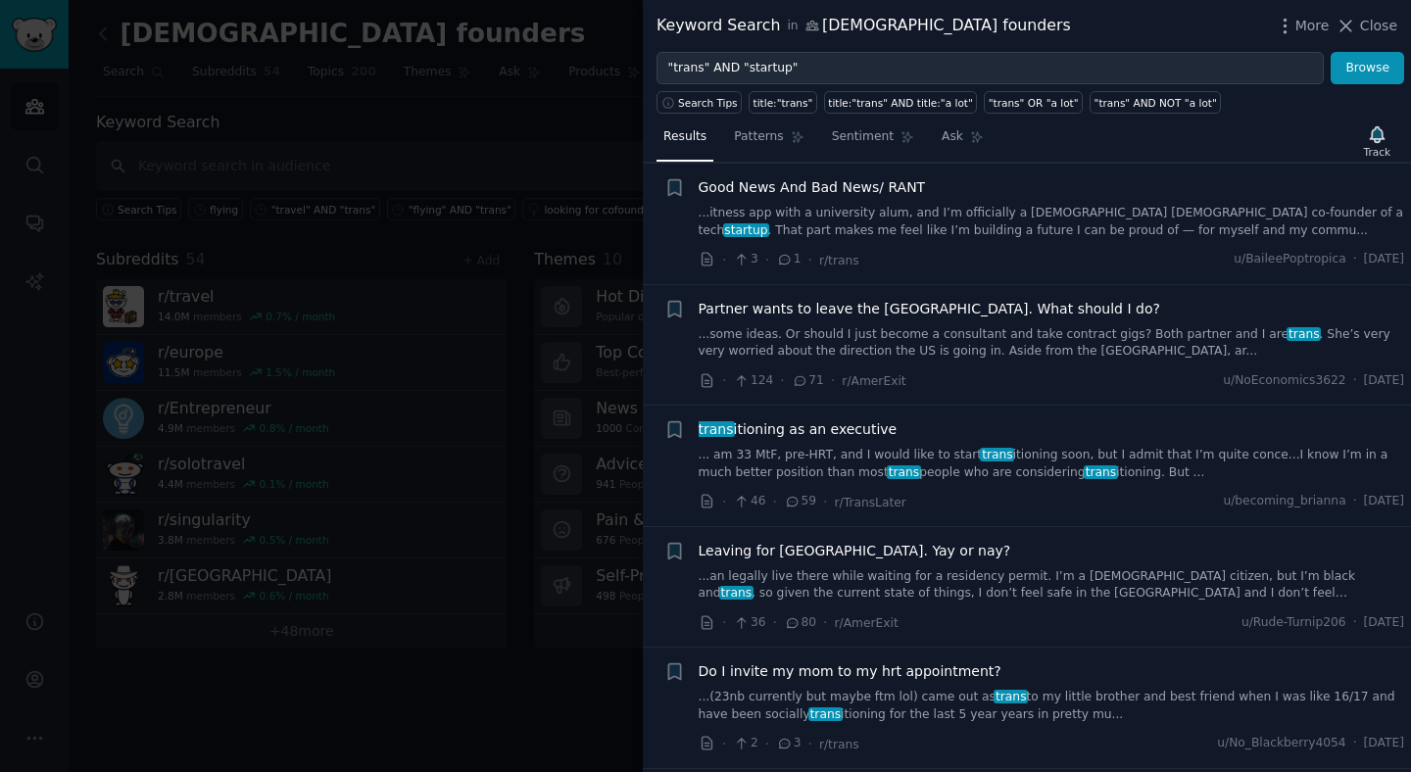
scroll to position [412, 0]
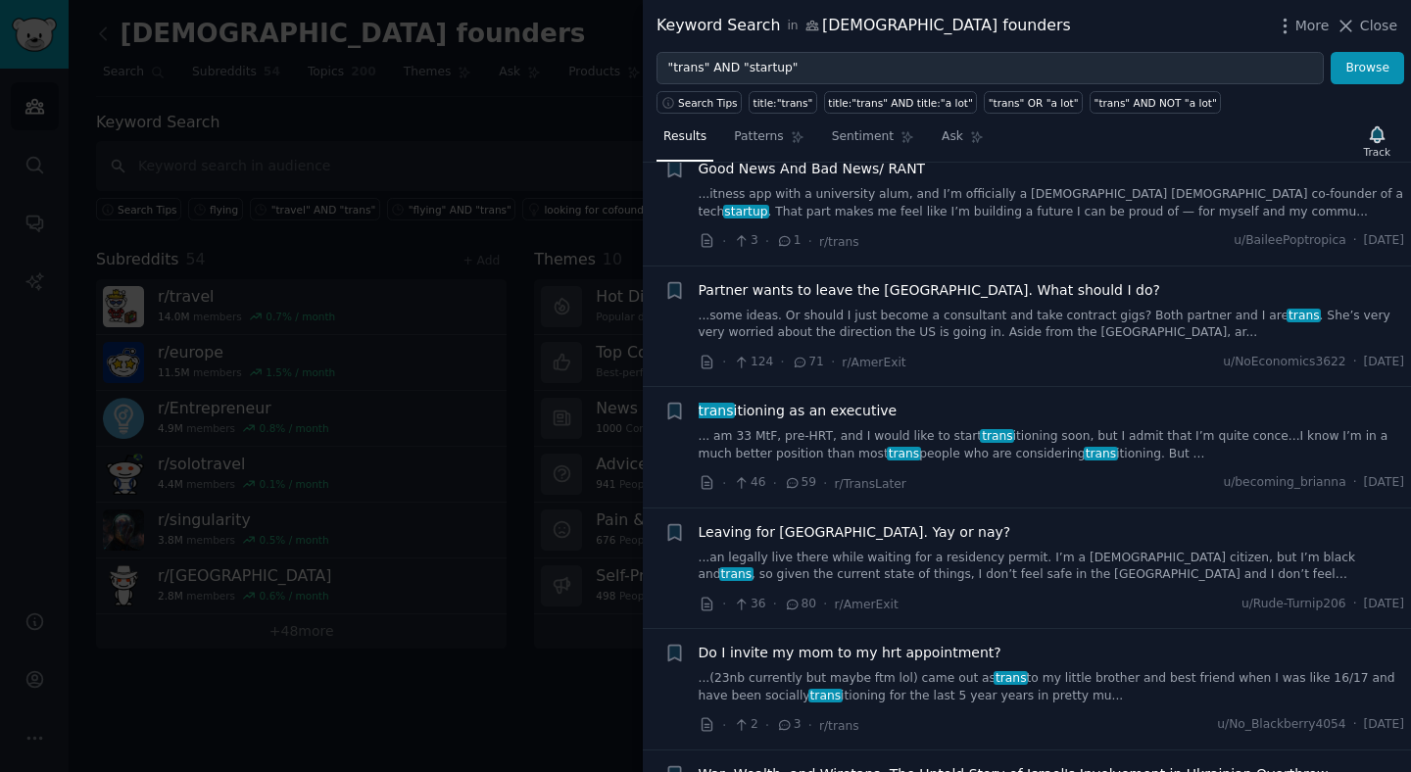
click at [878, 442] on link "... am 33 MtF, pre-HRT, and I would like to start trans itioning soon, but I ad…" at bounding box center [1052, 445] width 707 height 34
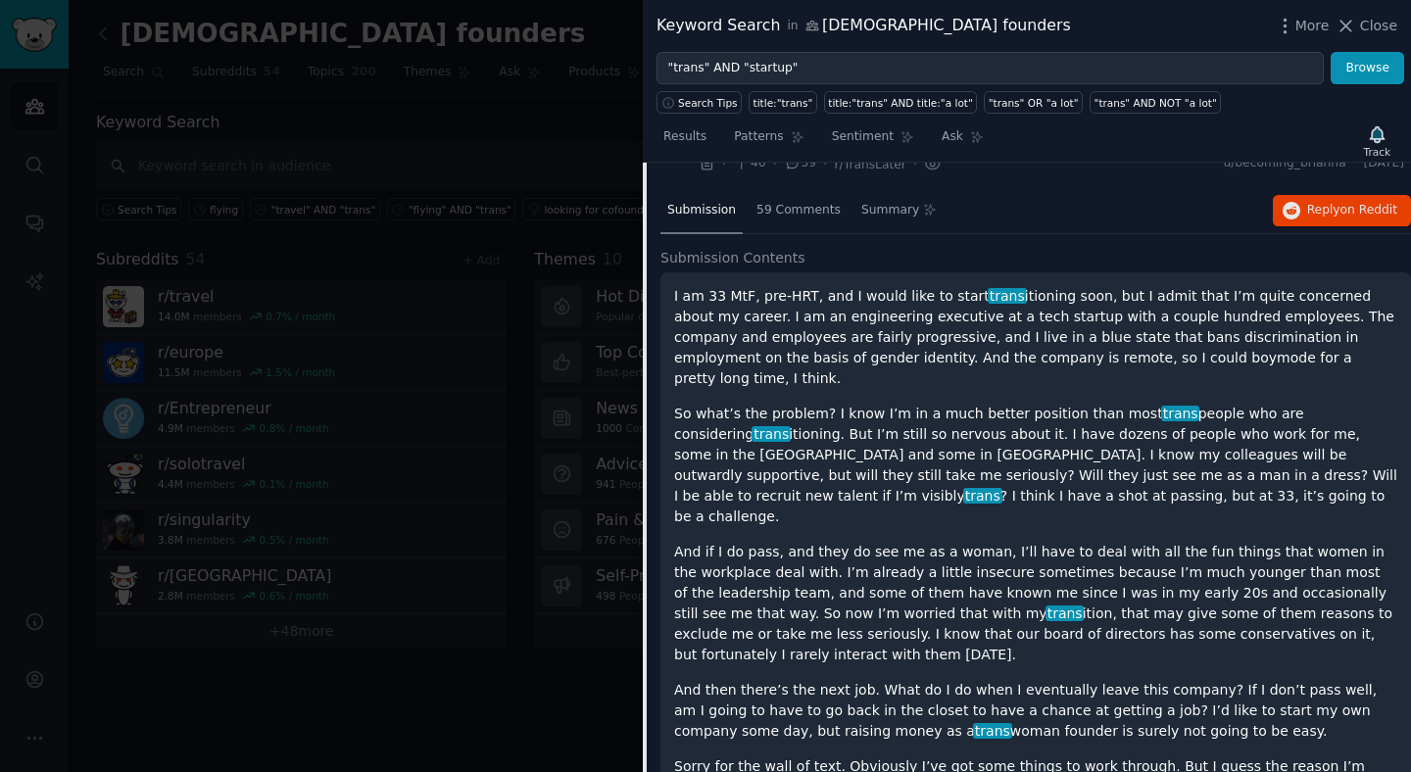
scroll to position [715, 0]
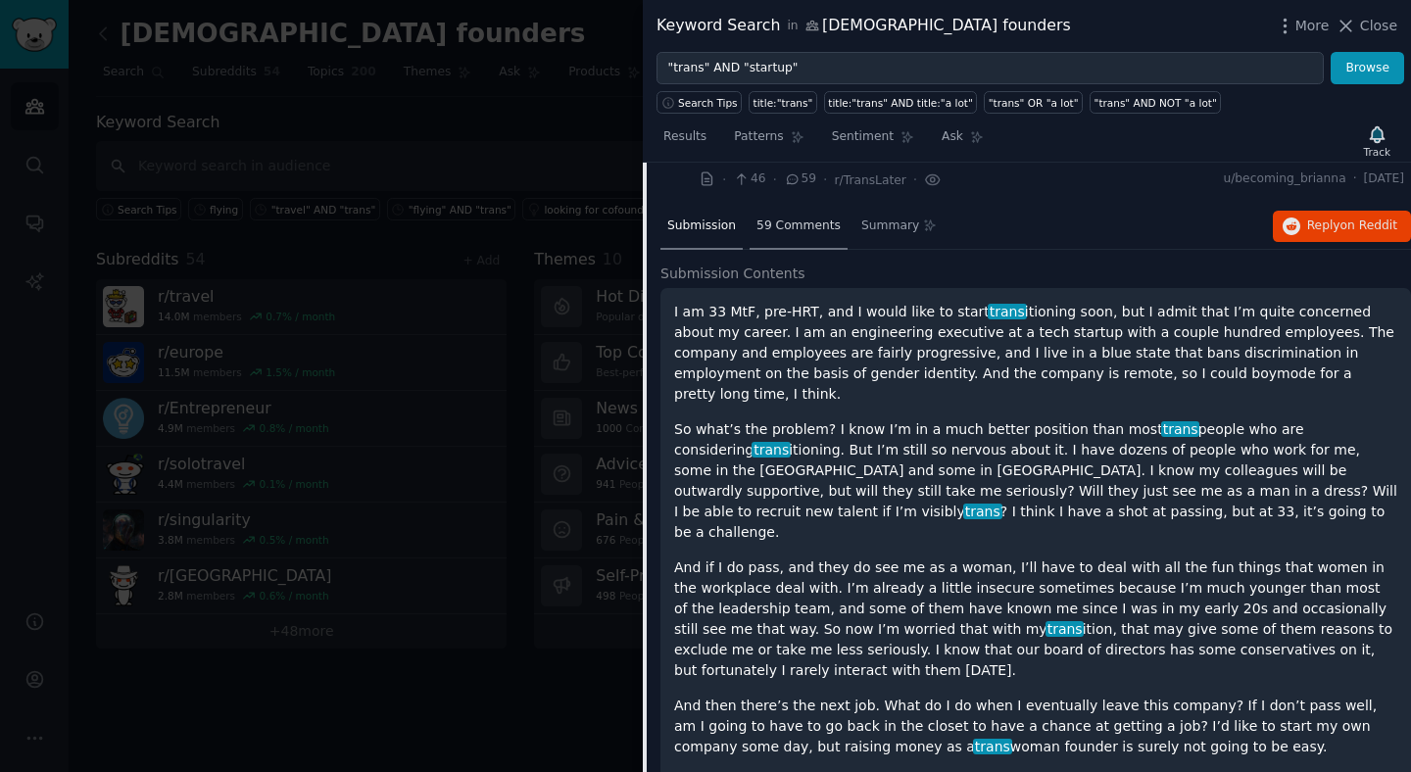
click at [788, 242] on div "59 Comments" at bounding box center [799, 227] width 98 height 47
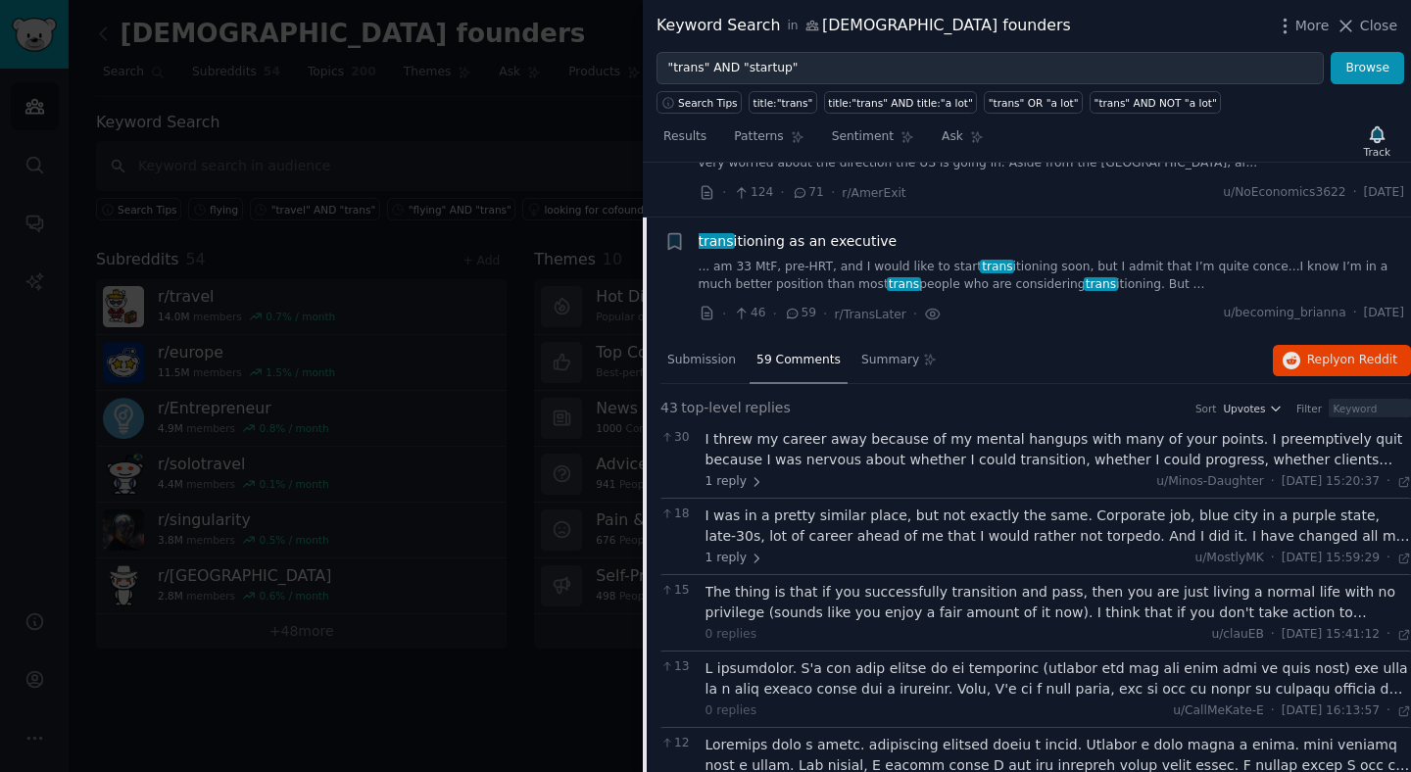
scroll to position [591, 0]
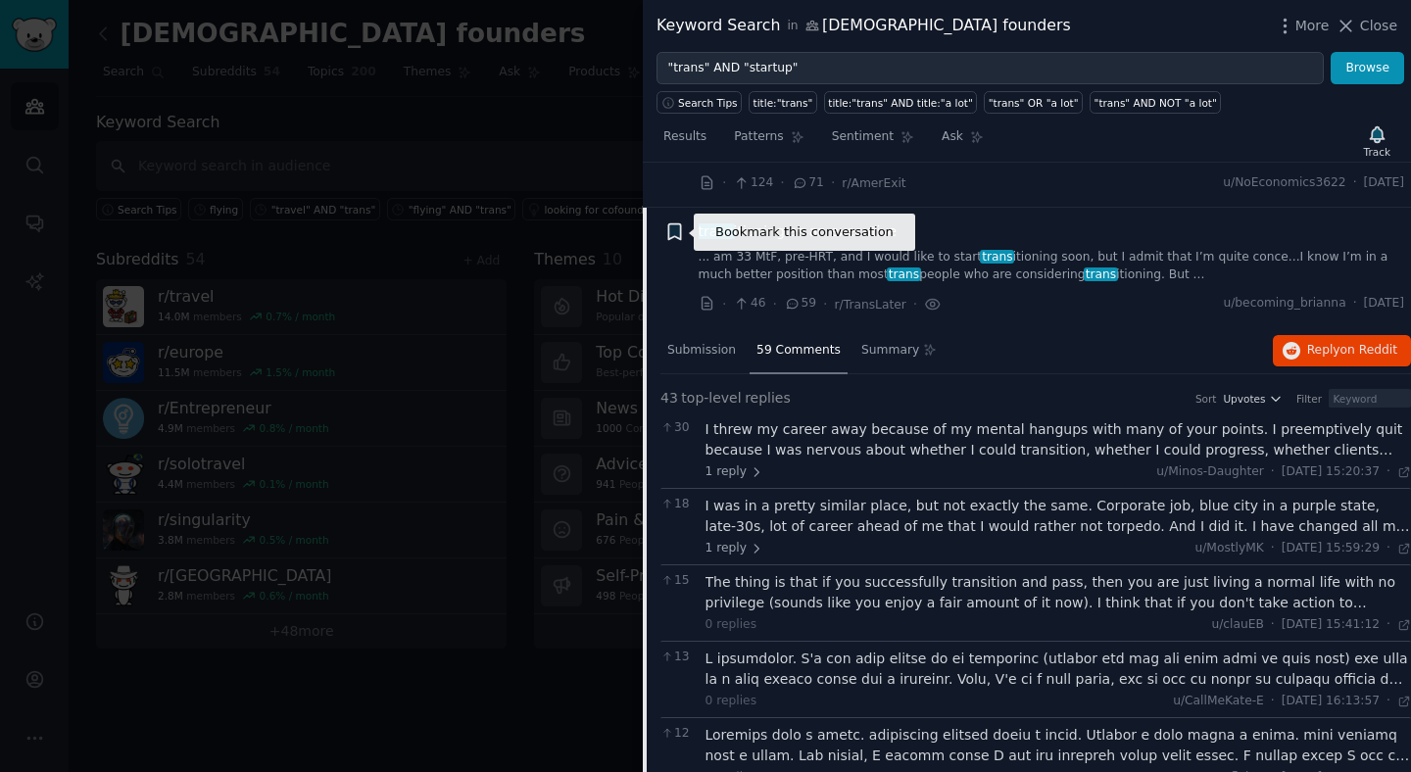
click at [674, 227] on icon "button" at bounding box center [674, 232] width 12 height 16
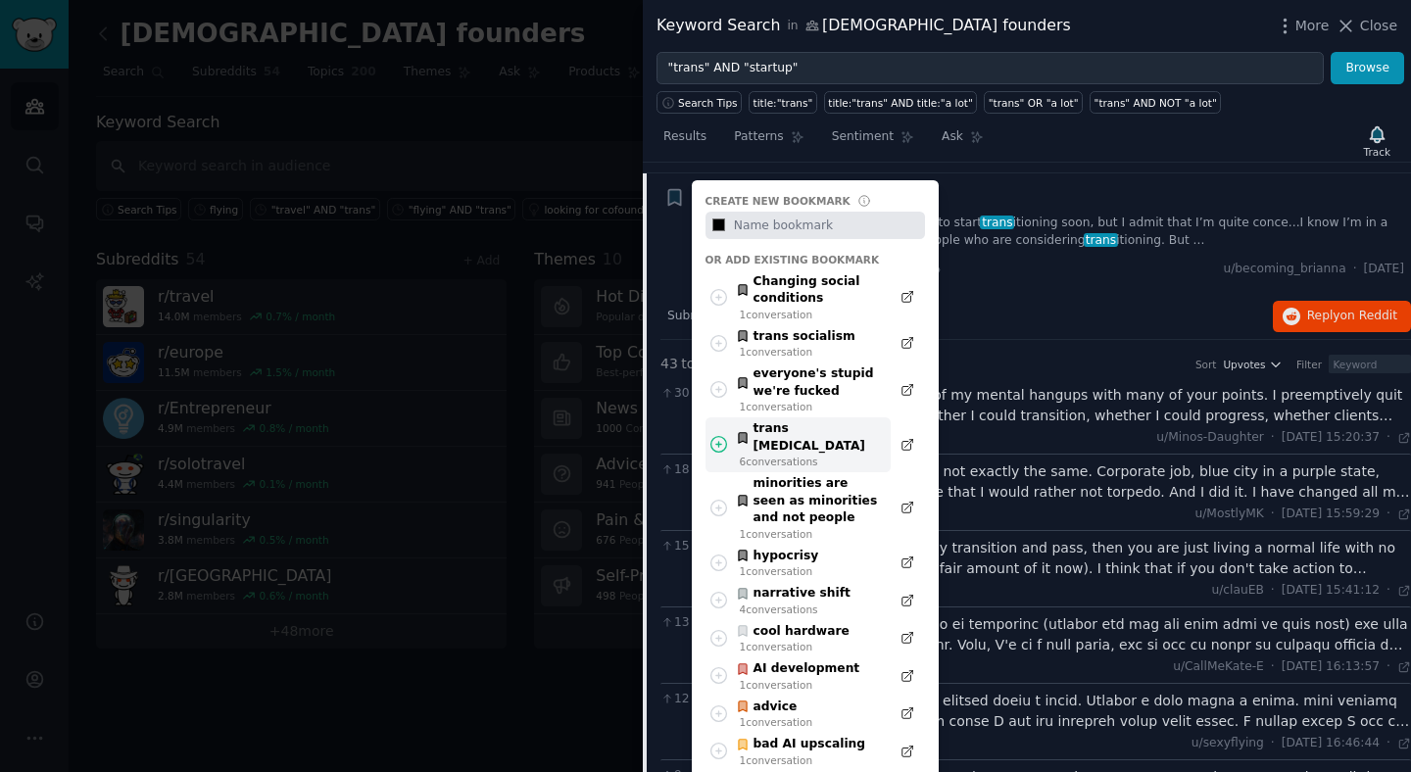
scroll to position [628, 0]
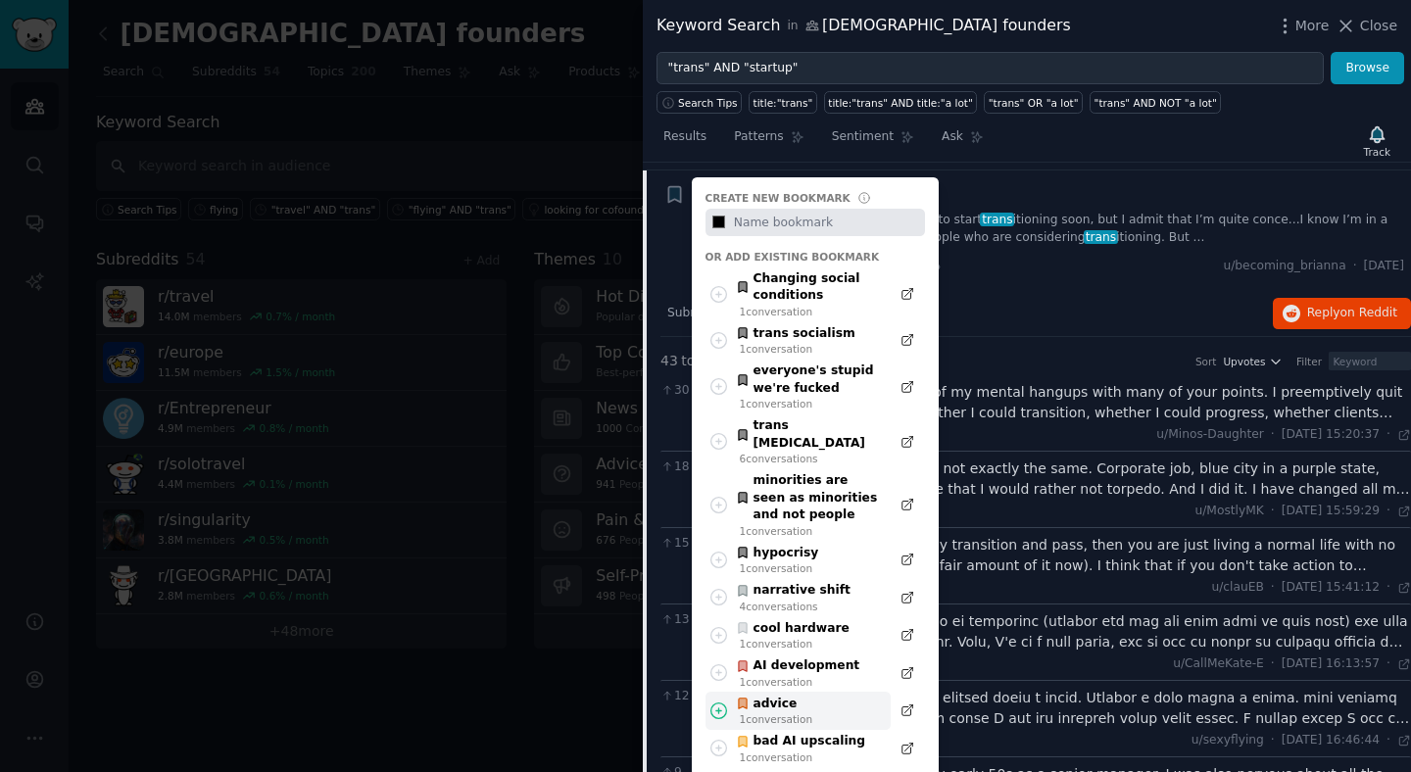
click at [714, 701] on icon at bounding box center [719, 711] width 21 height 21
type input "#000000"
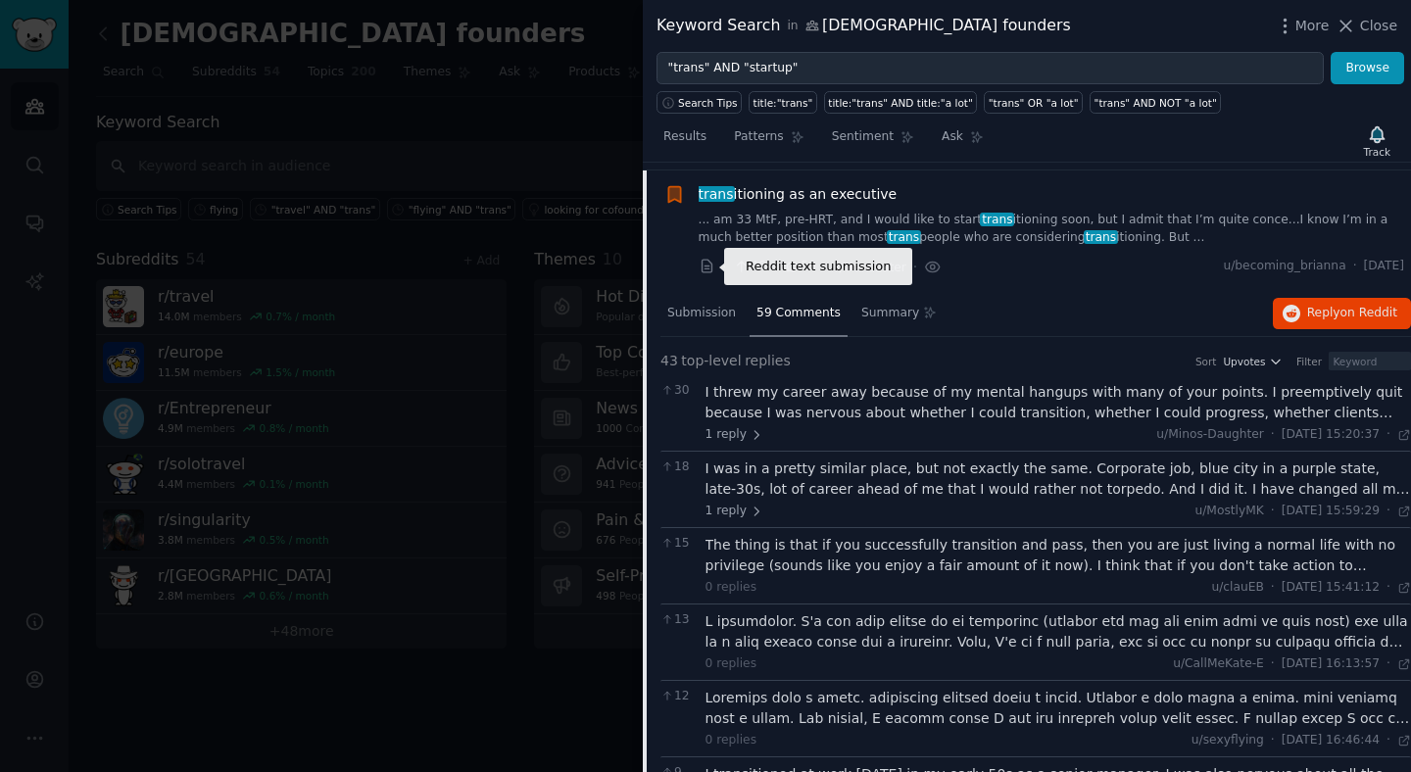
click at [702, 269] on icon at bounding box center [707, 266] width 10 height 13
click at [1029, 209] on div "trans itioning as an executive ... am 33 MtF, pre-HRT, and I would like to star…" at bounding box center [1052, 215] width 707 height 62
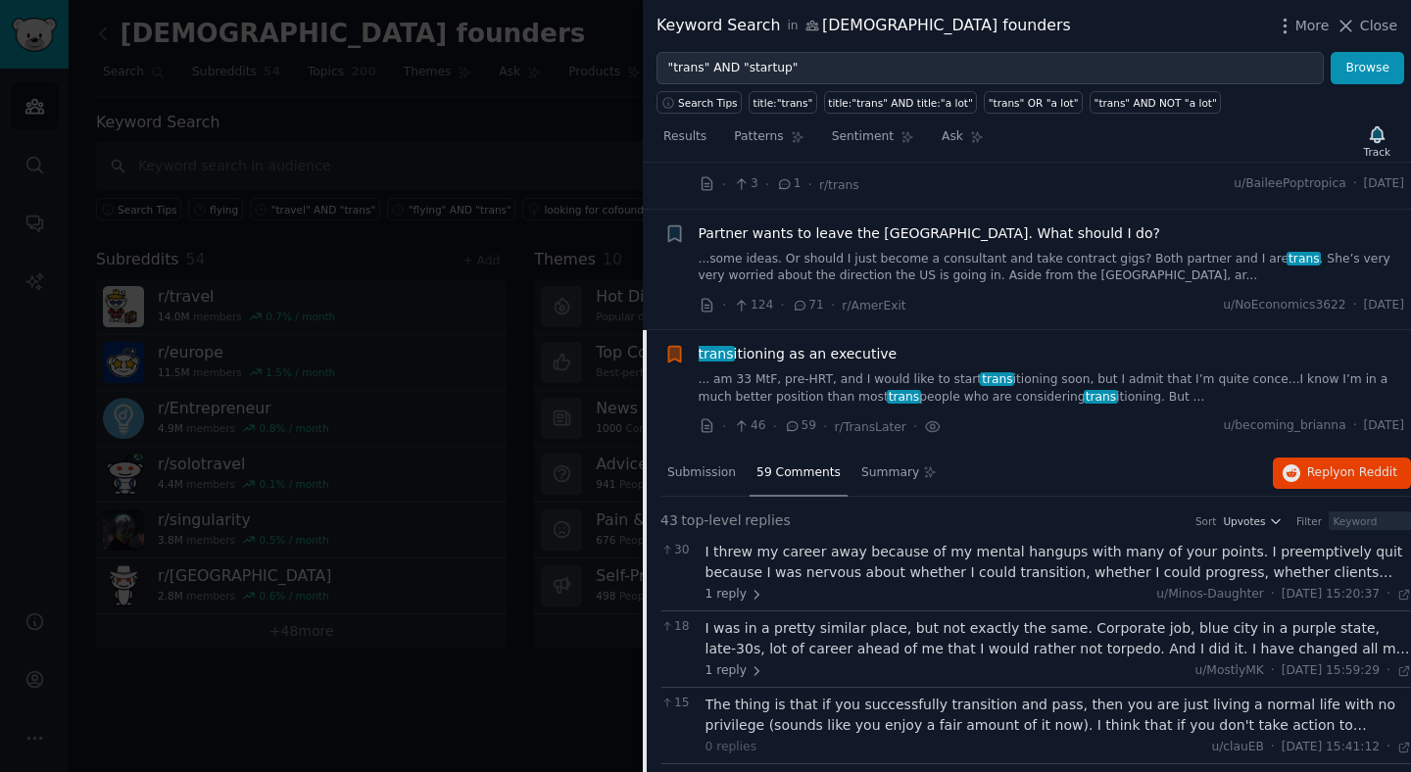
scroll to position [450, 0]
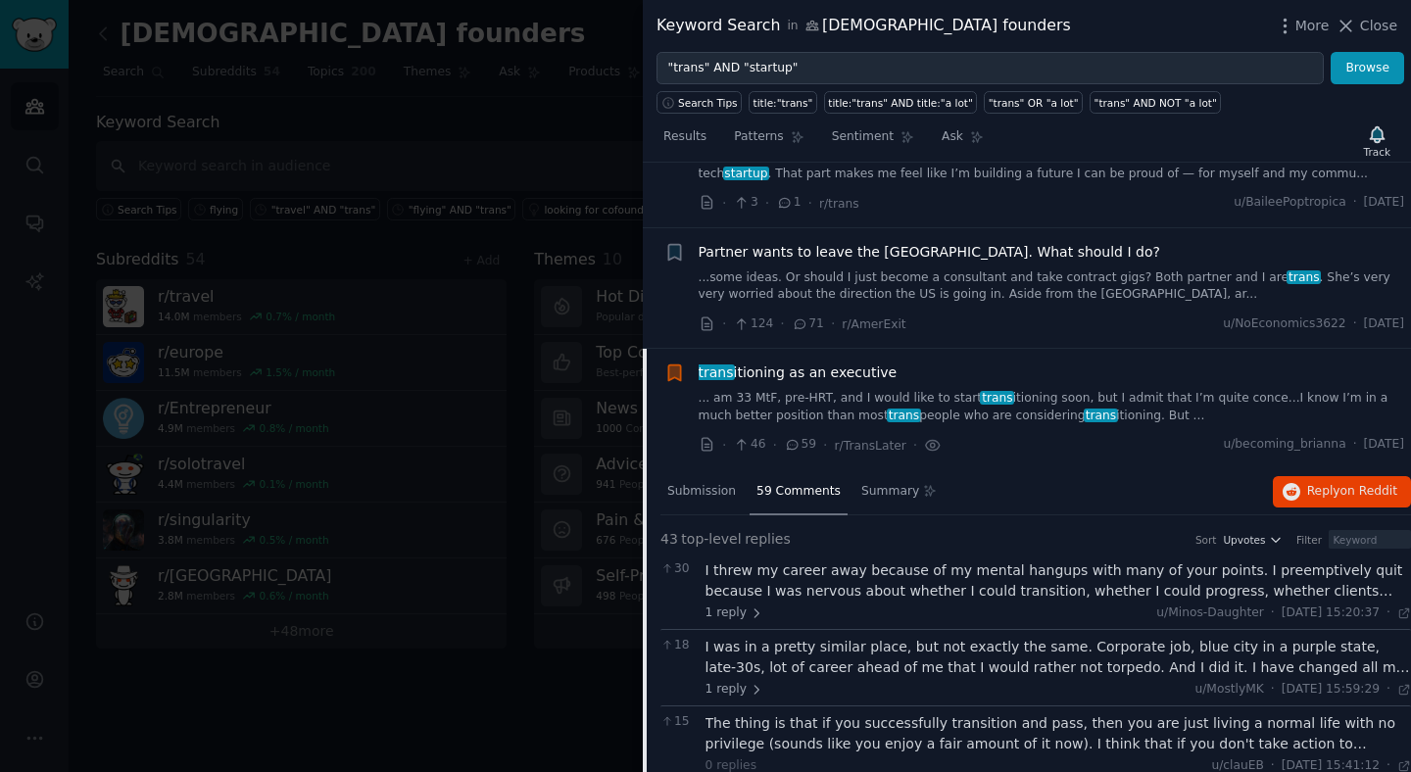
click at [859, 369] on span "trans itioning as an executive" at bounding box center [798, 373] width 199 height 21
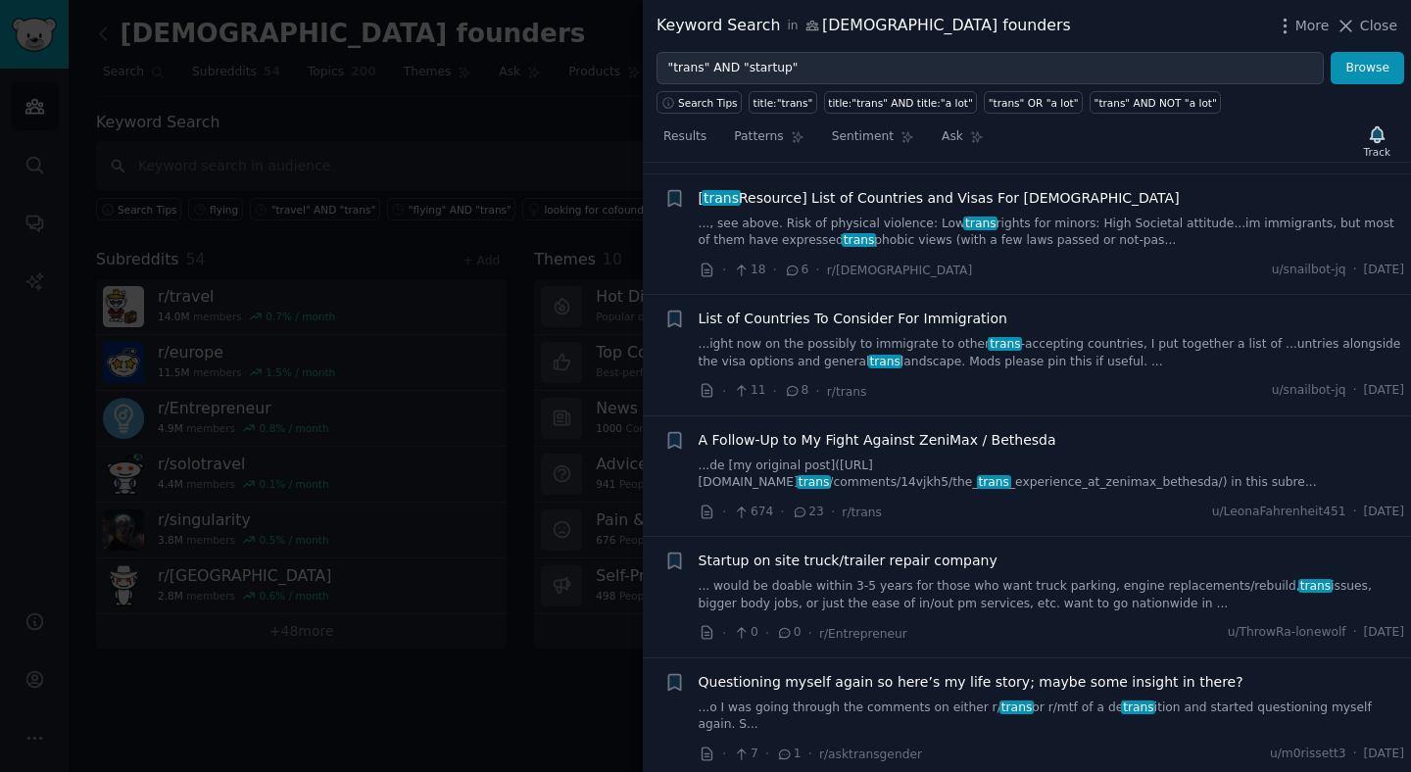
scroll to position [1101, 0]
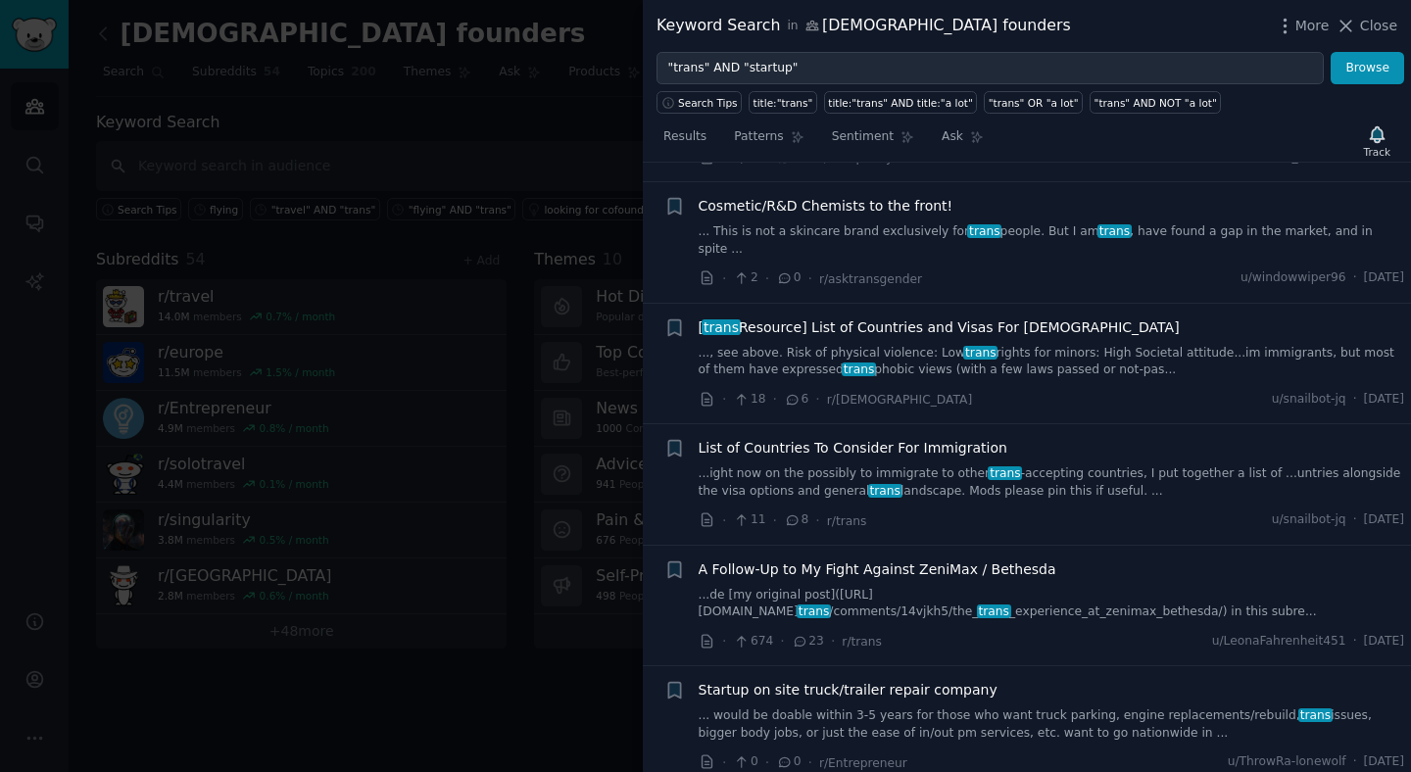
click at [909, 345] on link "..., see above. Risk of physical violence: Low trans rights for minors: High So…" at bounding box center [1052, 362] width 707 height 34
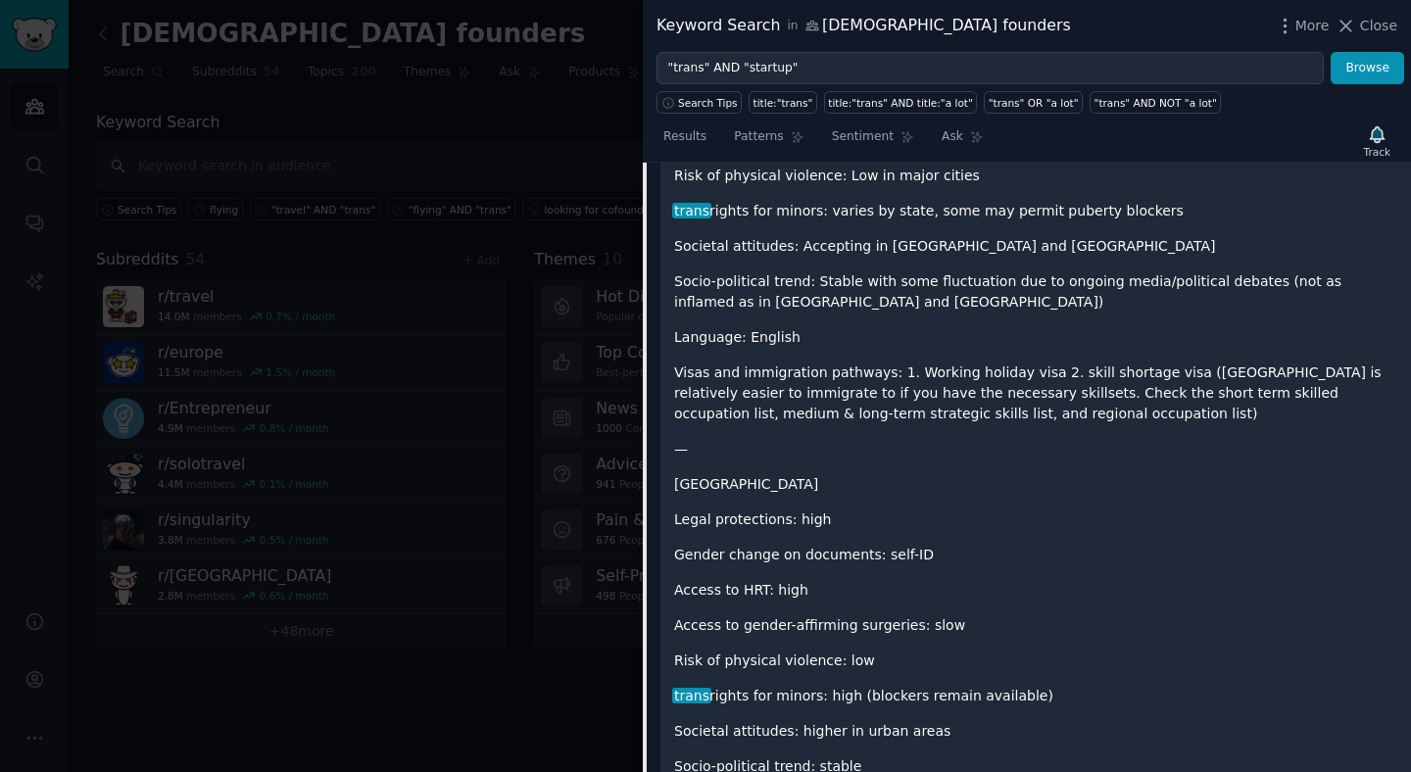
scroll to position [8333, 0]
